Goal: Task Accomplishment & Management: Use online tool/utility

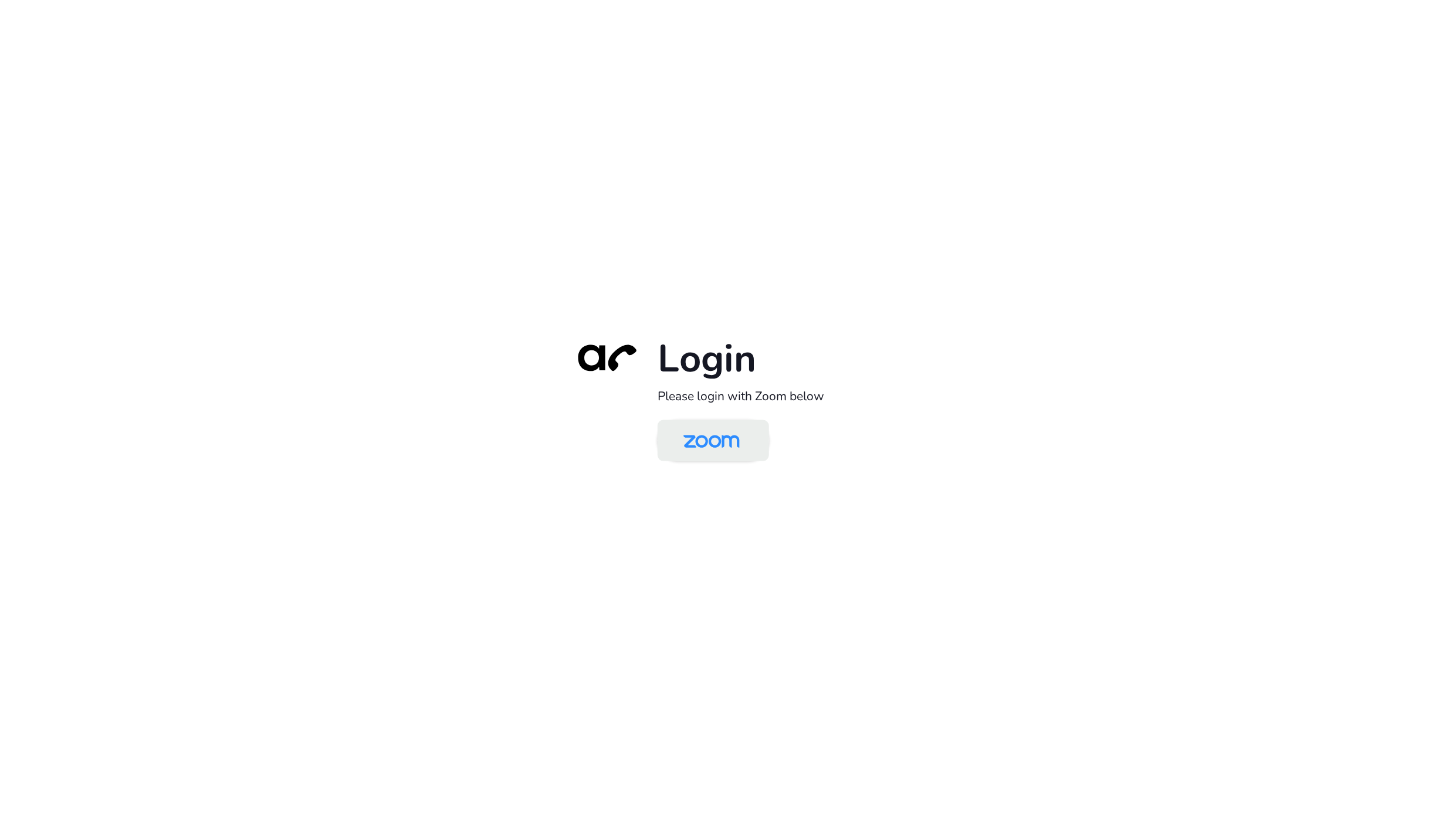
click at [722, 452] on img at bounding box center [711, 441] width 81 height 38
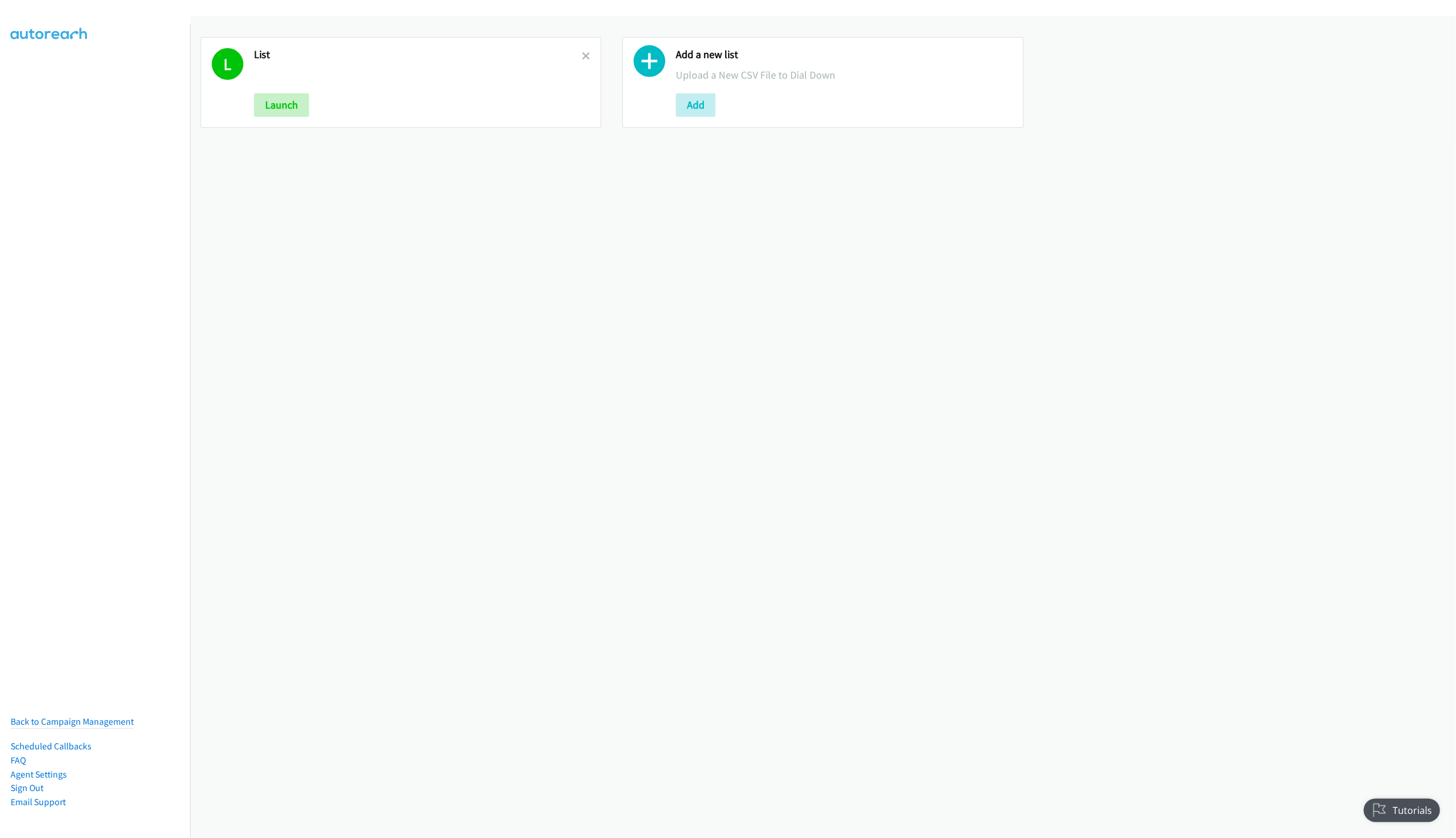
click at [582, 50] on link at bounding box center [586, 56] width 8 height 14
click at [273, 110] on button "Add" at bounding box center [274, 105] width 40 height 24
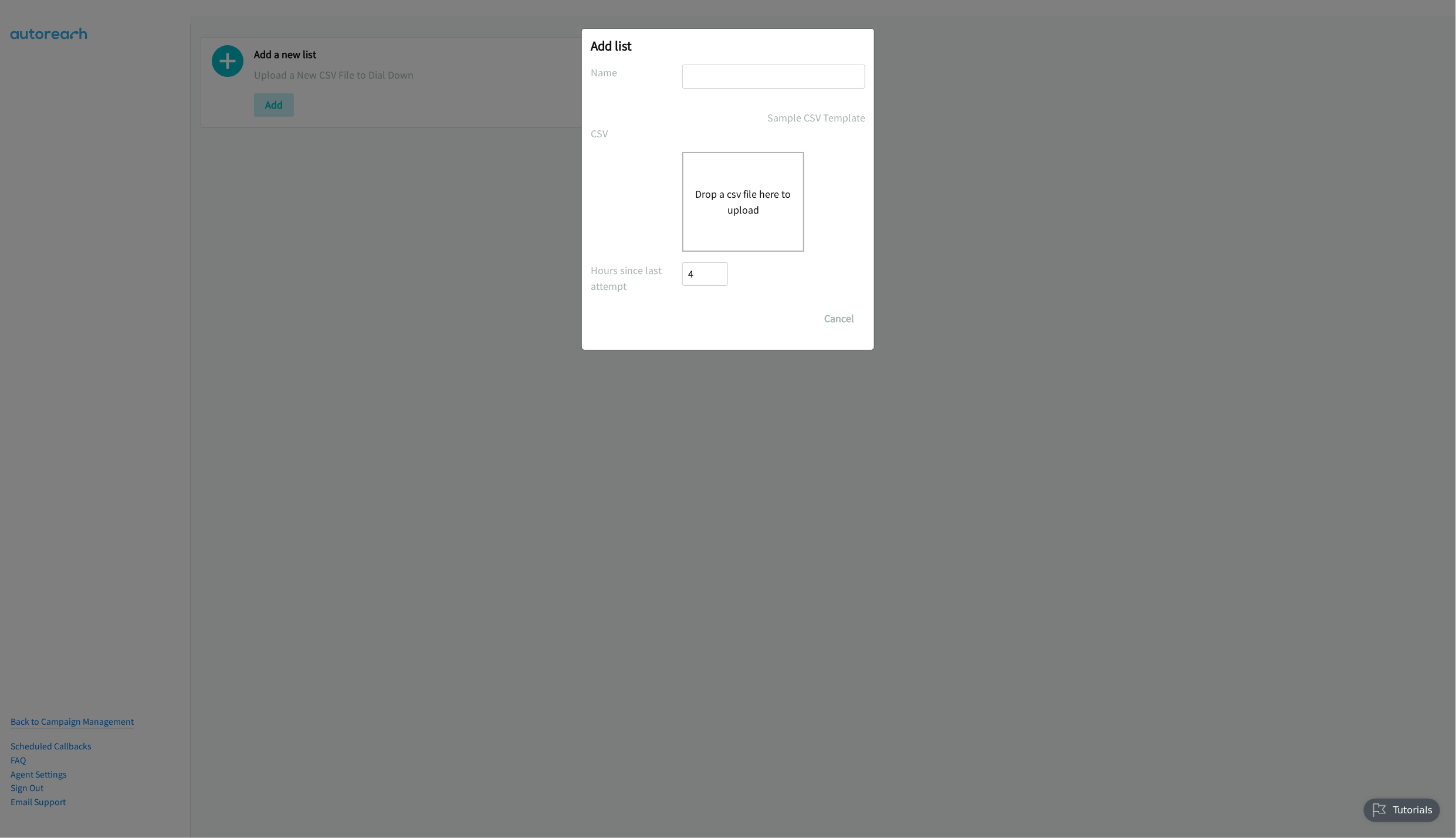
click at [743, 80] on input "text" at bounding box center [774, 76] width 183 height 24
type input "LIST"
click at [743, 162] on div "Drop a csv file here to upload" at bounding box center [743, 202] width 122 height 100
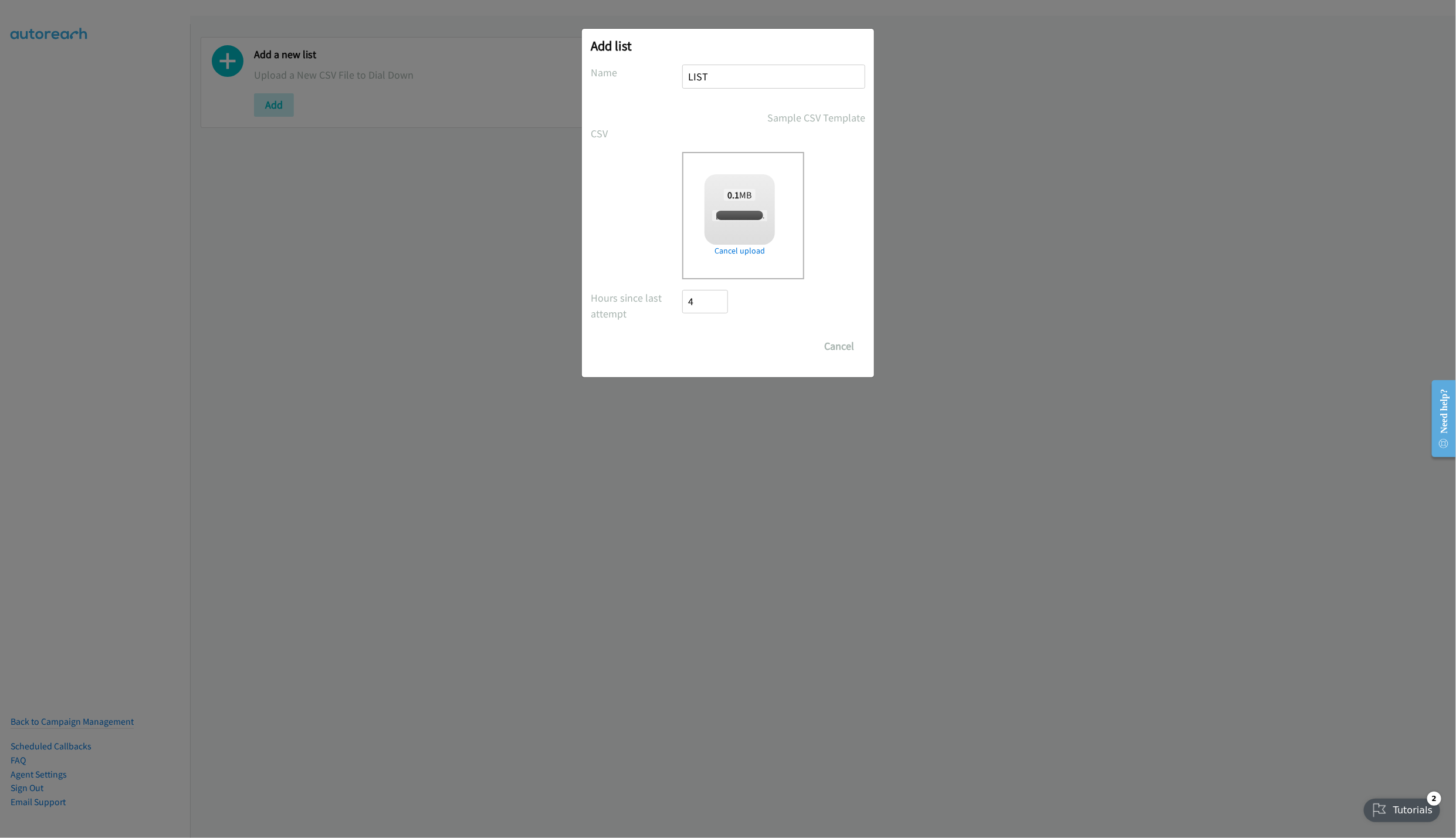
checkbox input "true"
click at [697, 346] on input "Save List" at bounding box center [713, 346] width 62 height 24
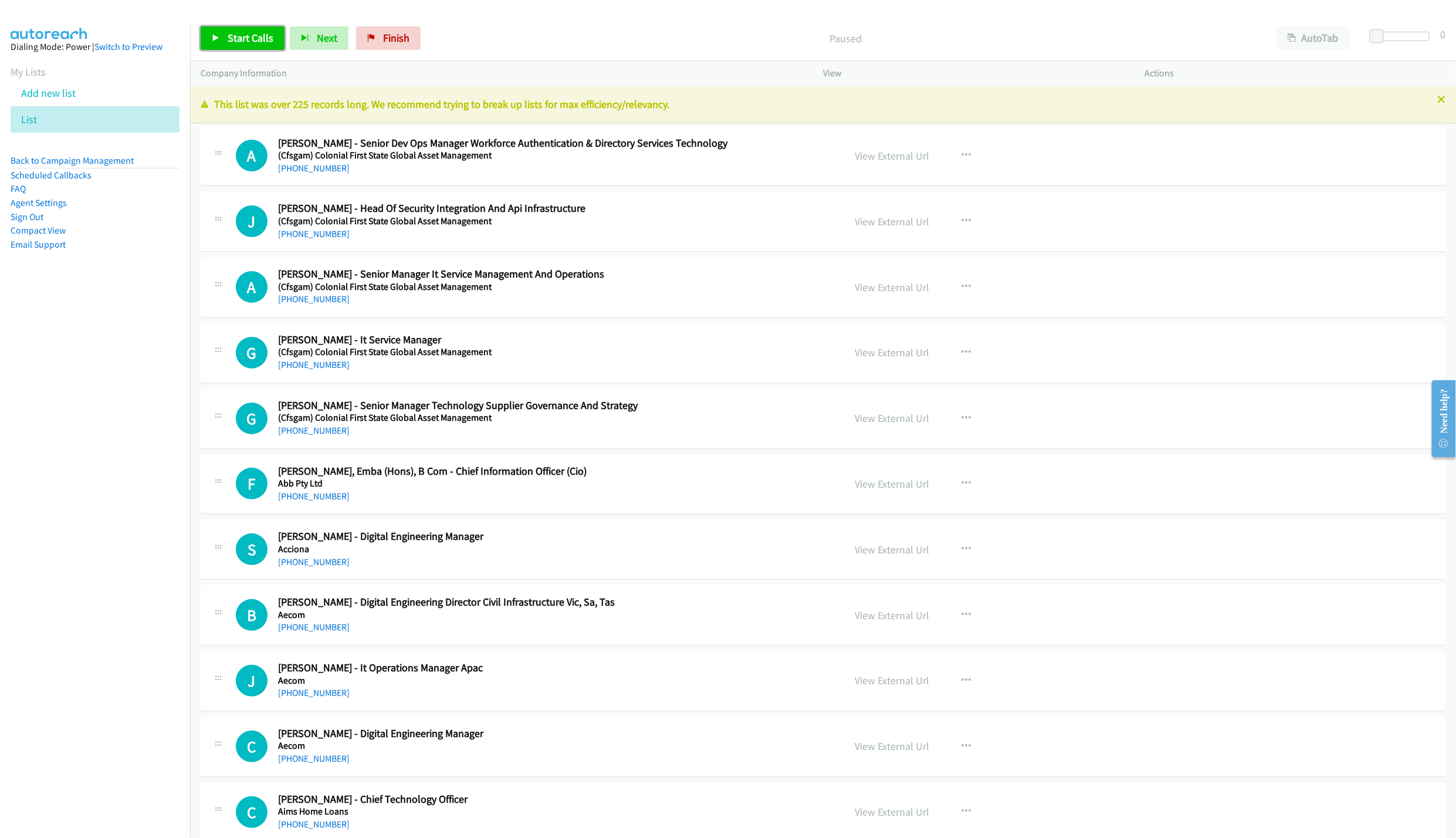
click at [218, 36] on icon at bounding box center [216, 39] width 8 height 8
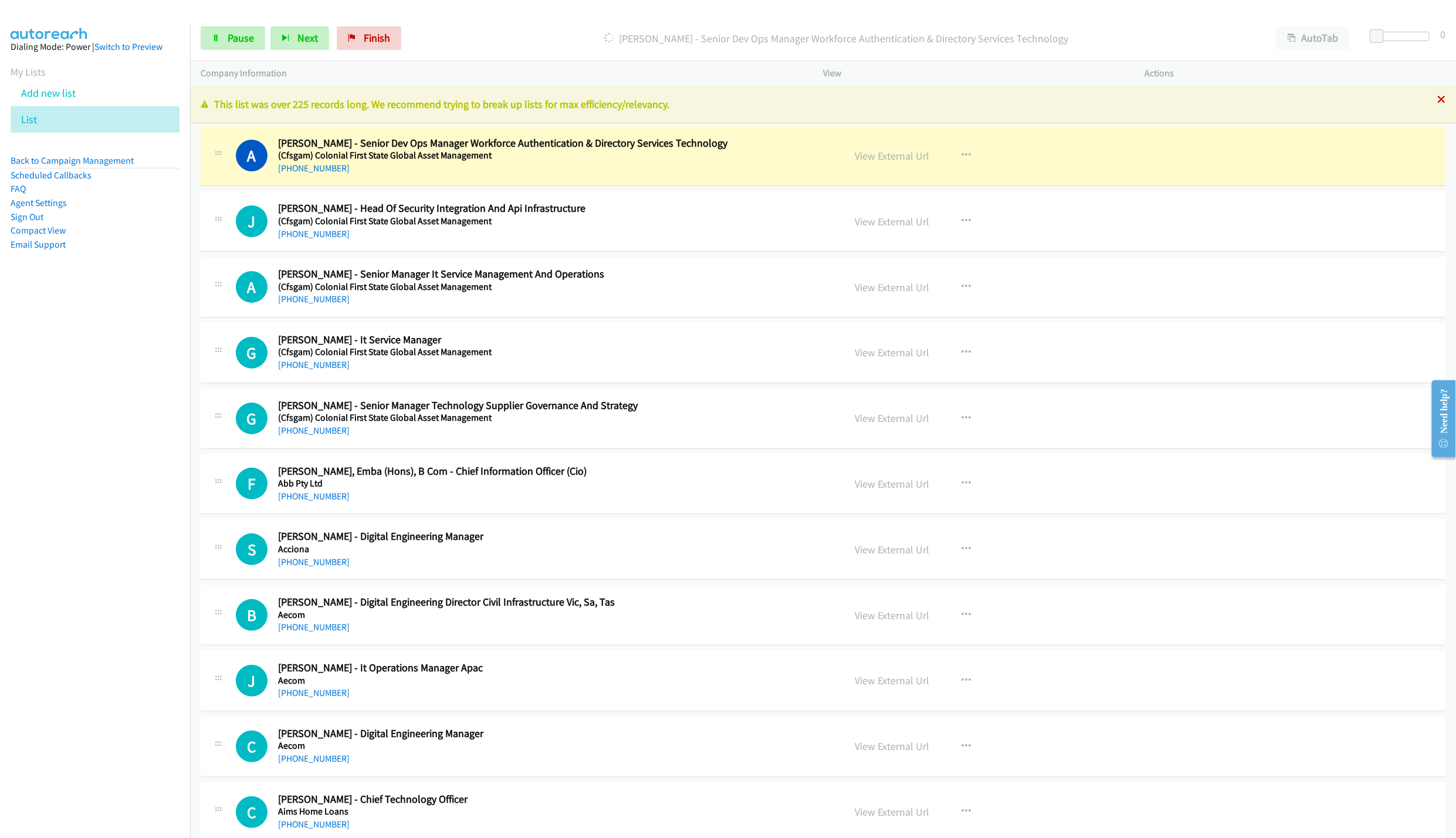
click at [1437, 101] on icon at bounding box center [1441, 100] width 8 height 8
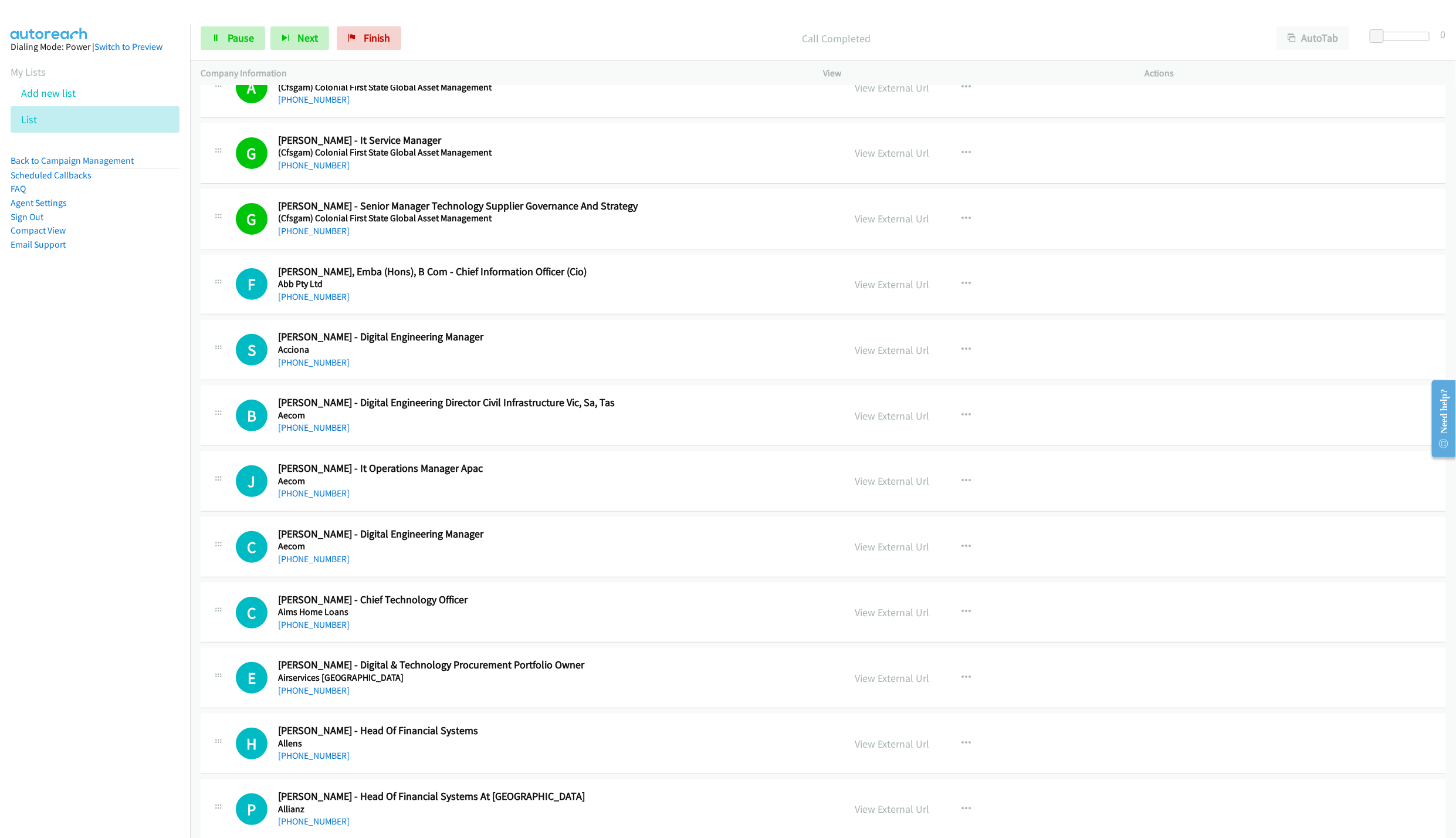
scroll to position [176, 0]
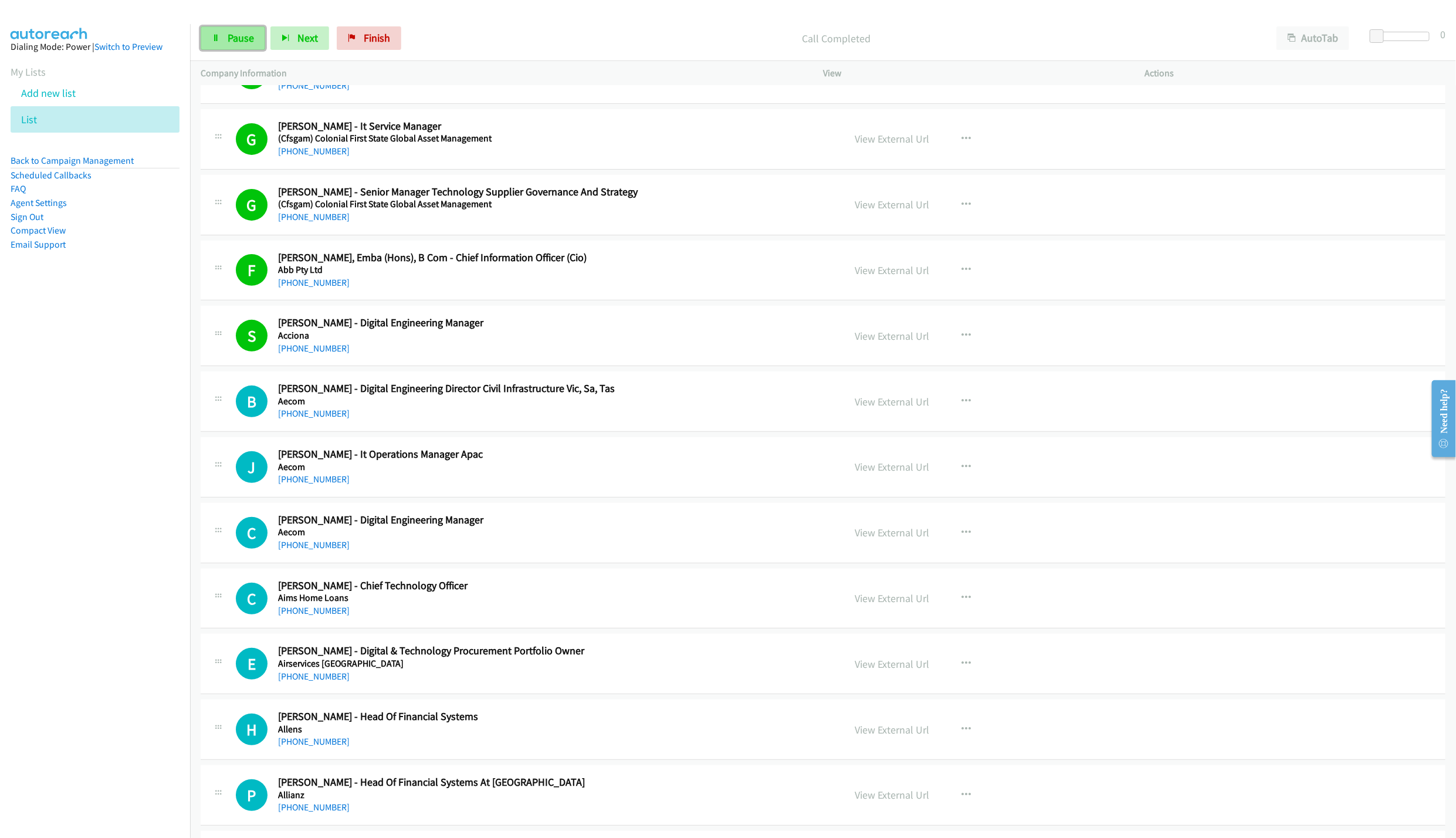
click at [223, 44] on link "Pause" at bounding box center [232, 38] width 64 height 24
drag, startPoint x: 236, startPoint y: 49, endPoint x: 353, endPoint y: 11, distance: 123.0
click at [236, 49] on link "Start Calls" at bounding box center [242, 38] width 84 height 24
click at [247, 39] on span "Pause" at bounding box center [241, 38] width 26 height 14
click at [239, 37] on span "Start Calls" at bounding box center [250, 38] width 46 height 14
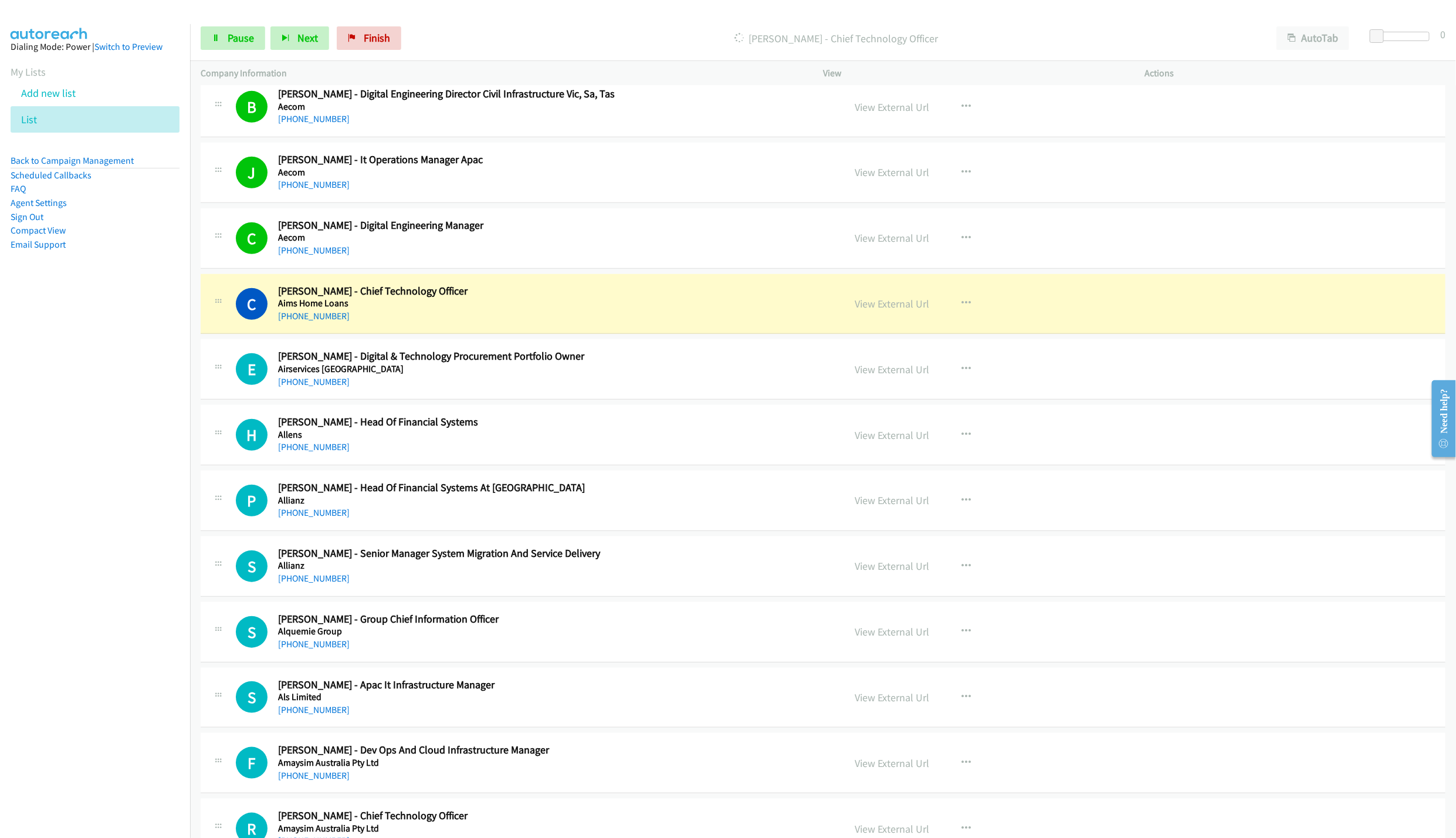
scroll to position [616, 0]
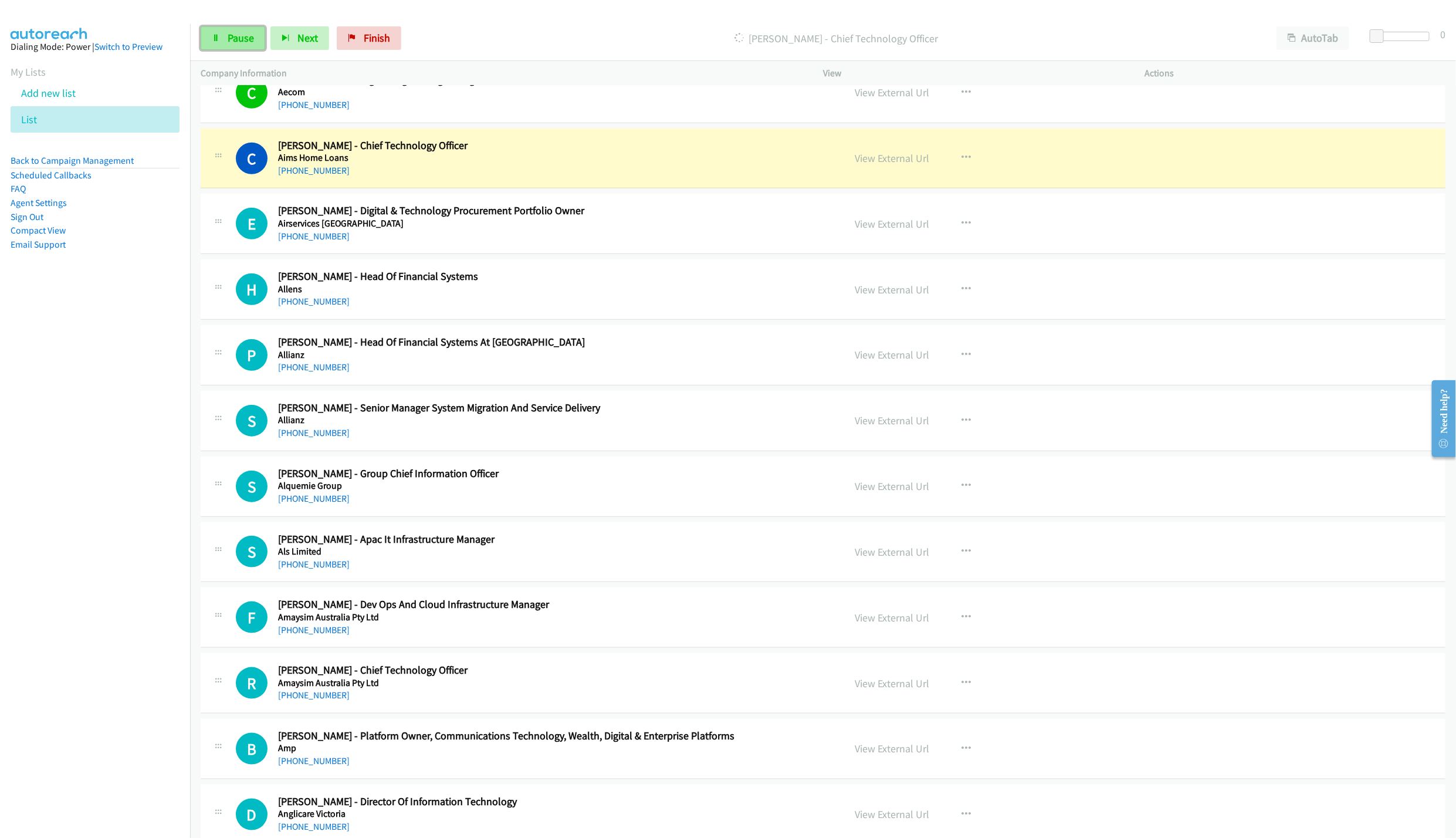
click at [239, 46] on link "Pause" at bounding box center [232, 38] width 64 height 24
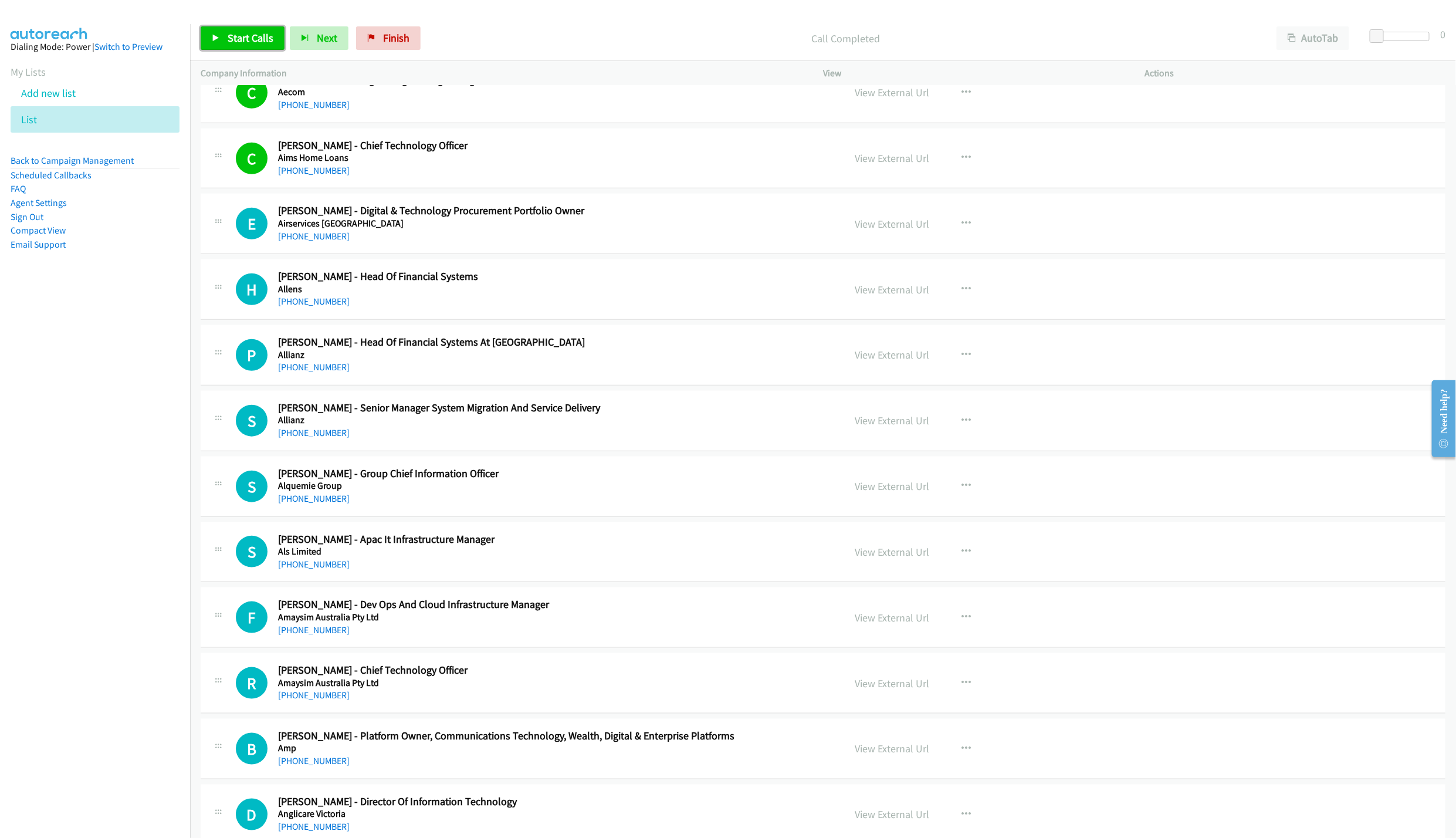
click at [223, 44] on link "Start Calls" at bounding box center [242, 38] width 84 height 24
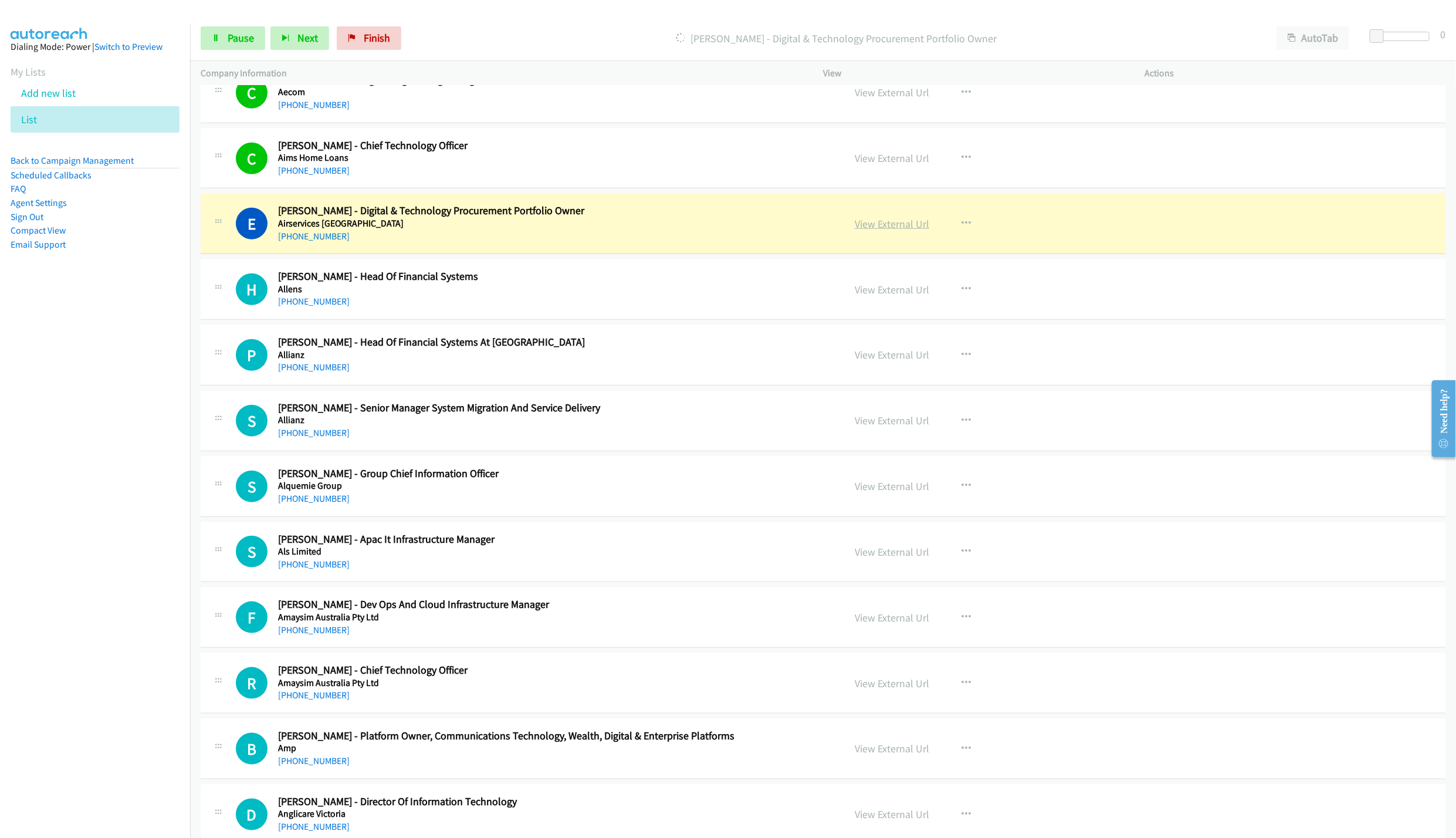
click at [898, 226] on link "View External Url" at bounding box center [892, 224] width 75 height 14
click at [233, 41] on span "Pause" at bounding box center [241, 38] width 26 height 14
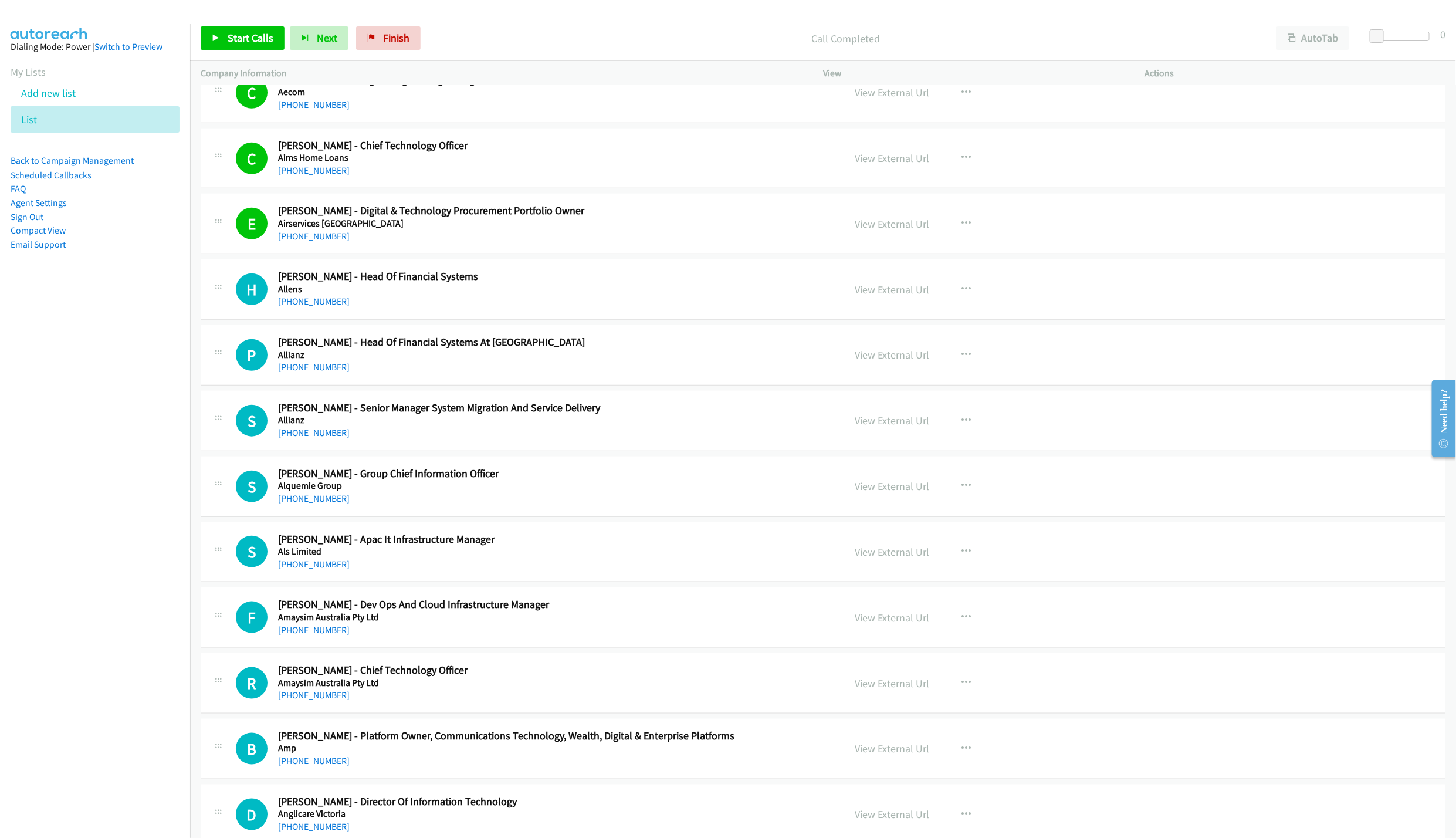
click at [901, 232] on div "View External Url" at bounding box center [892, 223] width 75 height 16
click at [894, 230] on link "View External Url" at bounding box center [892, 224] width 75 height 14
click at [218, 41] on icon at bounding box center [216, 39] width 8 height 8
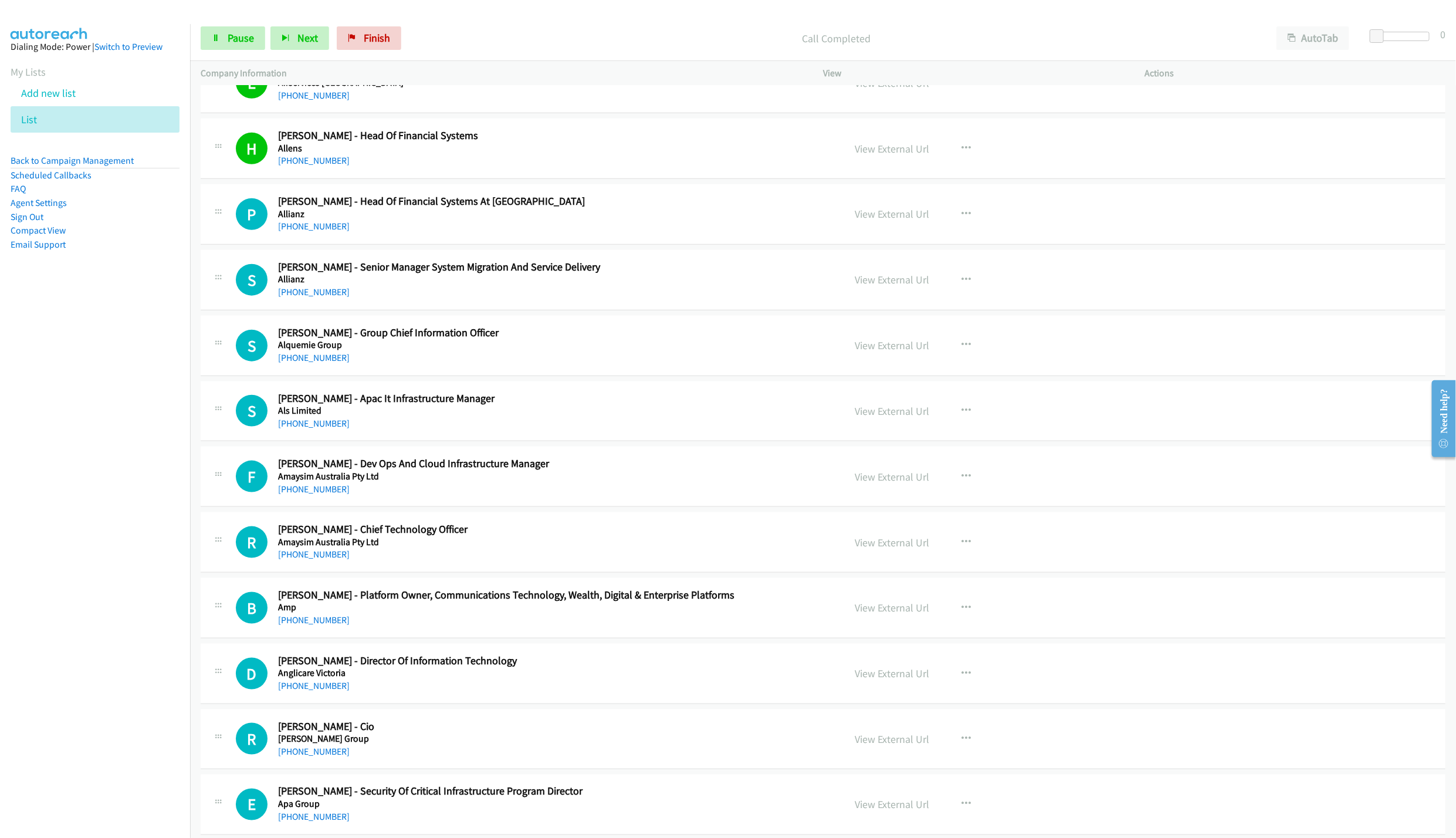
scroll to position [792, 0]
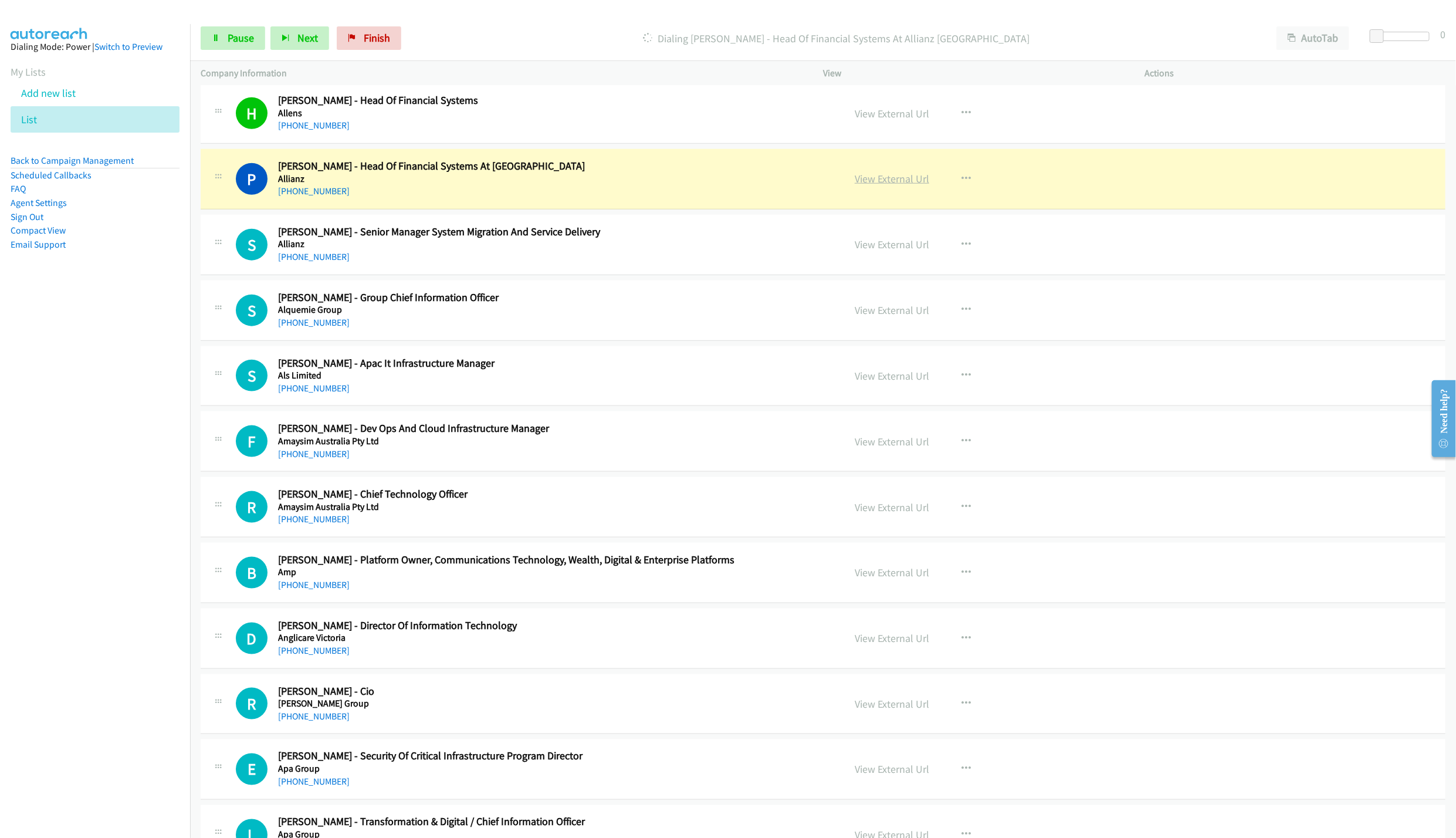
click at [861, 181] on link "View External Url" at bounding box center [892, 179] width 75 height 14
click at [238, 43] on span "Pause" at bounding box center [241, 38] width 26 height 14
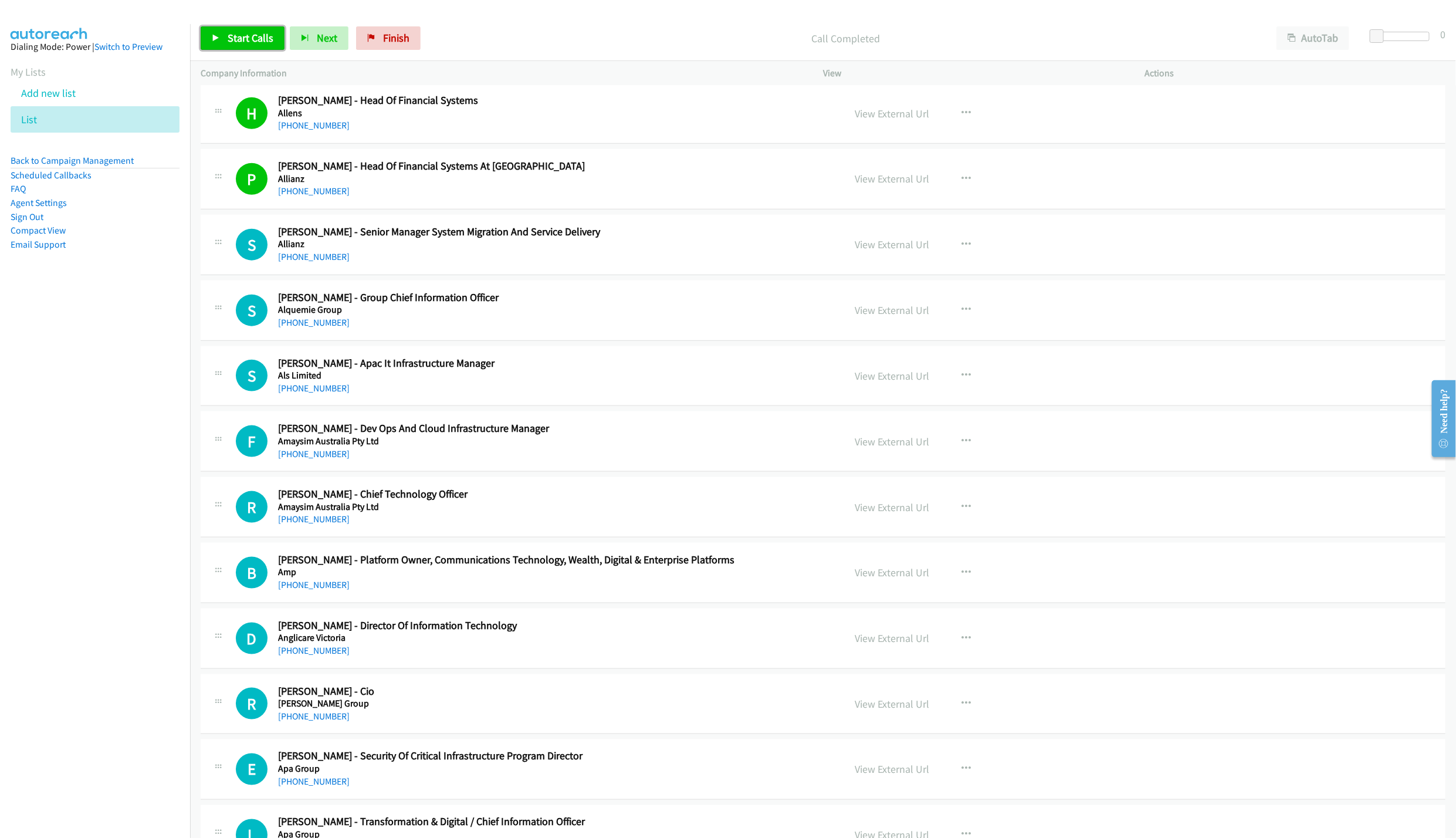
click at [259, 32] on span "Start Calls" at bounding box center [250, 38] width 46 height 14
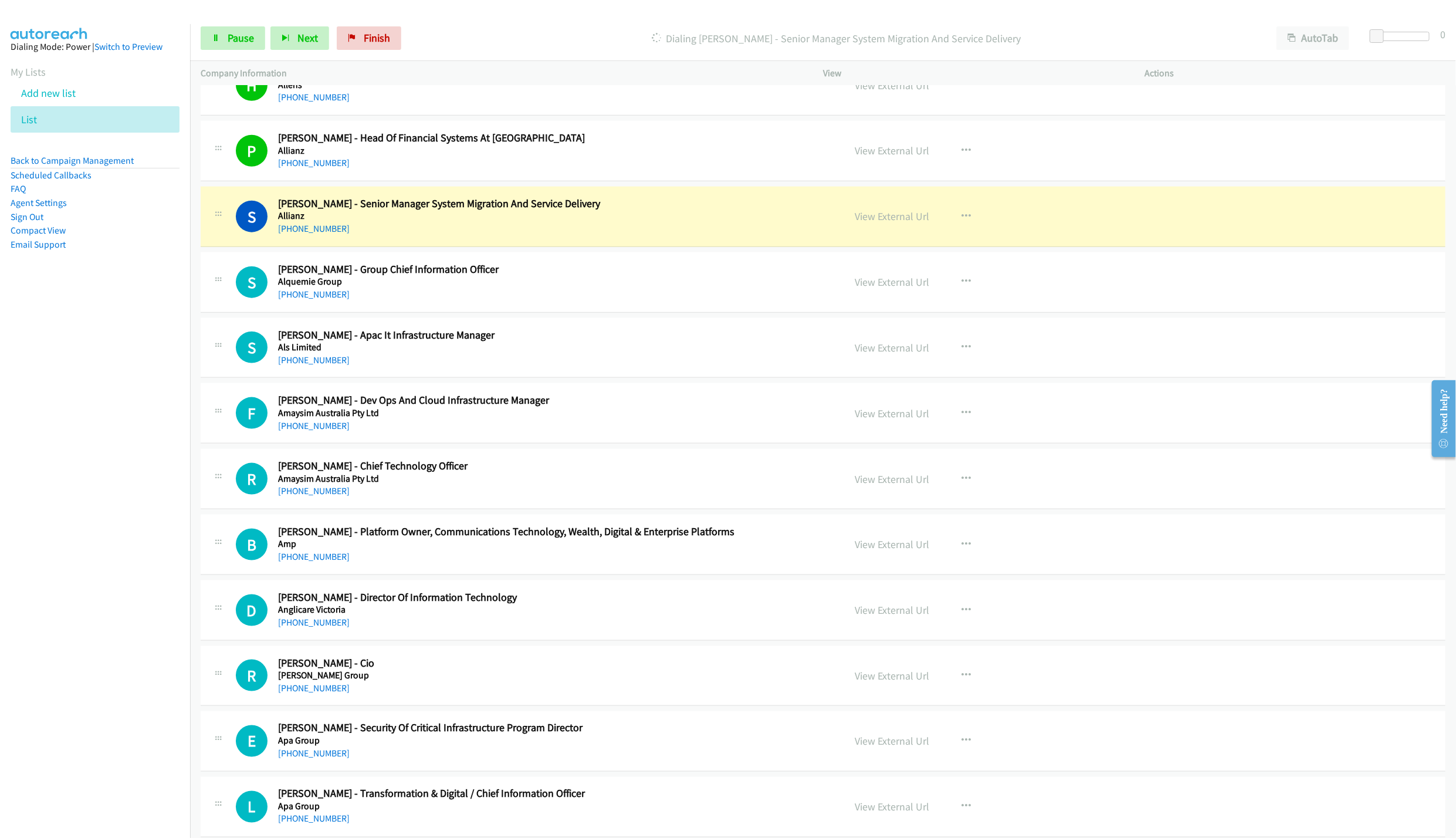
scroll to position [880, 0]
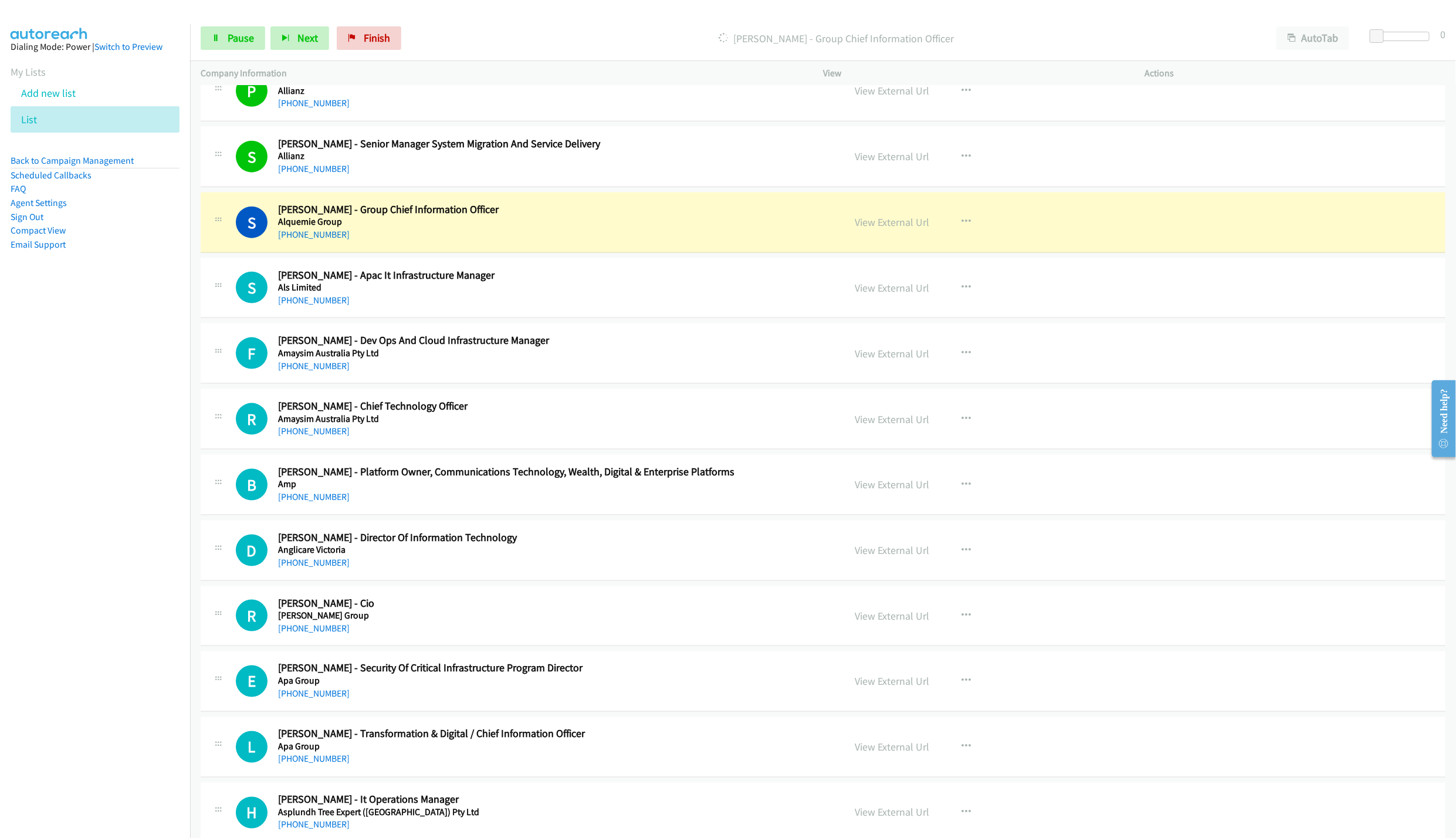
click at [200, 24] on div "Start Calls Pause Next Finish [PERSON_NAME] - Group Chief Information Officer A…" at bounding box center [823, 38] width 1266 height 45
click at [211, 37] on link "Pause" at bounding box center [232, 38] width 64 height 24
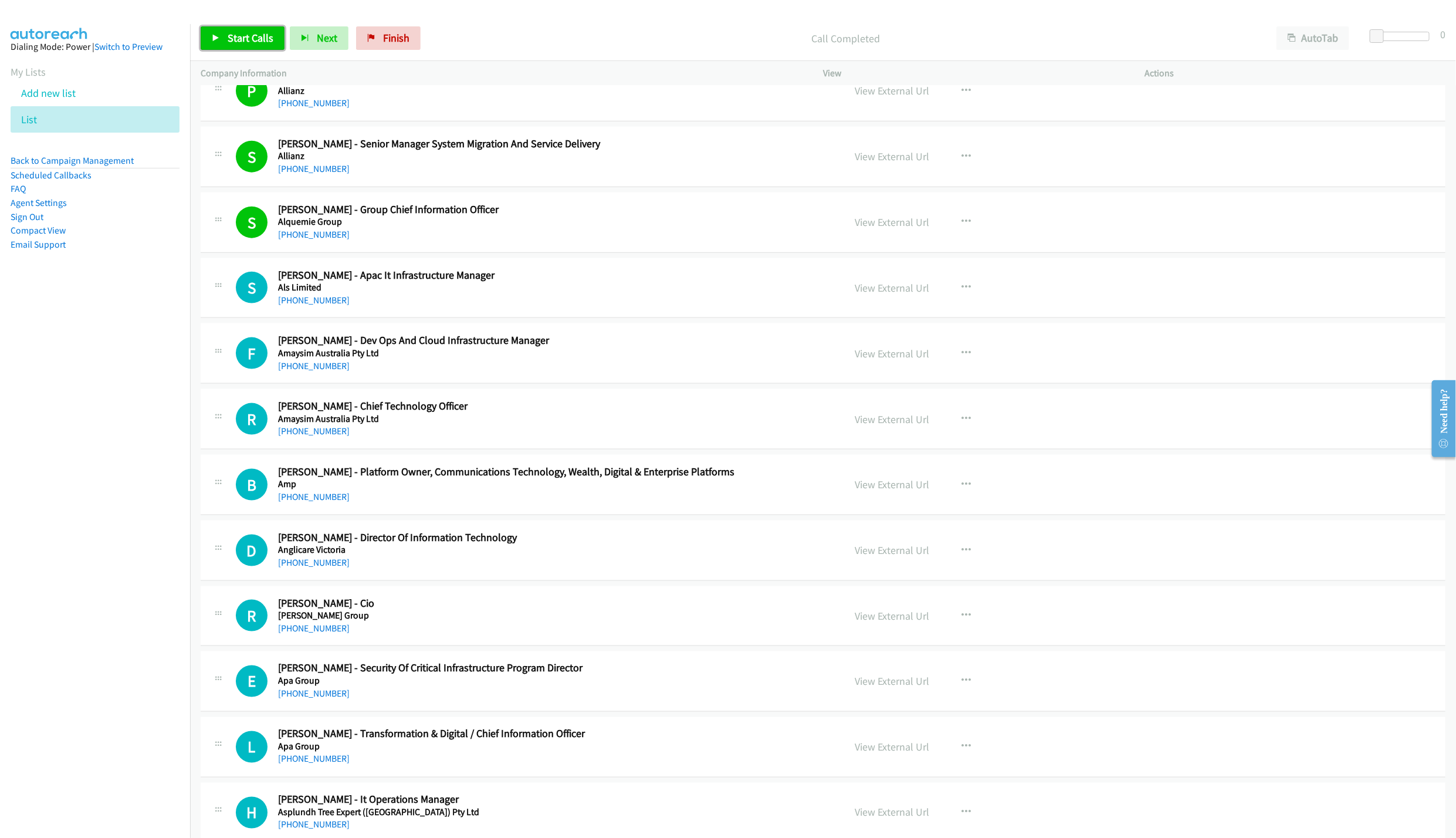
click at [240, 48] on link "Start Calls" at bounding box center [242, 38] width 84 height 24
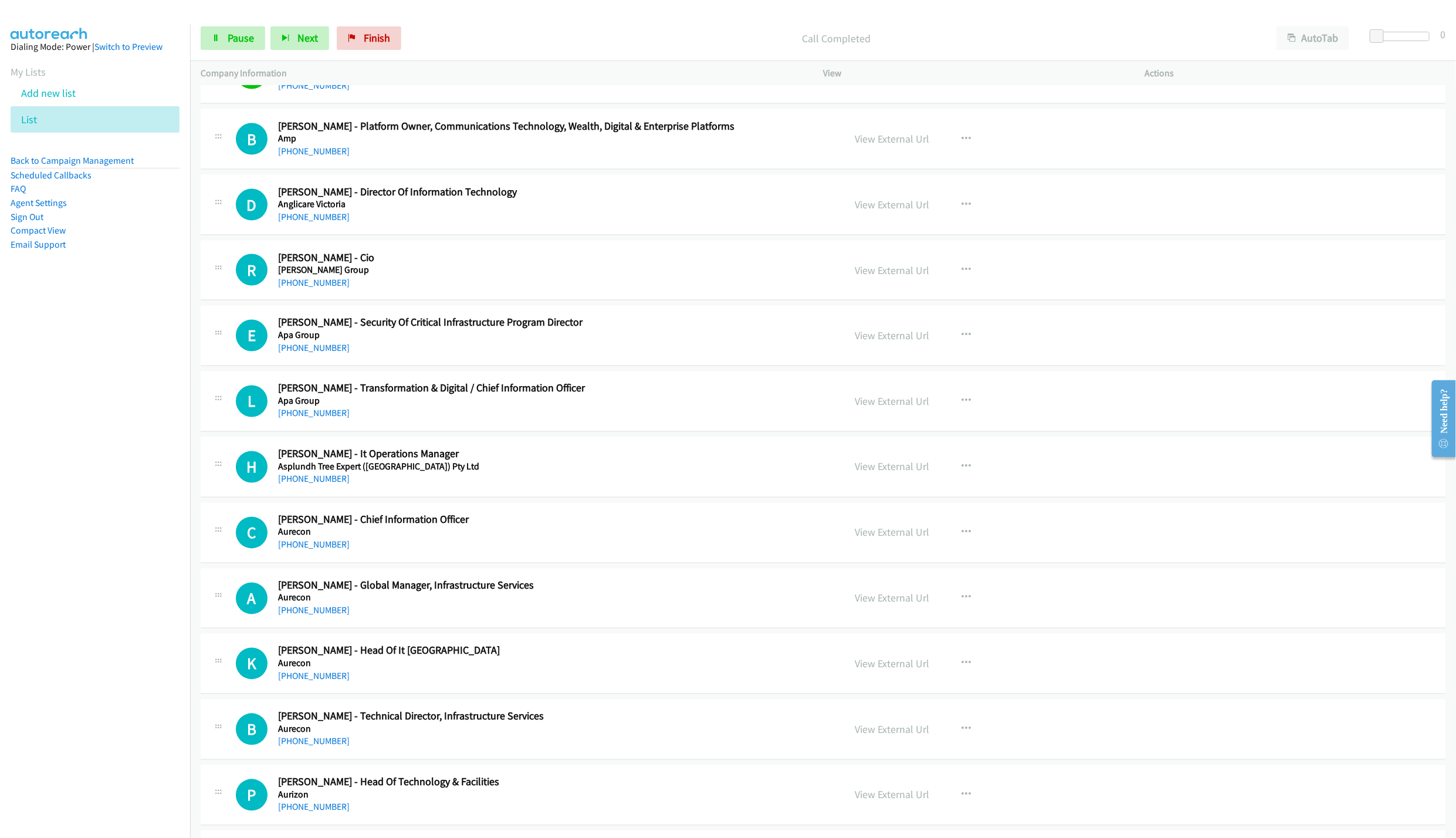
scroll to position [1232, 0]
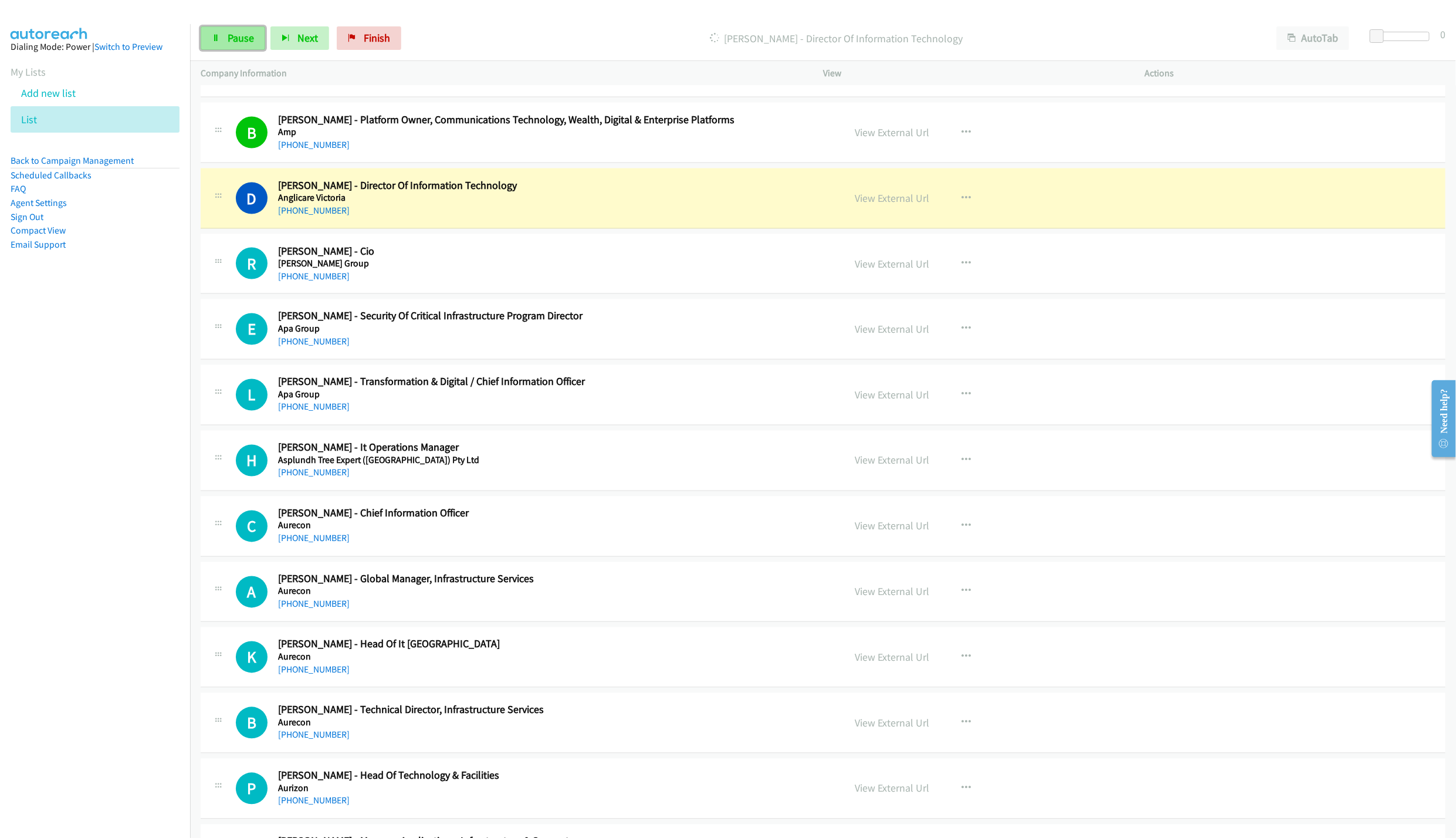
click at [230, 32] on span "Pause" at bounding box center [241, 38] width 26 height 14
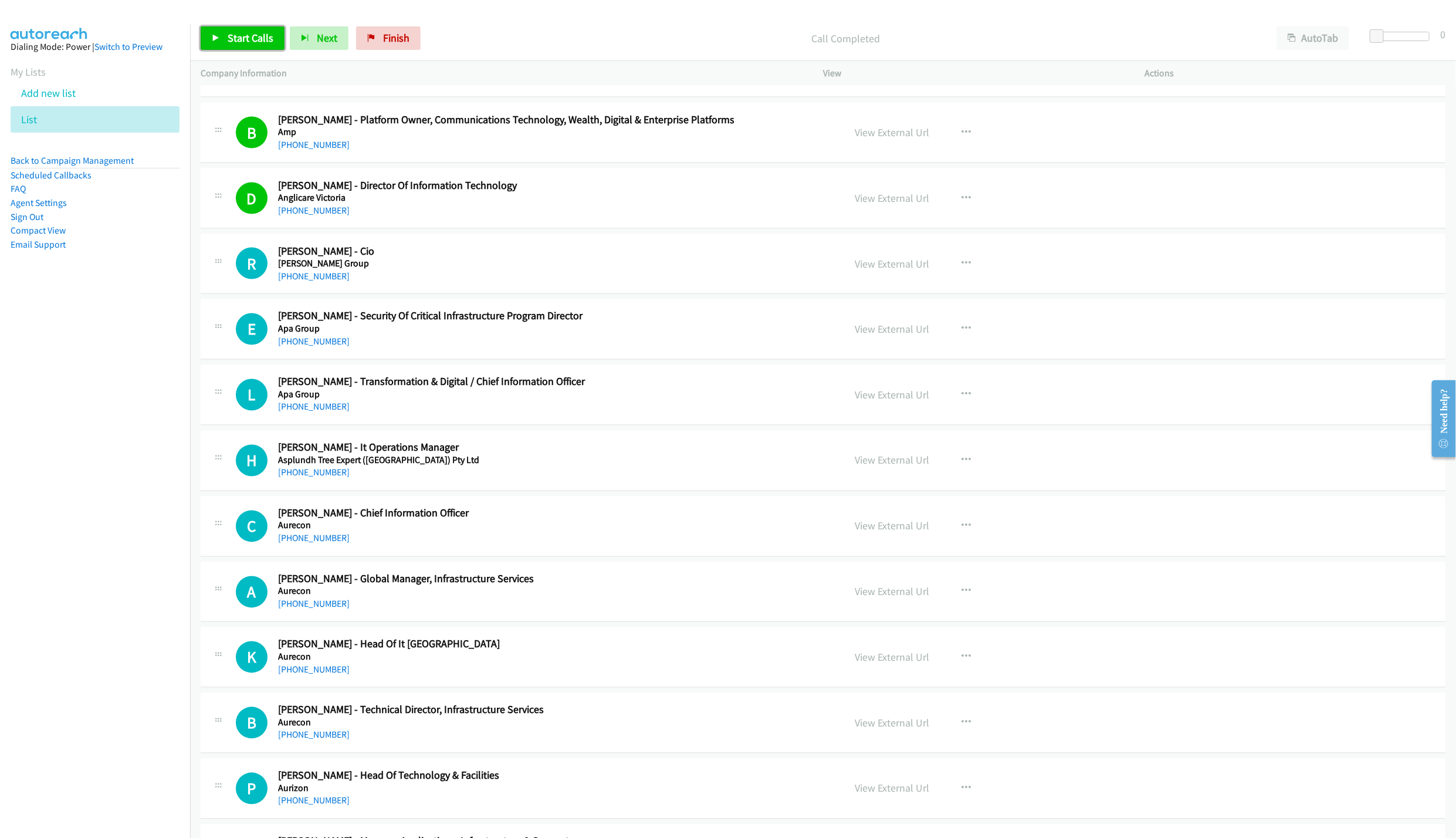
click at [239, 29] on link "Start Calls" at bounding box center [242, 38] width 84 height 24
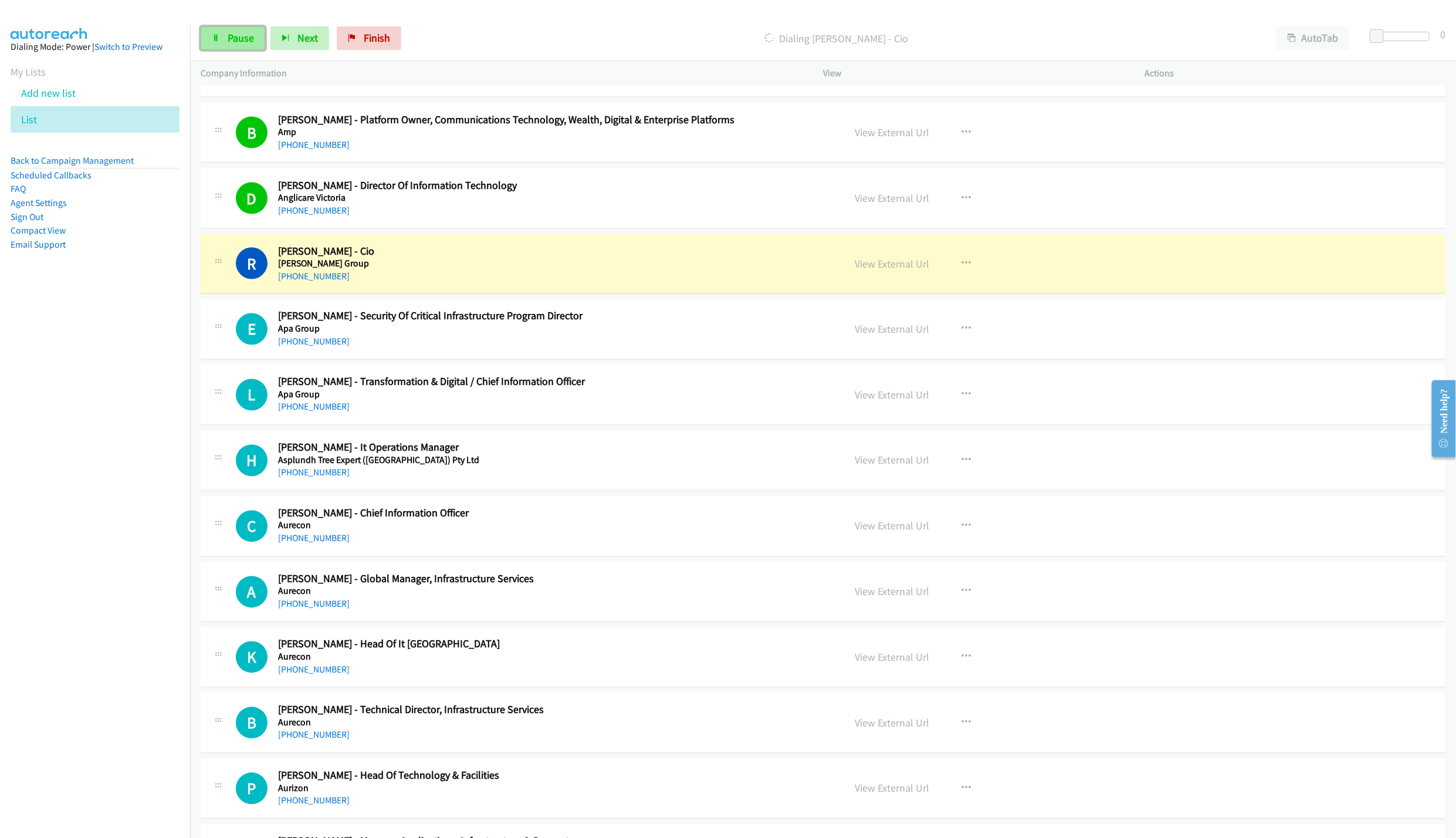
click at [210, 29] on link "Pause" at bounding box center [232, 38] width 64 height 24
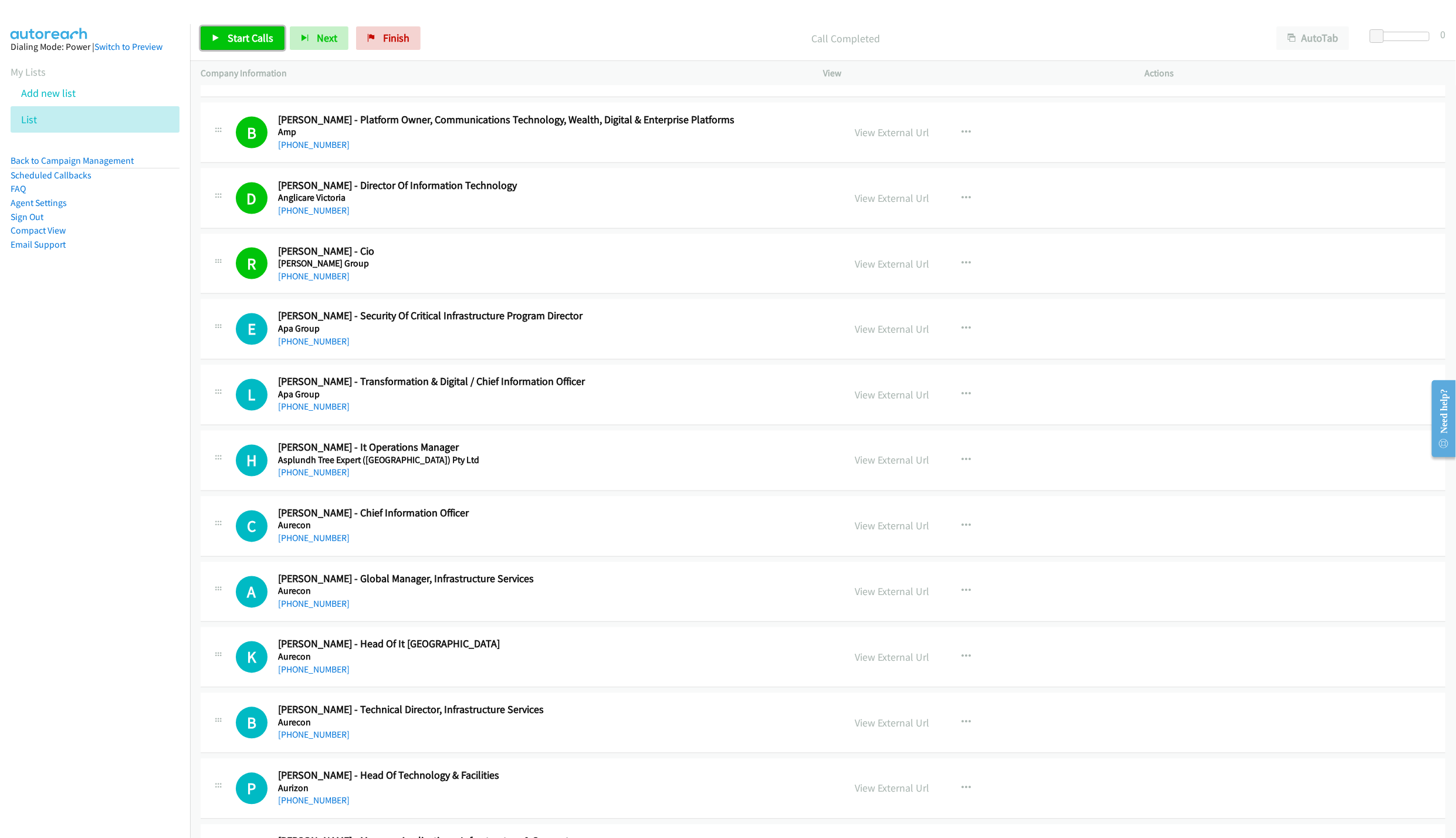
click at [245, 30] on link "Start Calls" at bounding box center [242, 38] width 84 height 24
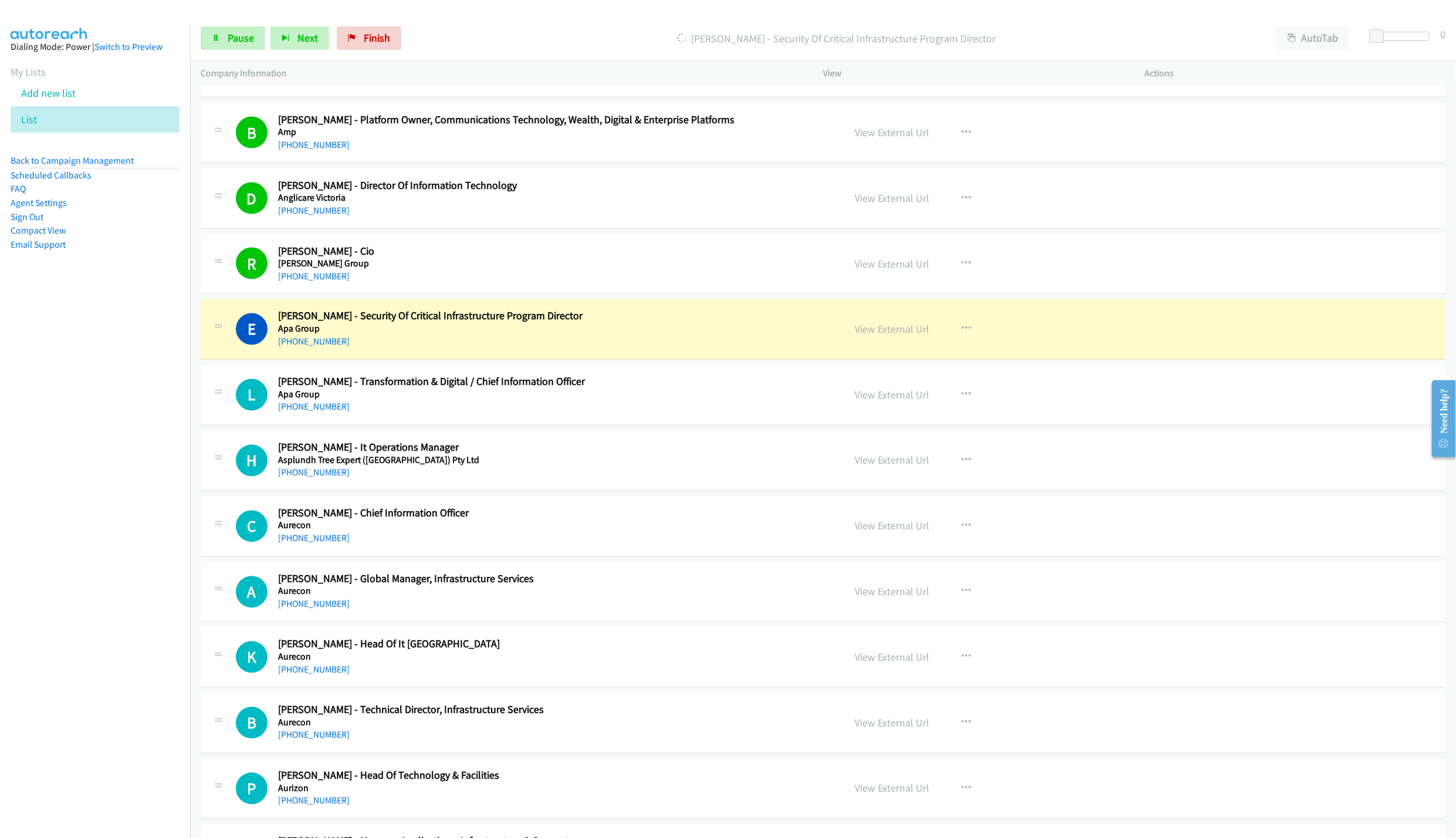
scroll to position [1408, 0]
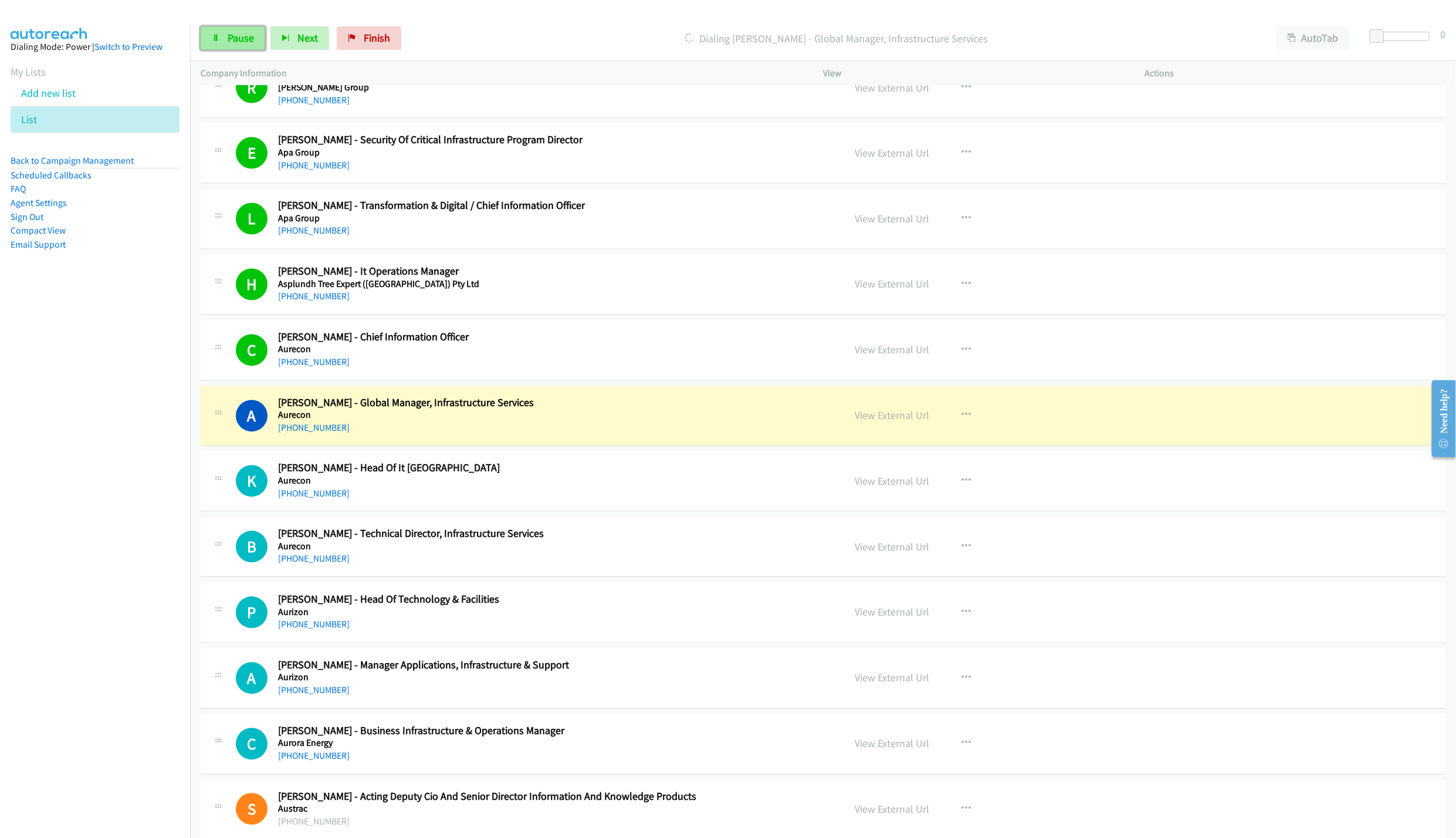
drag, startPoint x: 226, startPoint y: 37, endPoint x: 234, endPoint y: 39, distance: 8.2
click at [226, 37] on link "Pause" at bounding box center [232, 38] width 64 height 24
click at [887, 422] on link "View External Url" at bounding box center [892, 416] width 75 height 14
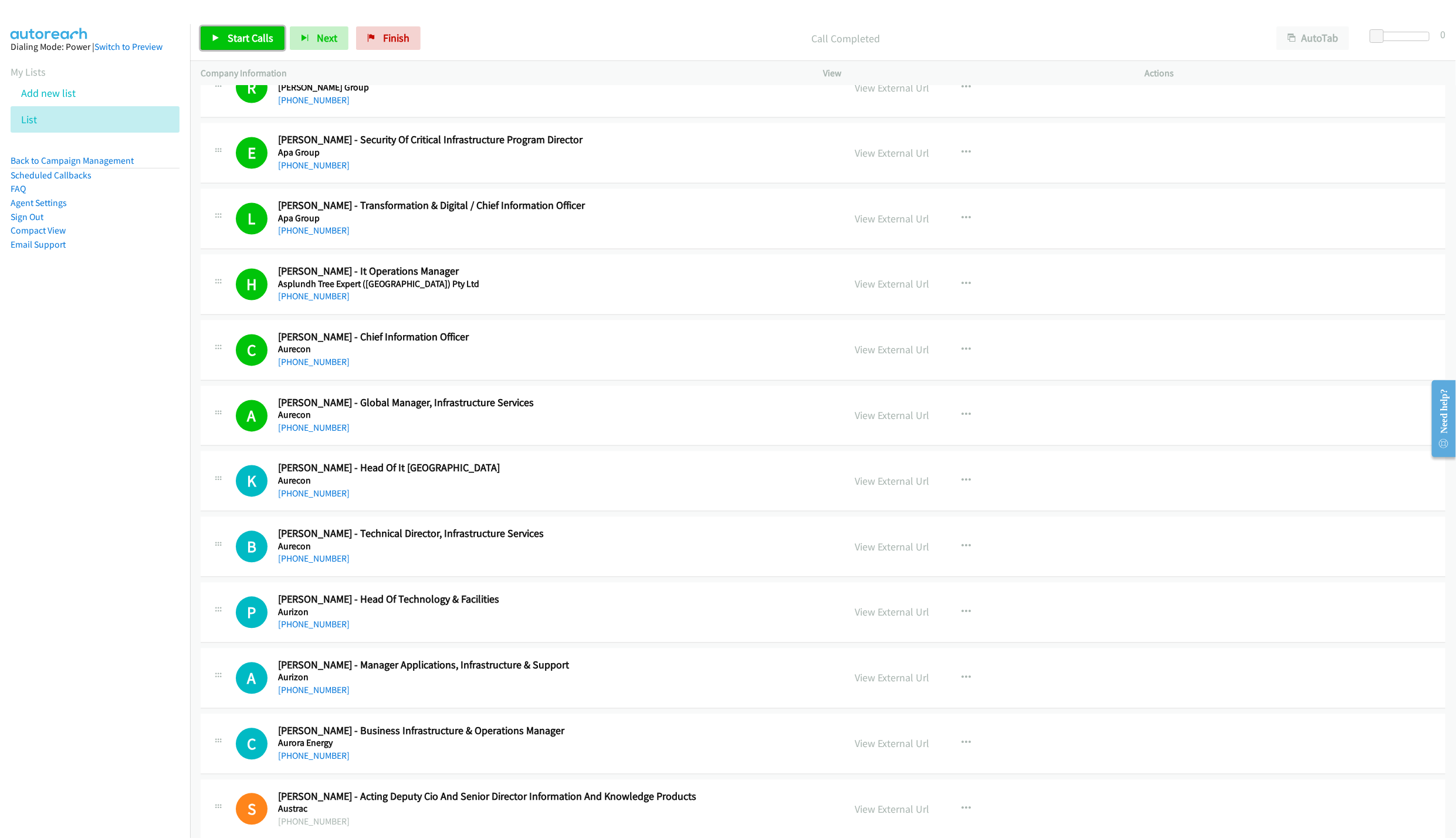
click at [257, 44] on span "Start Calls" at bounding box center [250, 38] width 46 height 14
click at [257, 44] on link "Pause" at bounding box center [232, 38] width 64 height 24
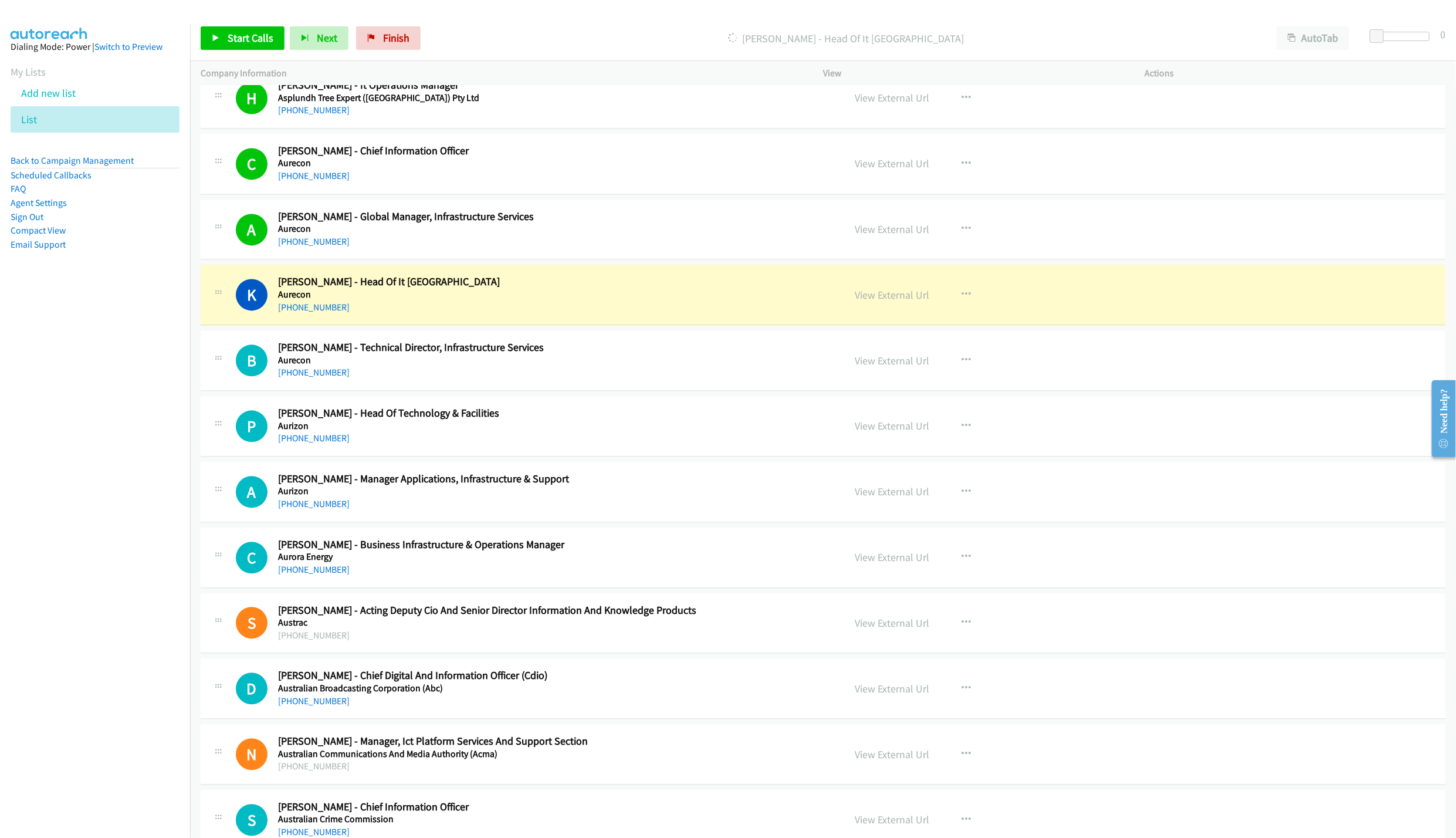
scroll to position [1760, 0]
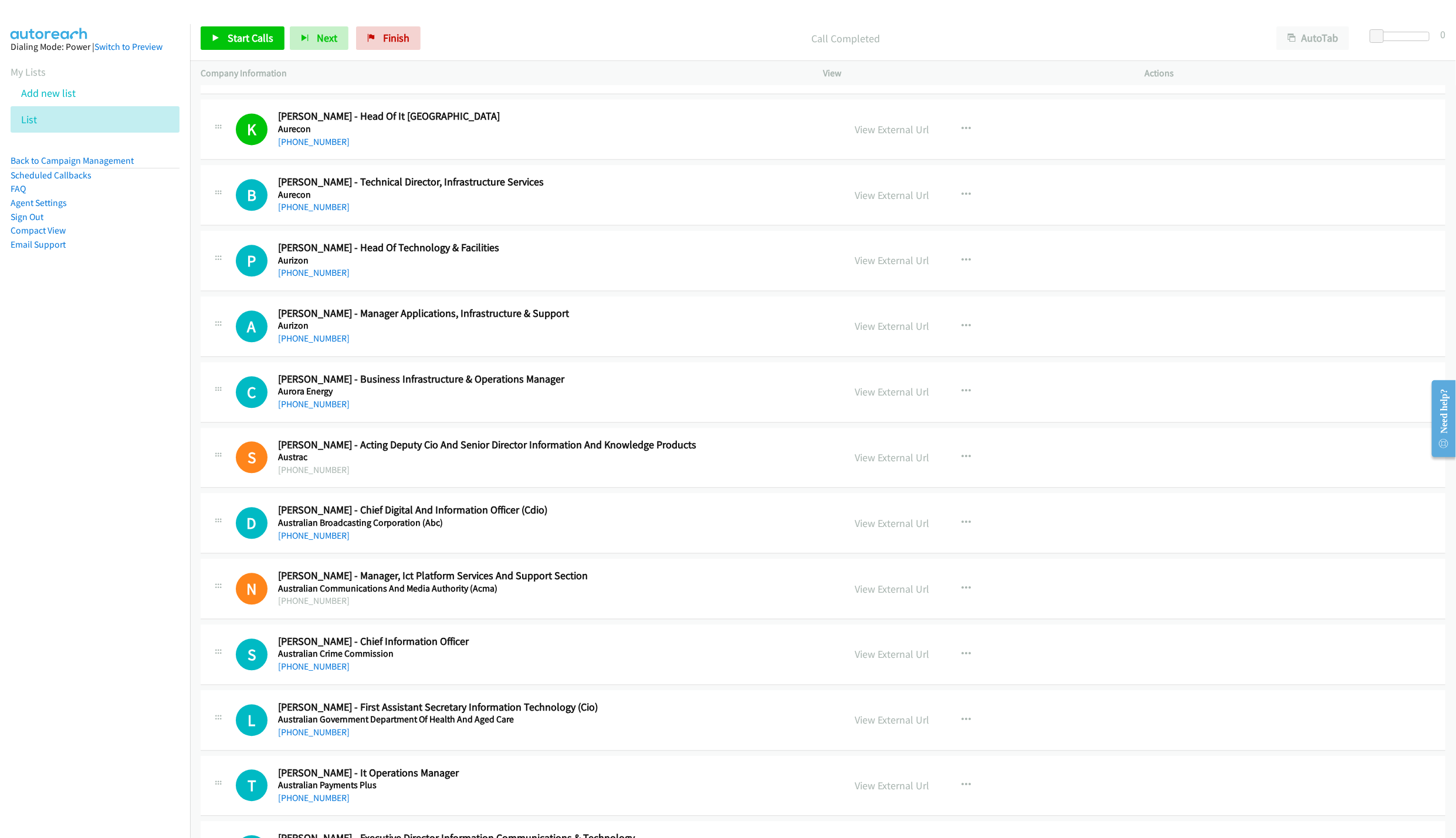
click at [233, 55] on div "Start Calls Pause Next Finish Call Completed AutoTab AutoTab 0" at bounding box center [823, 38] width 1266 height 45
click at [230, 37] on span "Start Calls" at bounding box center [250, 38] width 46 height 14
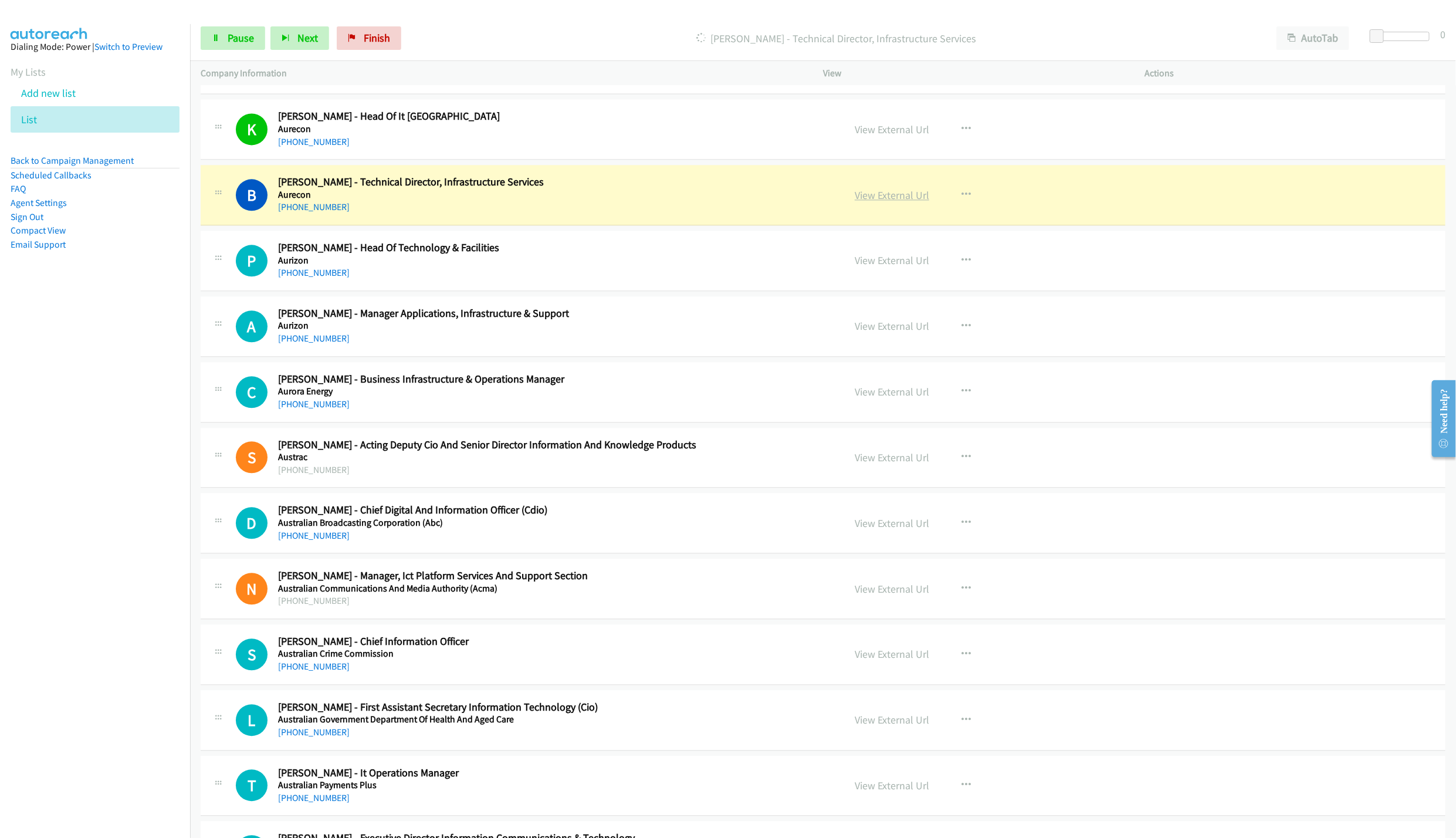
click at [875, 202] on link "View External Url" at bounding box center [892, 195] width 75 height 14
click at [199, 41] on div "Start Calls Pause Next Finish [PERSON_NAME] - Technical Director, Infrastructur…" at bounding box center [823, 38] width 1266 height 45
click at [224, 41] on link "Pause" at bounding box center [232, 38] width 64 height 24
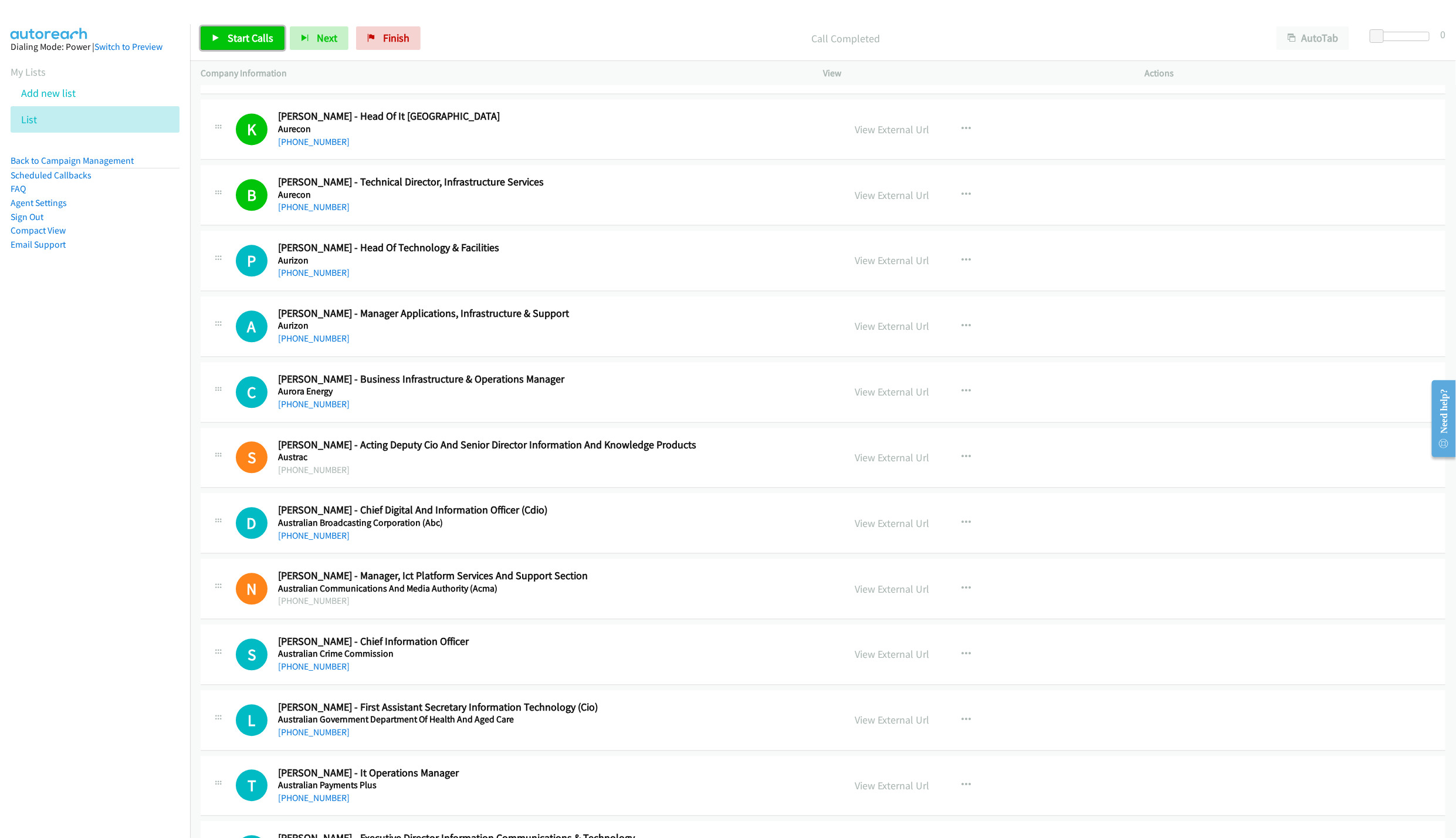
click at [207, 39] on link "Start Calls" at bounding box center [242, 38] width 84 height 24
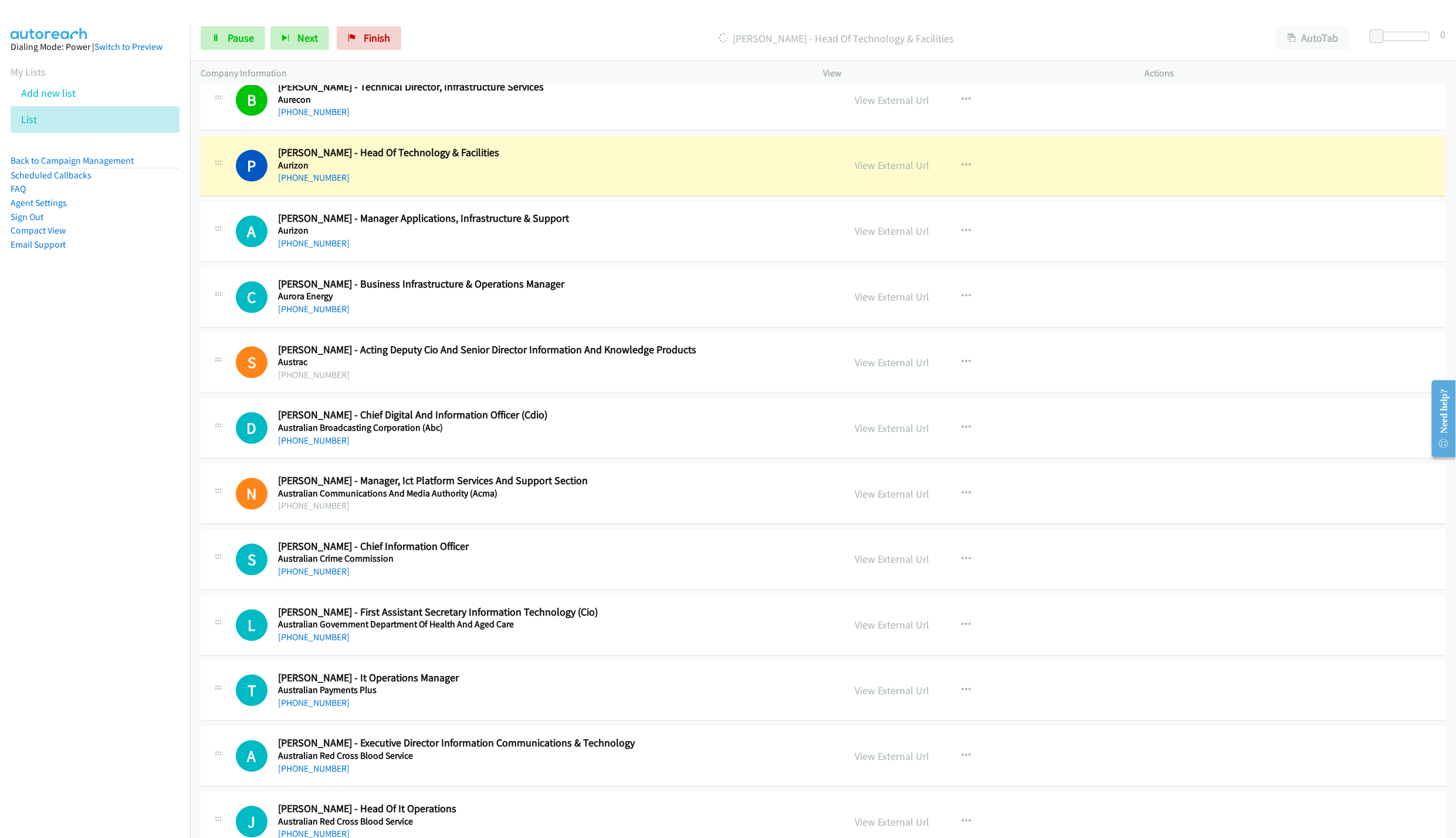
scroll to position [1848, 0]
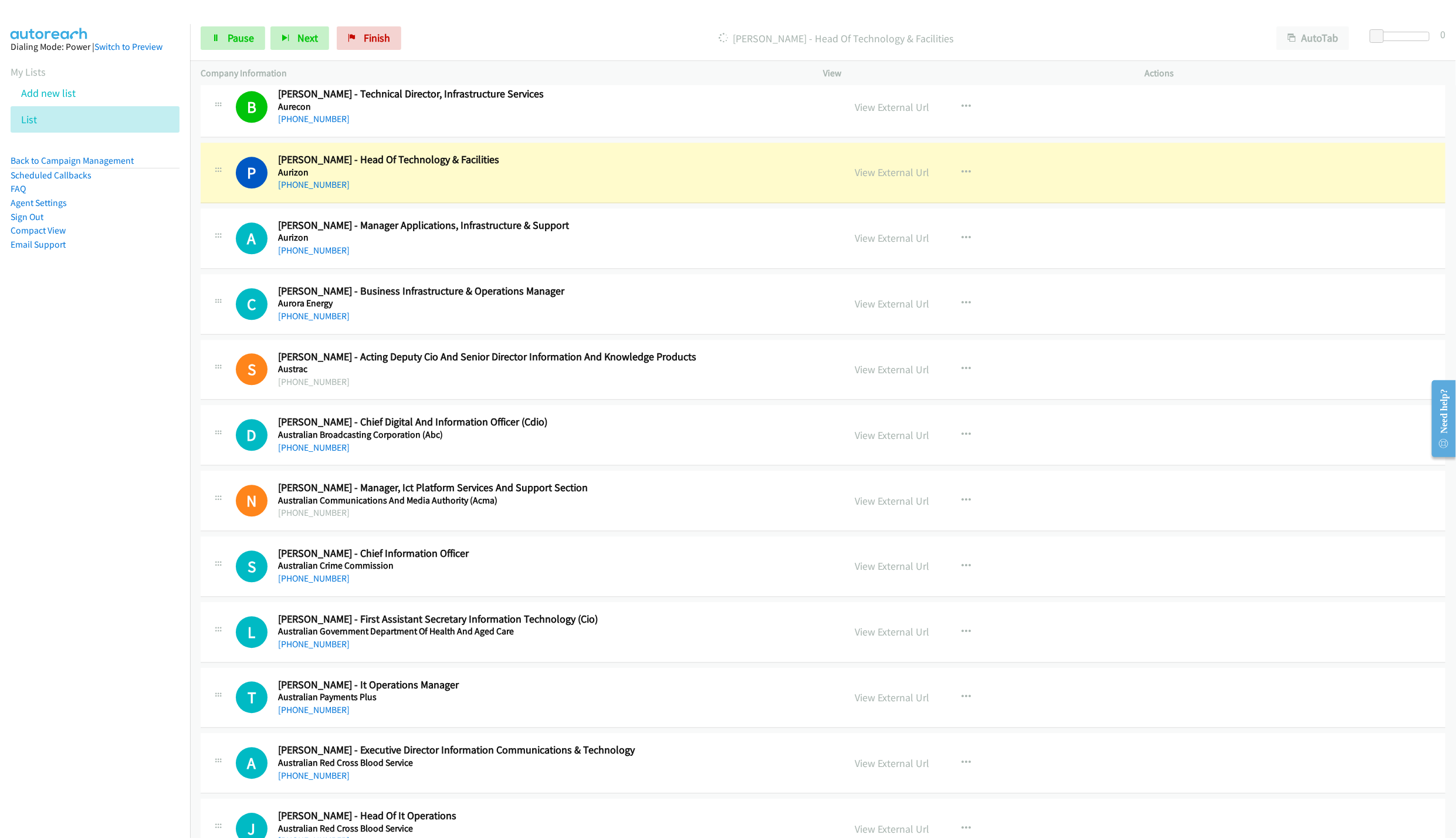
drag, startPoint x: 1074, startPoint y: 44, endPoint x: 1098, endPoint y: 66, distance: 32.6
click at [1074, 44] on p "[PERSON_NAME] - Head Of Technology & Facilities" at bounding box center [836, 38] width 838 height 16
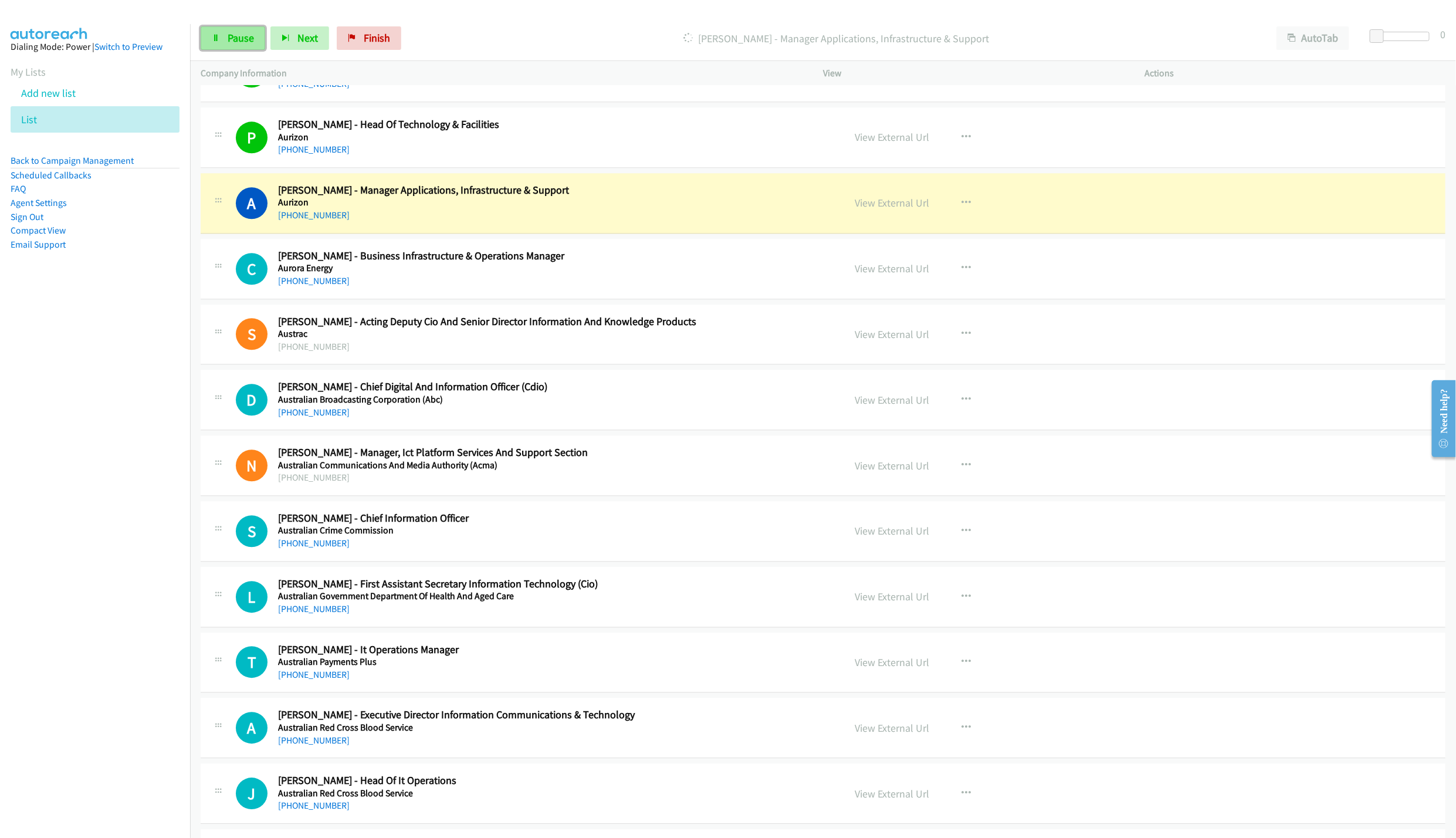
click at [248, 35] on span "Pause" at bounding box center [241, 38] width 26 height 14
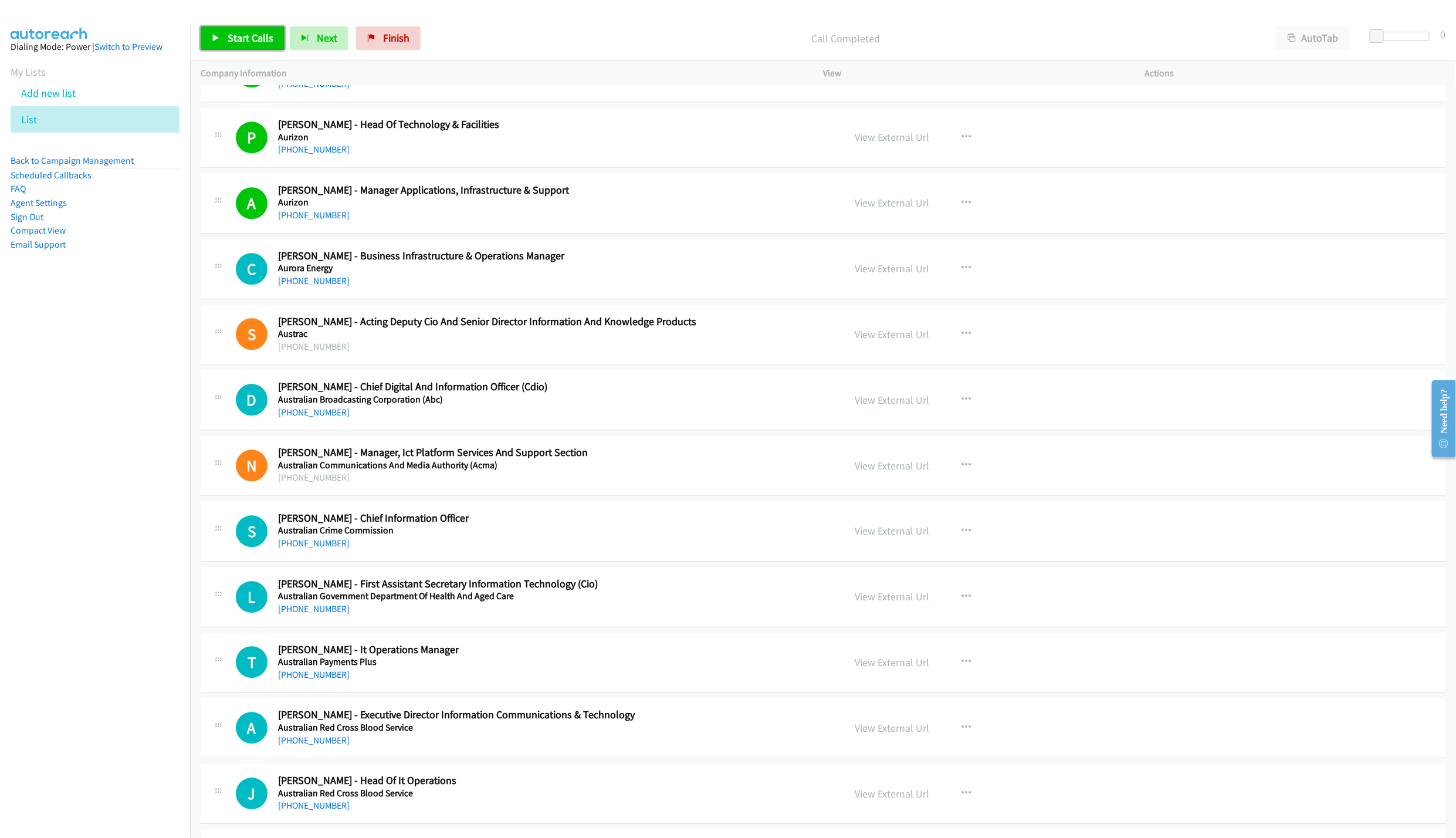
click at [247, 39] on span "Start Calls" at bounding box center [250, 38] width 46 height 14
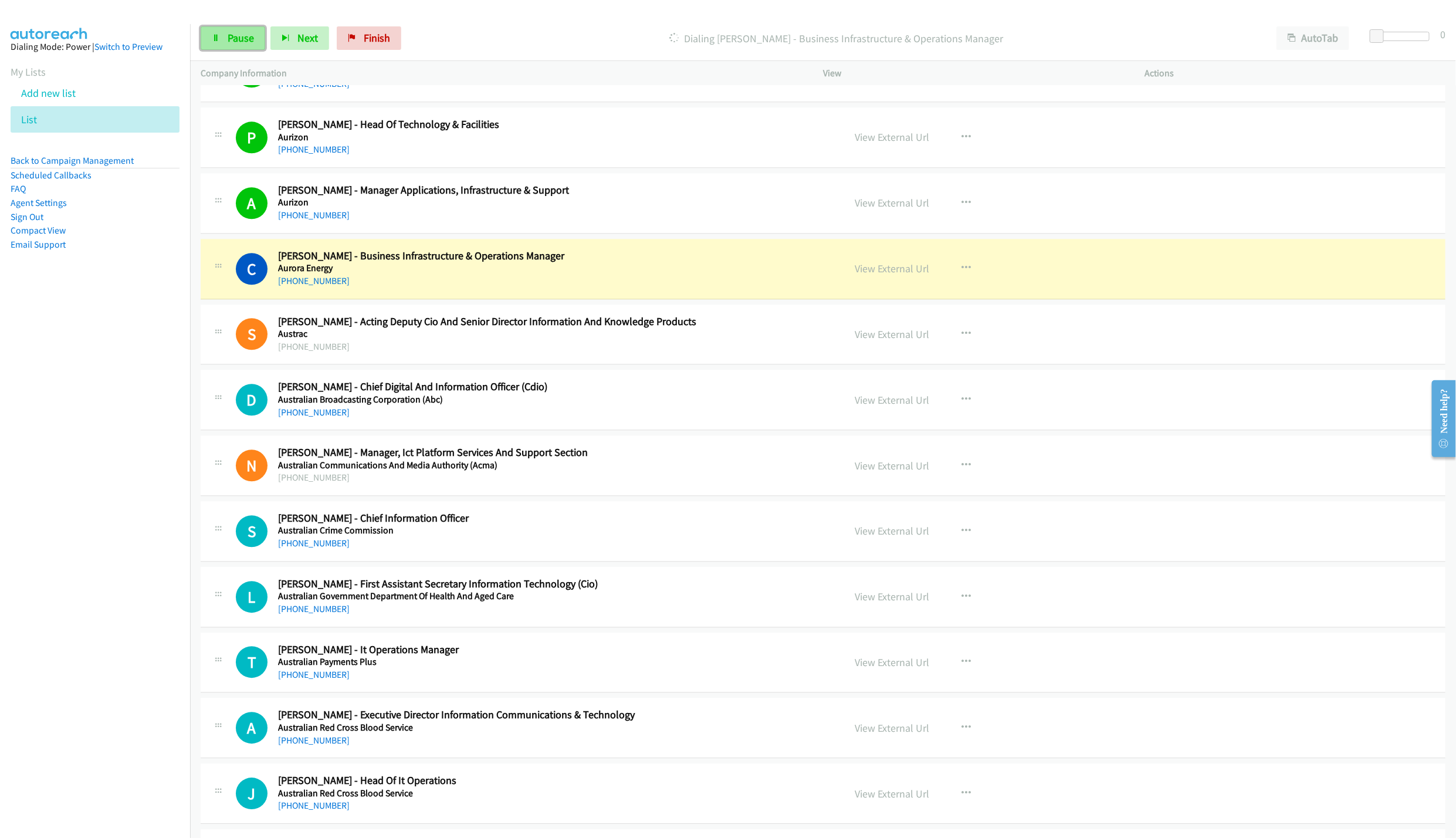
click at [214, 39] on icon at bounding box center [216, 39] width 8 height 8
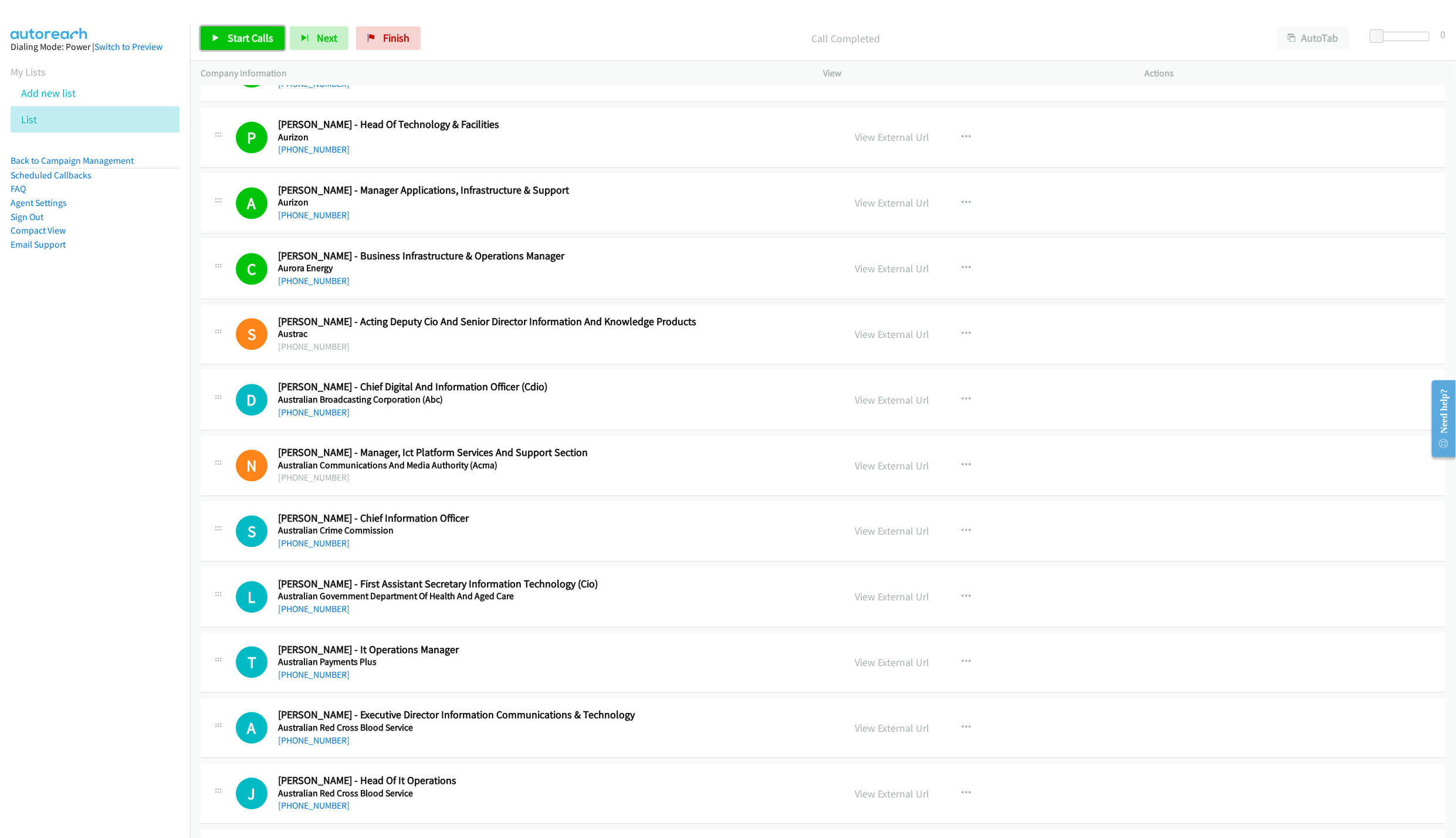
click at [247, 39] on span "Start Calls" at bounding box center [250, 38] width 46 height 14
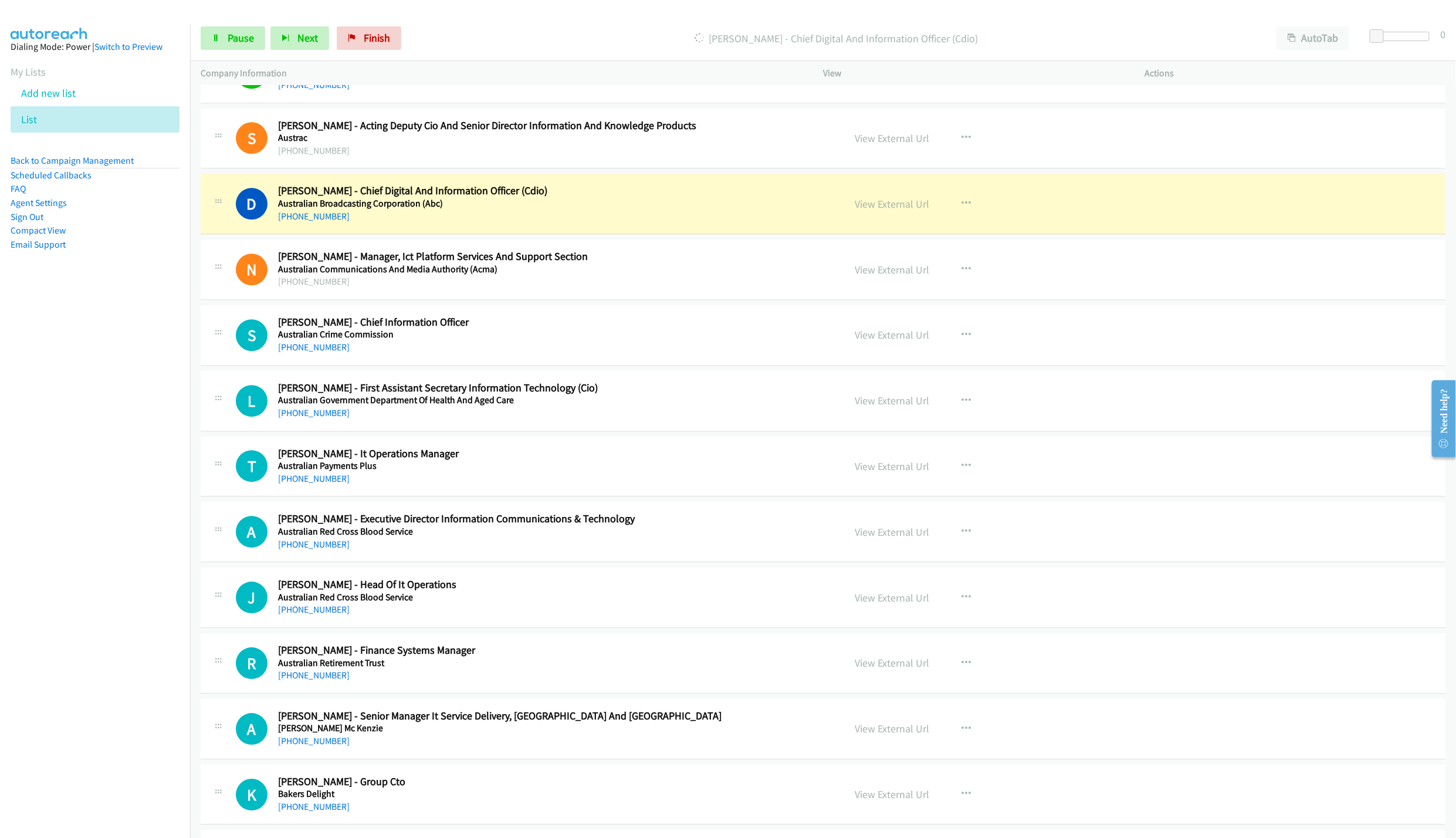
scroll to position [2147, 0]
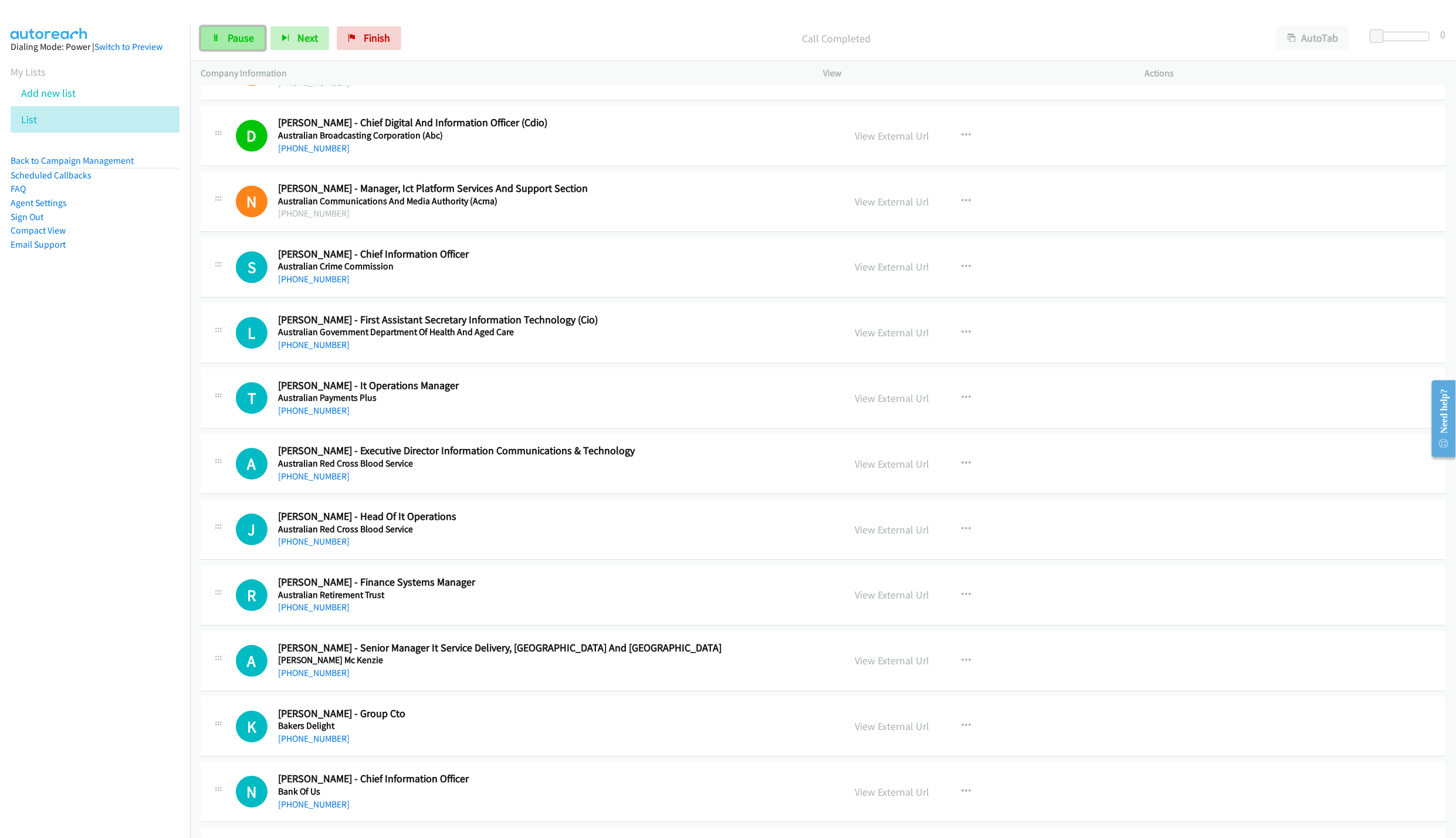
click at [223, 46] on link "Pause" at bounding box center [232, 38] width 64 height 24
click at [246, 24] on div "Start Calls Pause Next Finish Paused AutoTab AutoTab 0" at bounding box center [823, 38] width 1266 height 45
click at [248, 39] on span "Start Calls" at bounding box center [250, 38] width 46 height 14
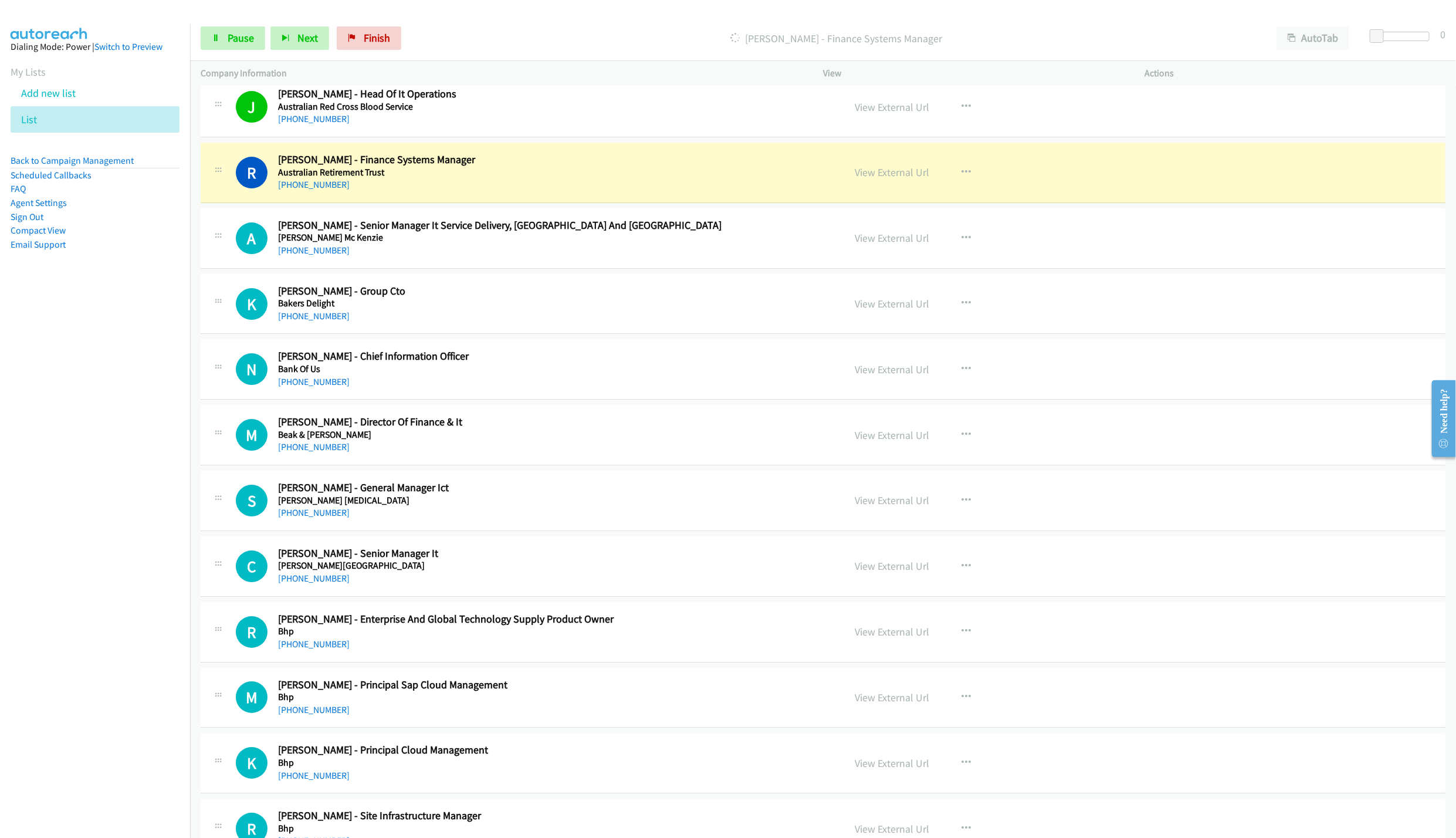
scroll to position [2587, 0]
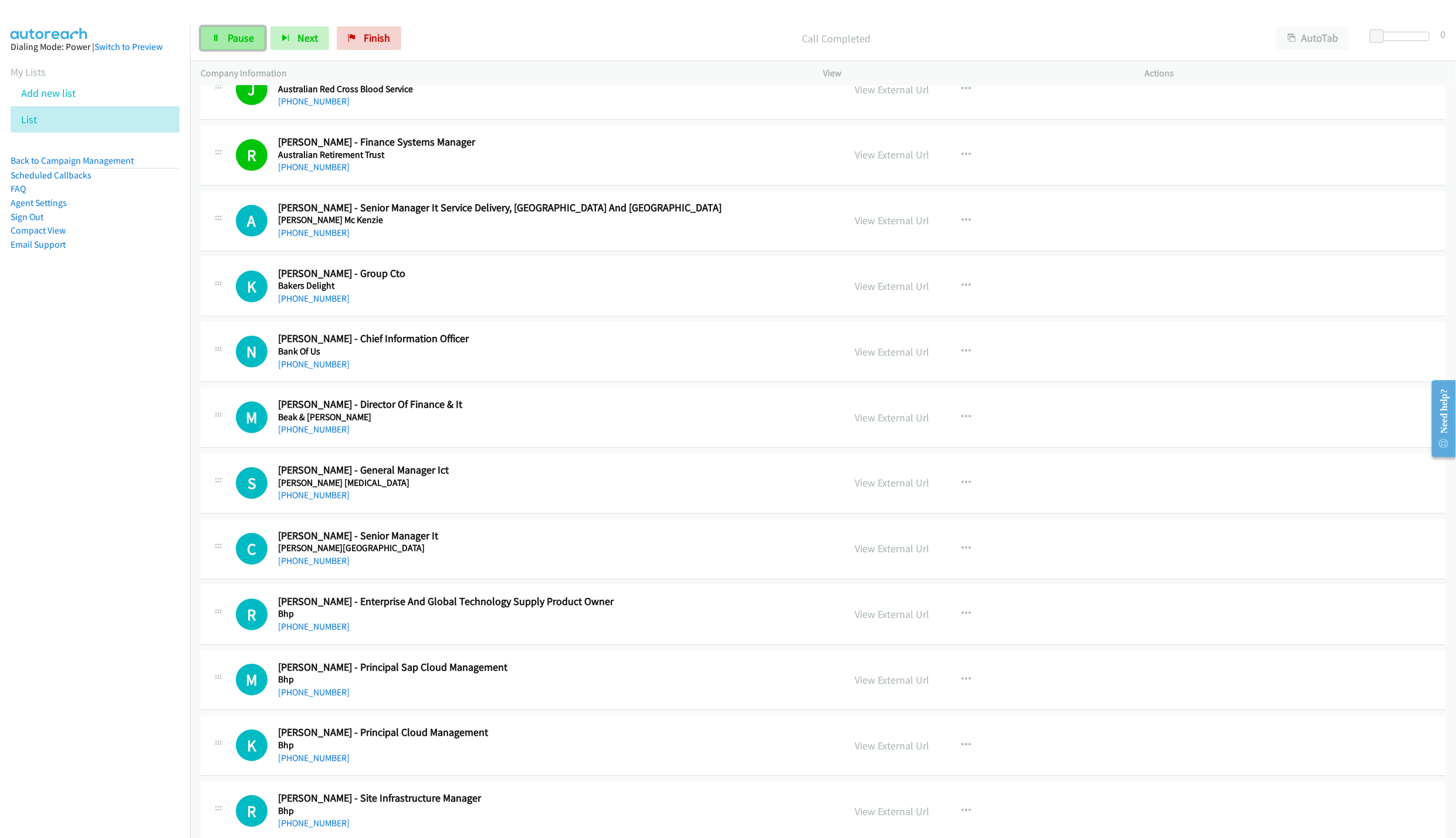
click at [200, 37] on link "Pause" at bounding box center [232, 38] width 64 height 24
click at [234, 35] on span "Start Calls" at bounding box center [250, 38] width 46 height 14
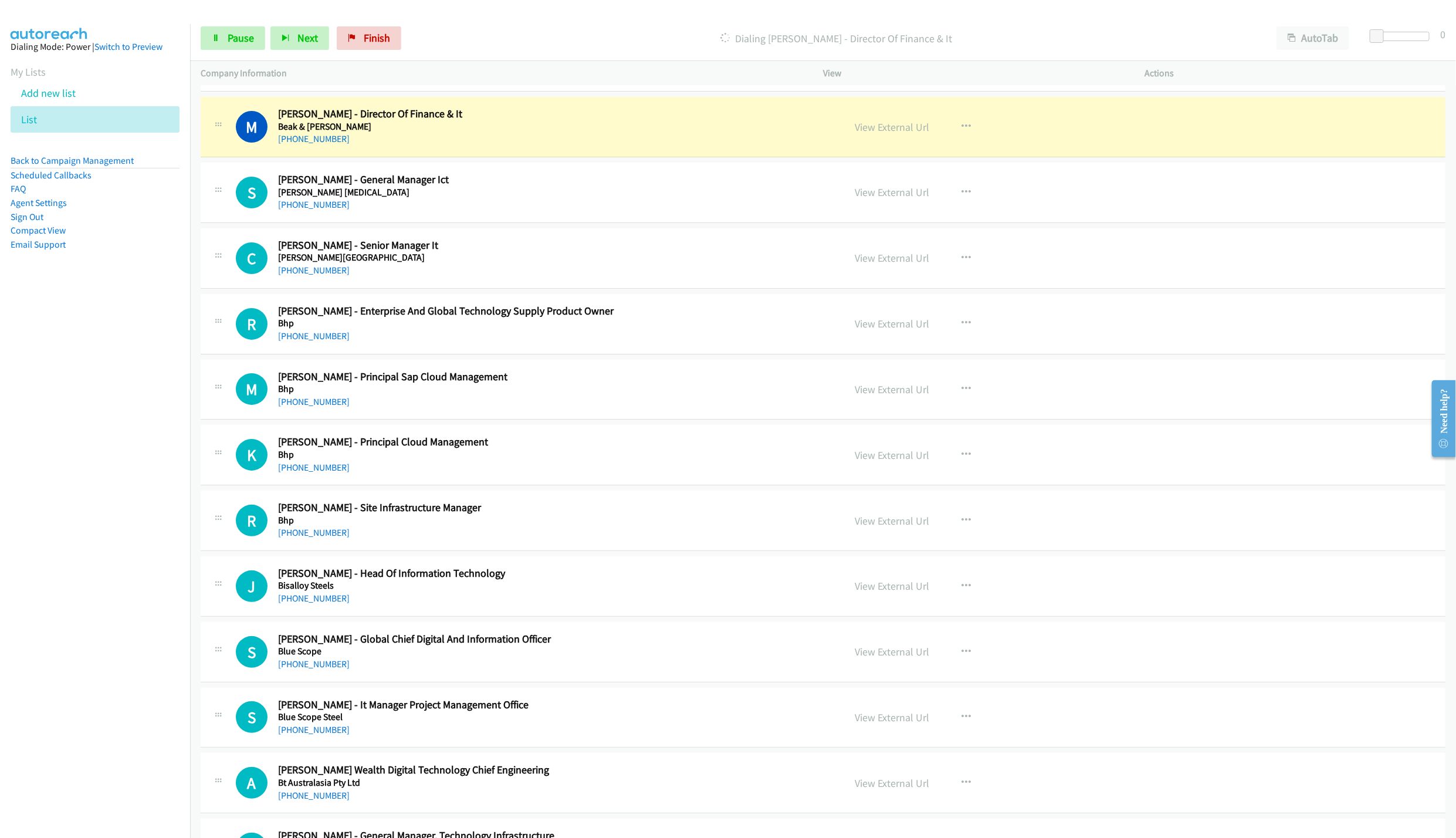
scroll to position [2939, 0]
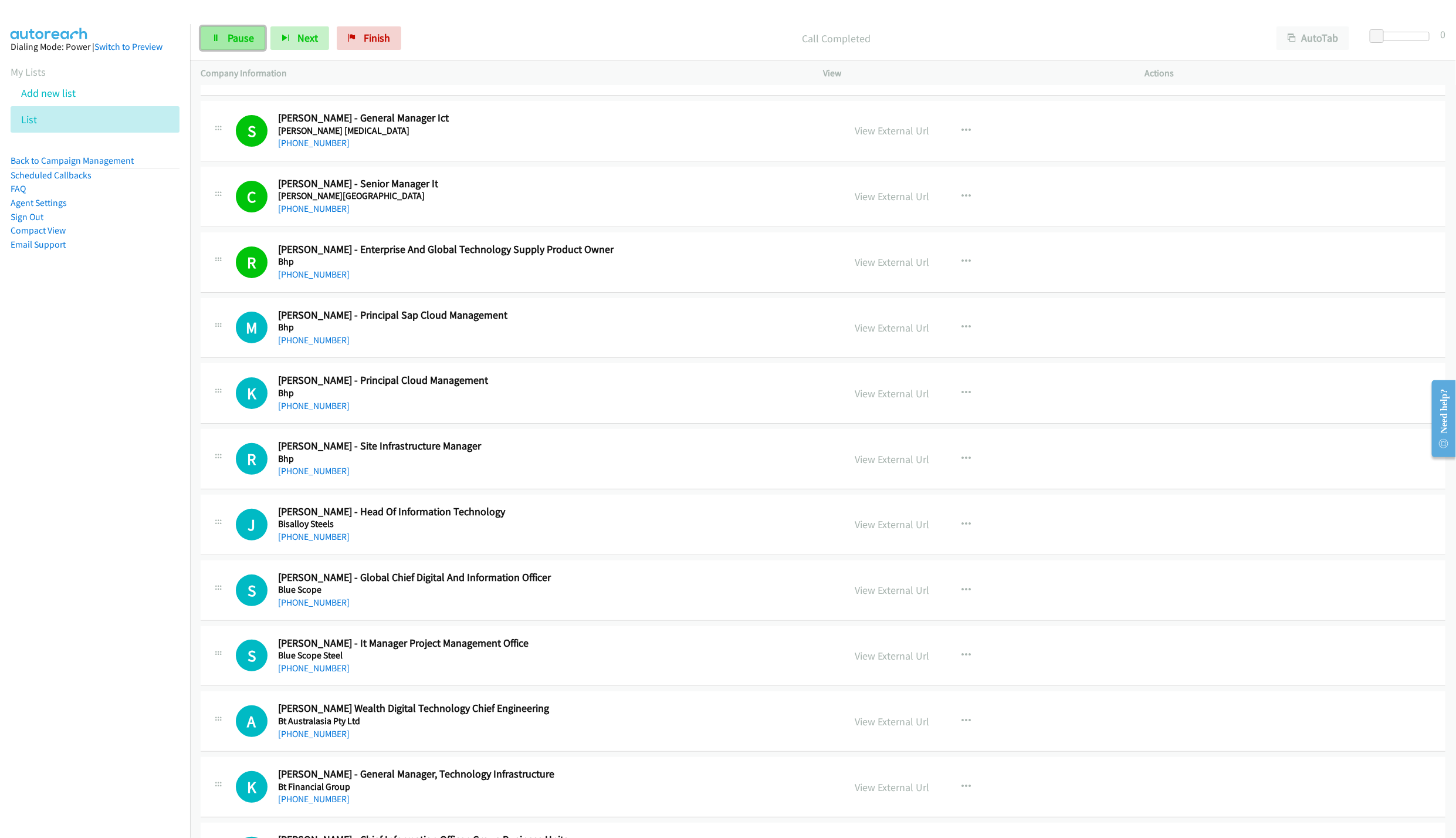
click at [256, 37] on link "Pause" at bounding box center [232, 38] width 64 height 24
click at [250, 42] on span "Start Calls" at bounding box center [250, 38] width 46 height 14
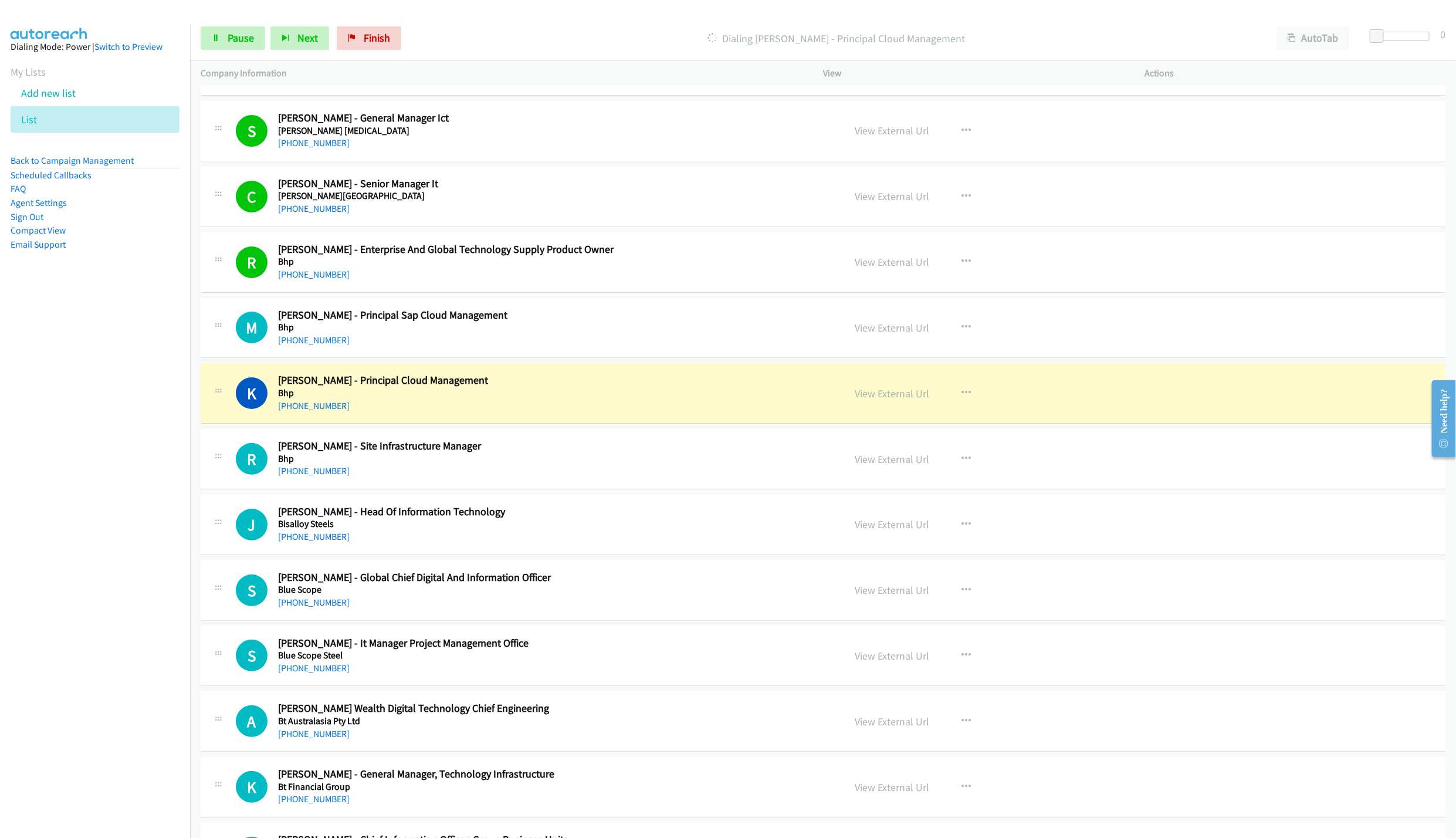
drag, startPoint x: 756, startPoint y: 416, endPoint x: 764, endPoint y: 416, distance: 8.0
click at [756, 413] on div "[PHONE_NUMBER]" at bounding box center [523, 406] width 489 height 14
click at [905, 400] on link "View External Url" at bounding box center [892, 393] width 75 height 14
click at [230, 36] on span "Pause" at bounding box center [241, 38] width 26 height 14
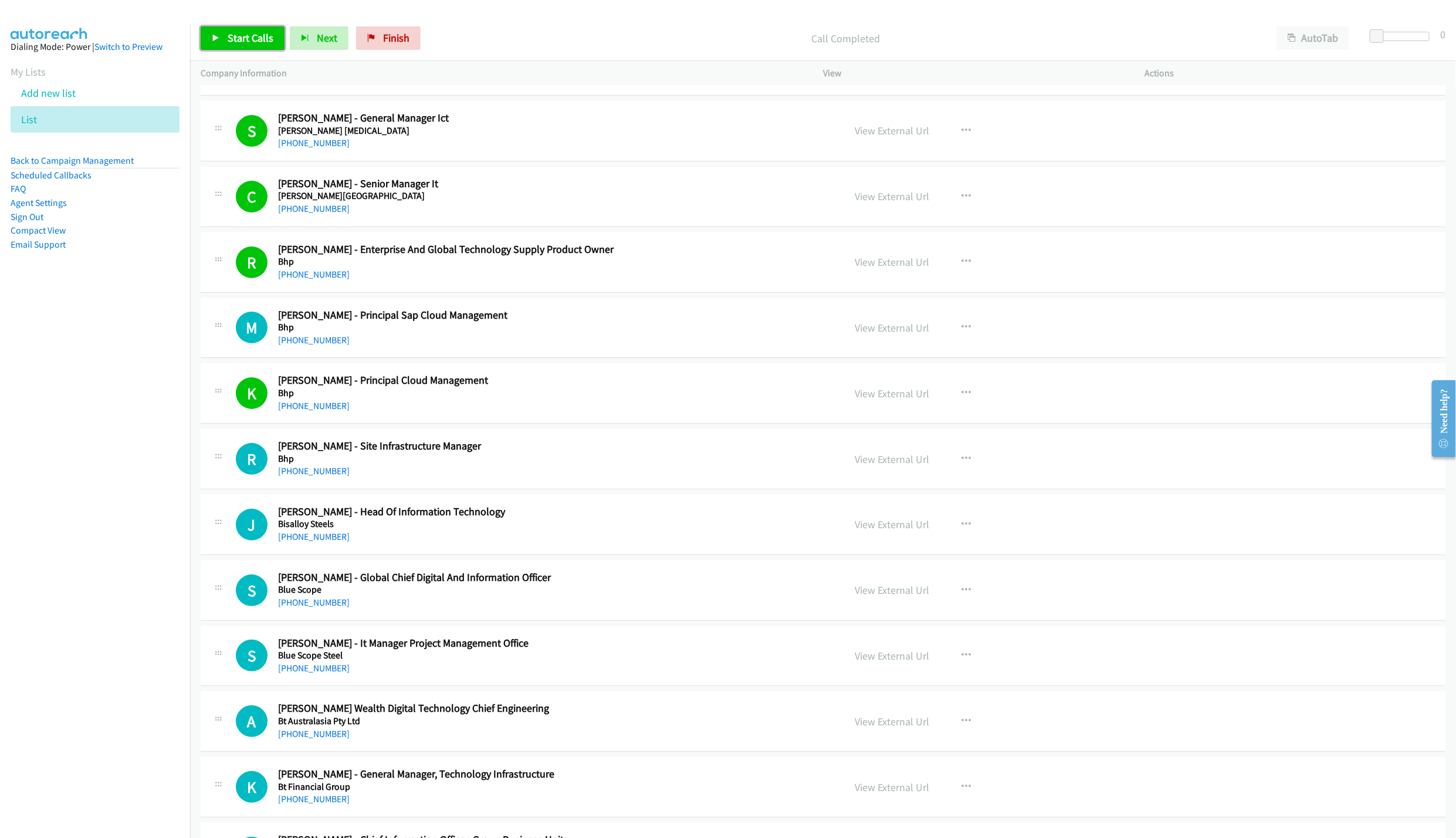
click at [212, 43] on link "Start Calls" at bounding box center [242, 38] width 84 height 24
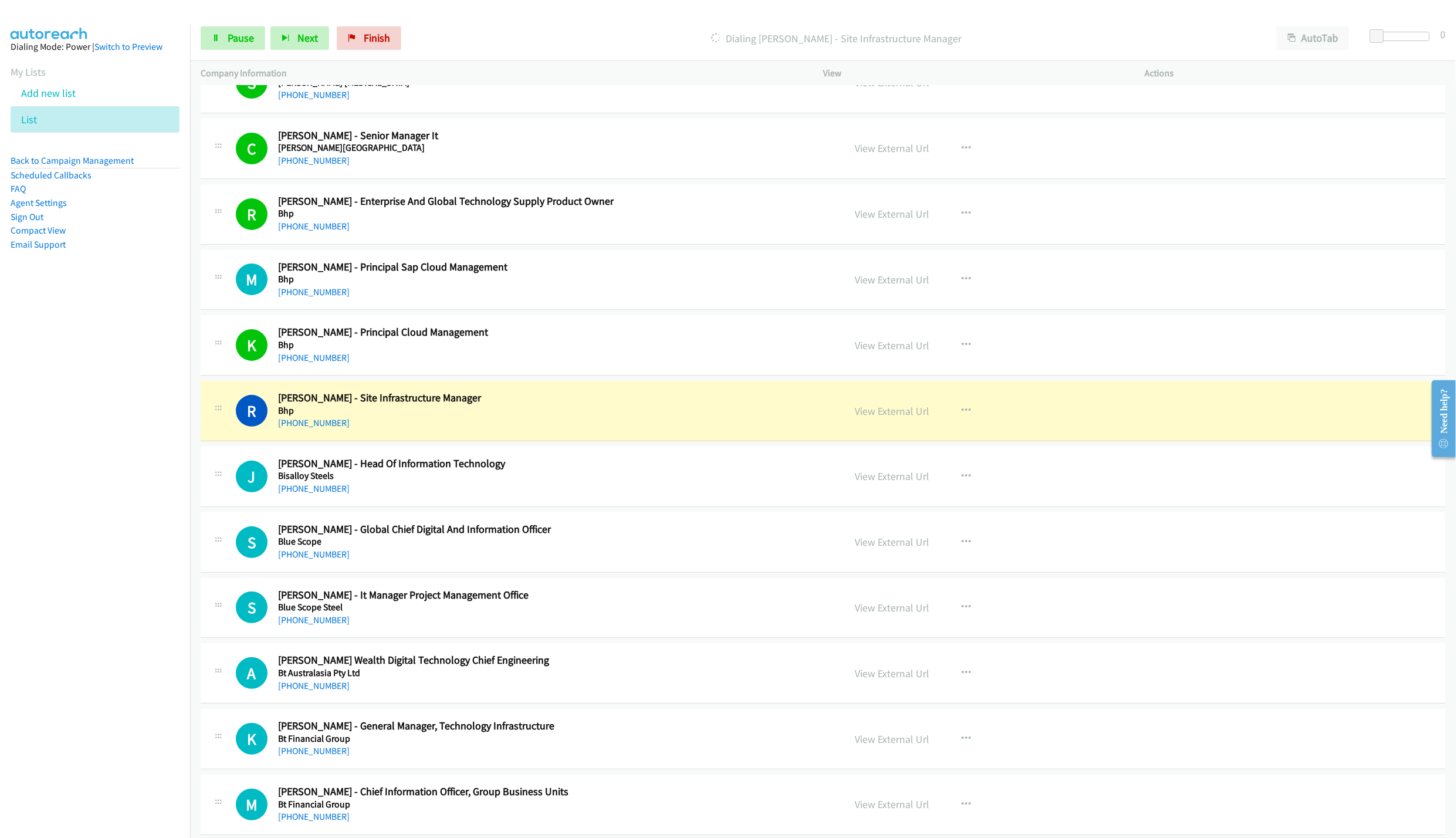
scroll to position [3203, 0]
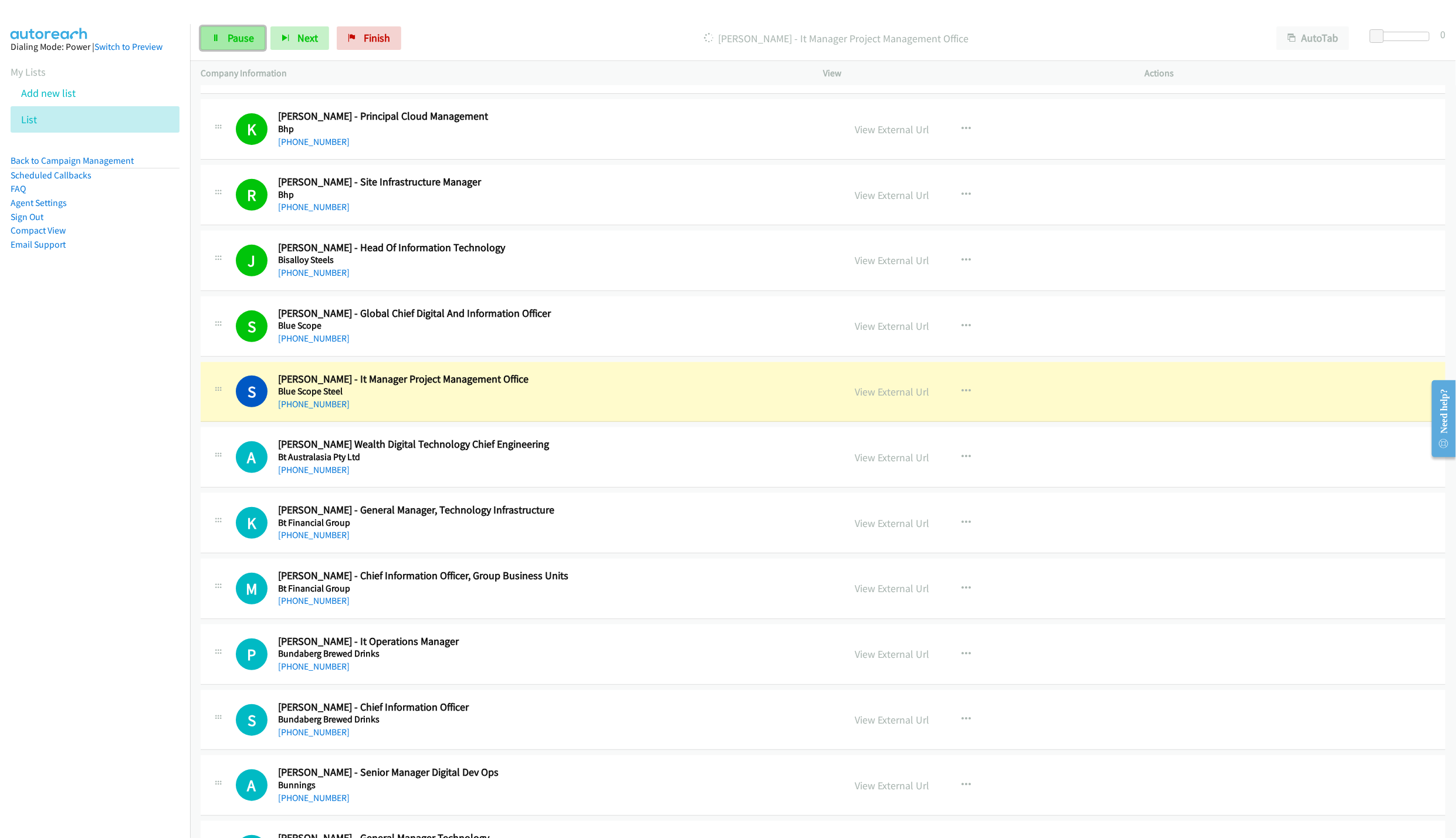
click at [243, 41] on span "Pause" at bounding box center [241, 38] width 26 height 14
click at [868, 398] on link "View External Url" at bounding box center [892, 392] width 75 height 14
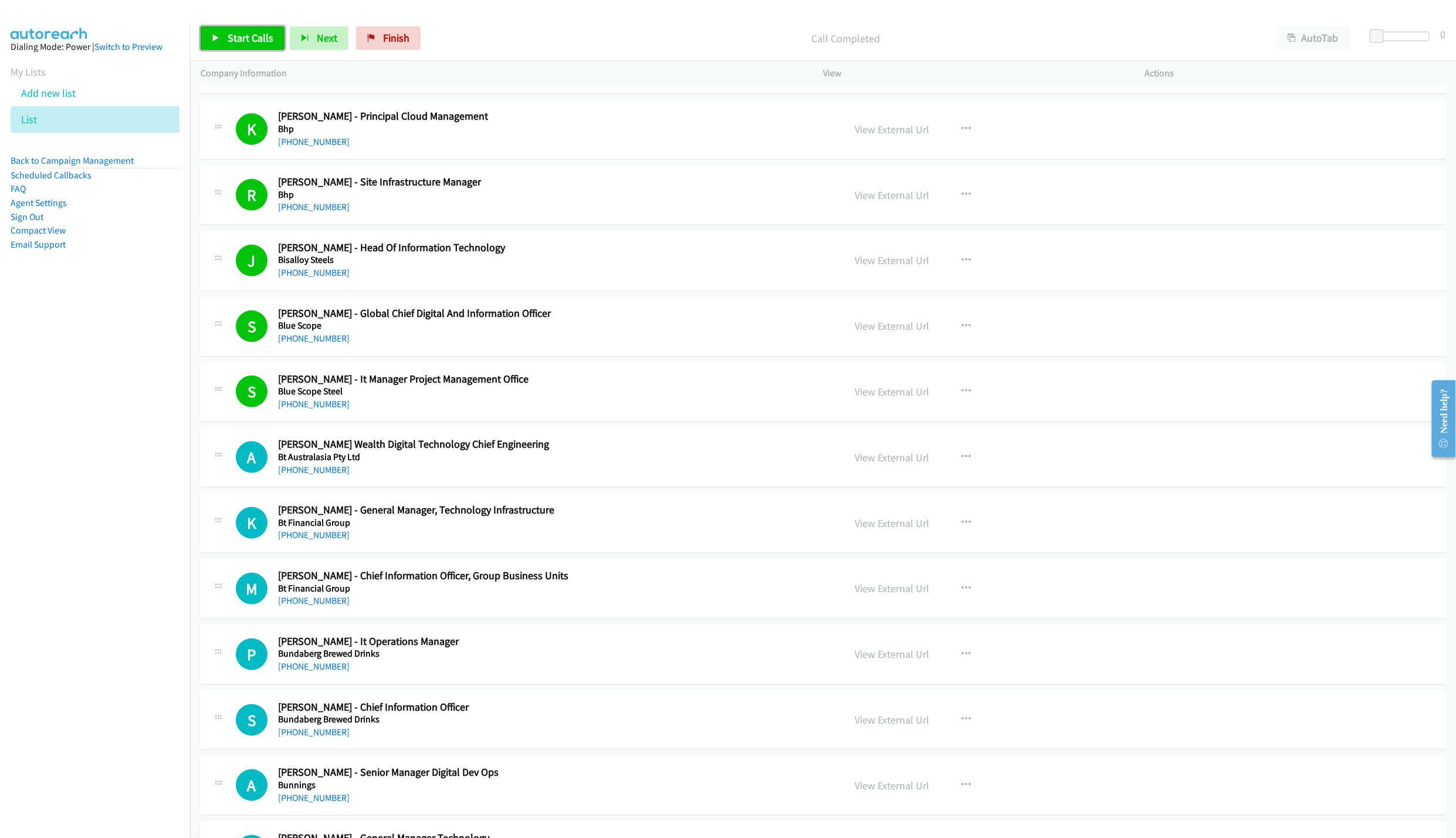
click at [234, 41] on span "Start Calls" at bounding box center [250, 38] width 46 height 14
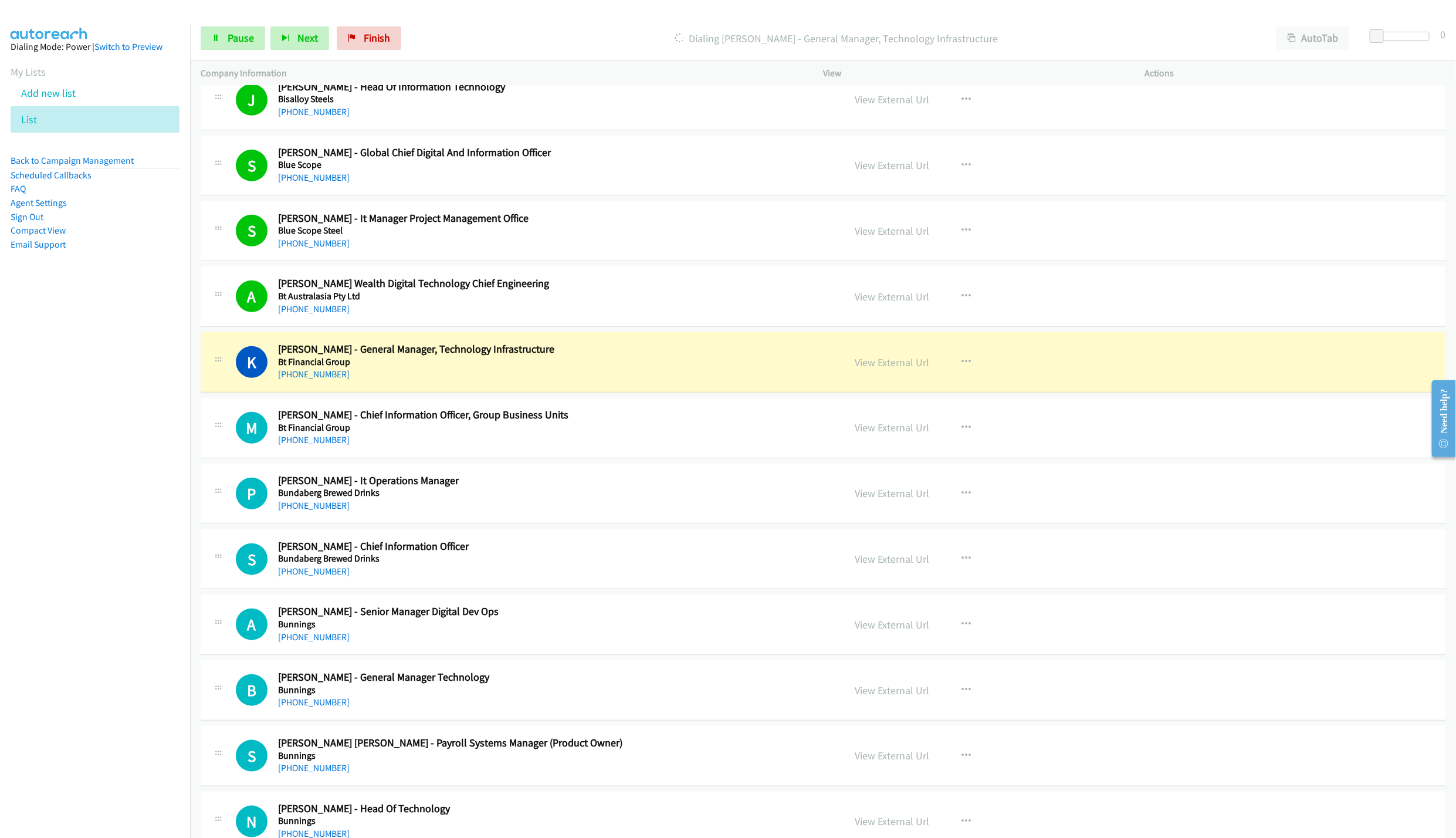
scroll to position [3467, 0]
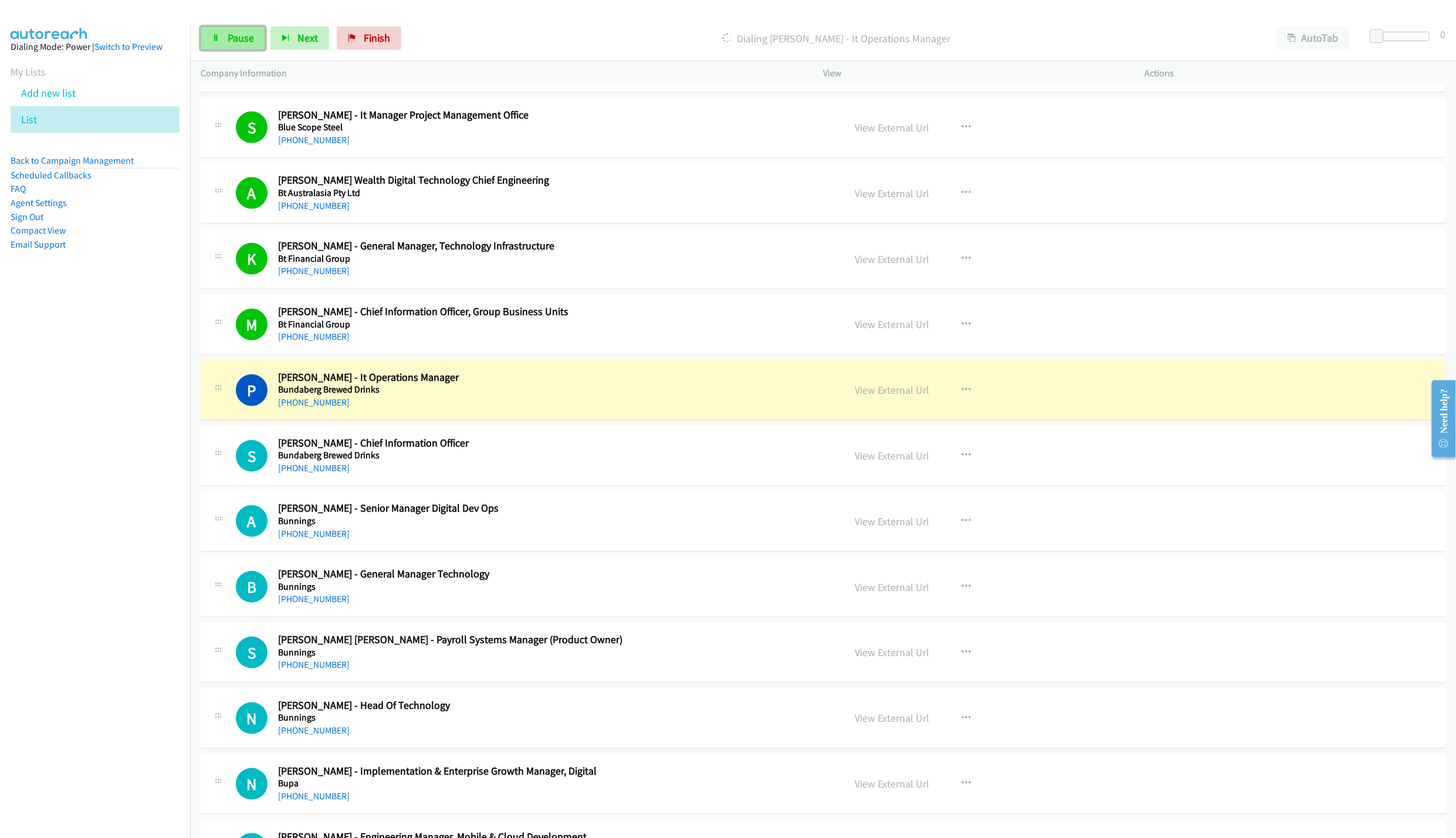
click at [240, 39] on span "Pause" at bounding box center [241, 38] width 26 height 14
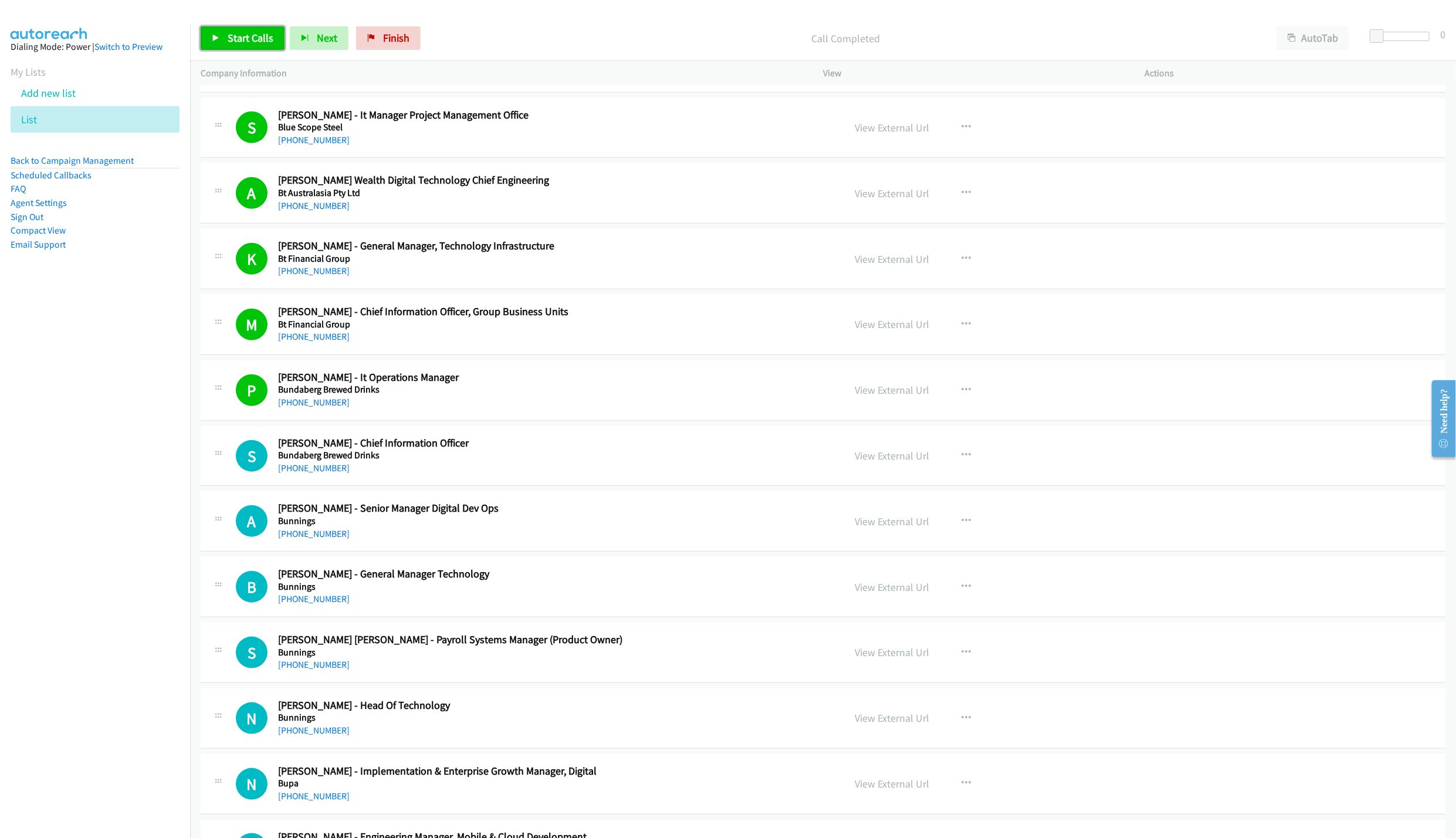
click at [248, 44] on link "Start Calls" at bounding box center [242, 38] width 84 height 24
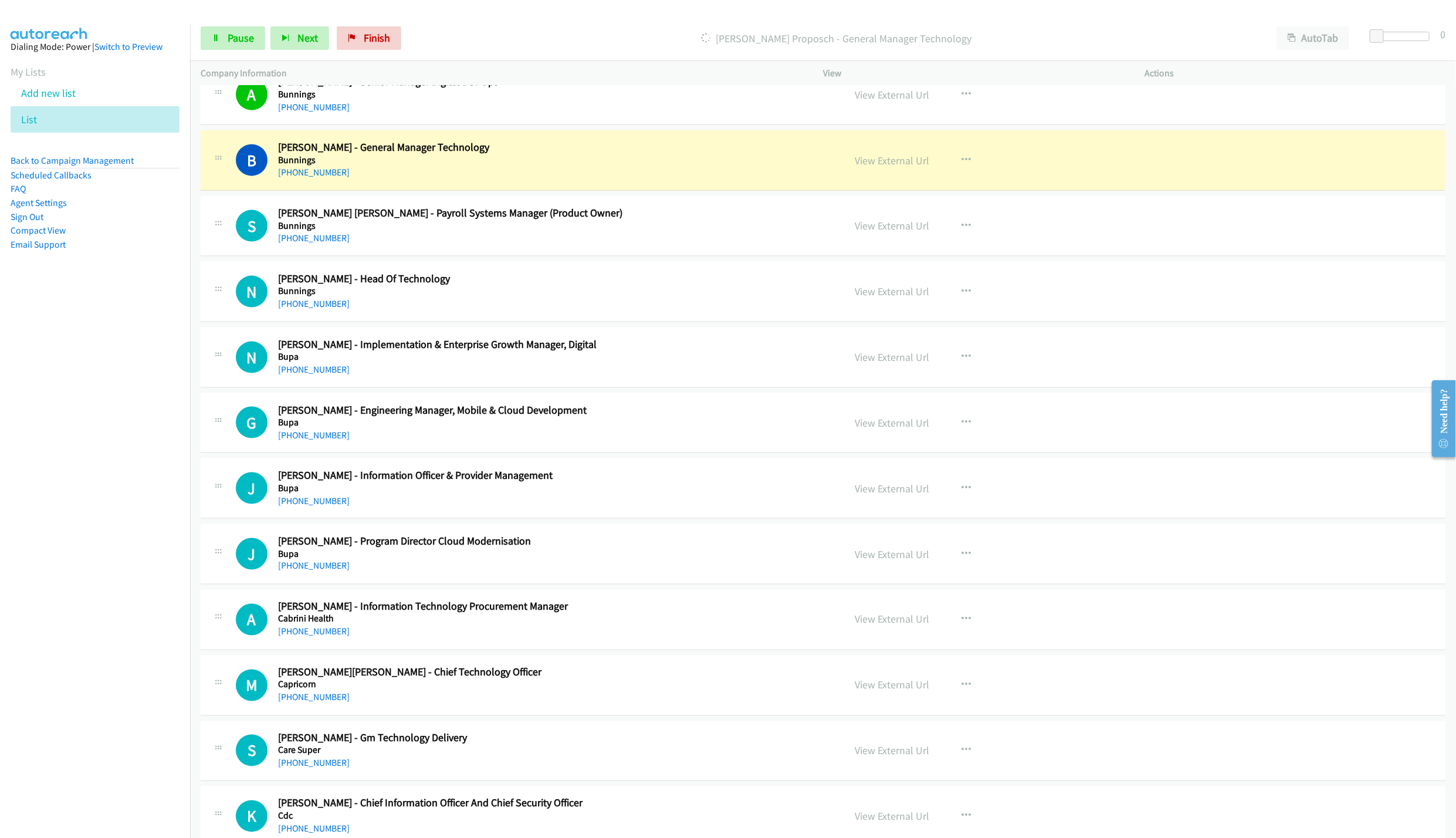
scroll to position [3907, 0]
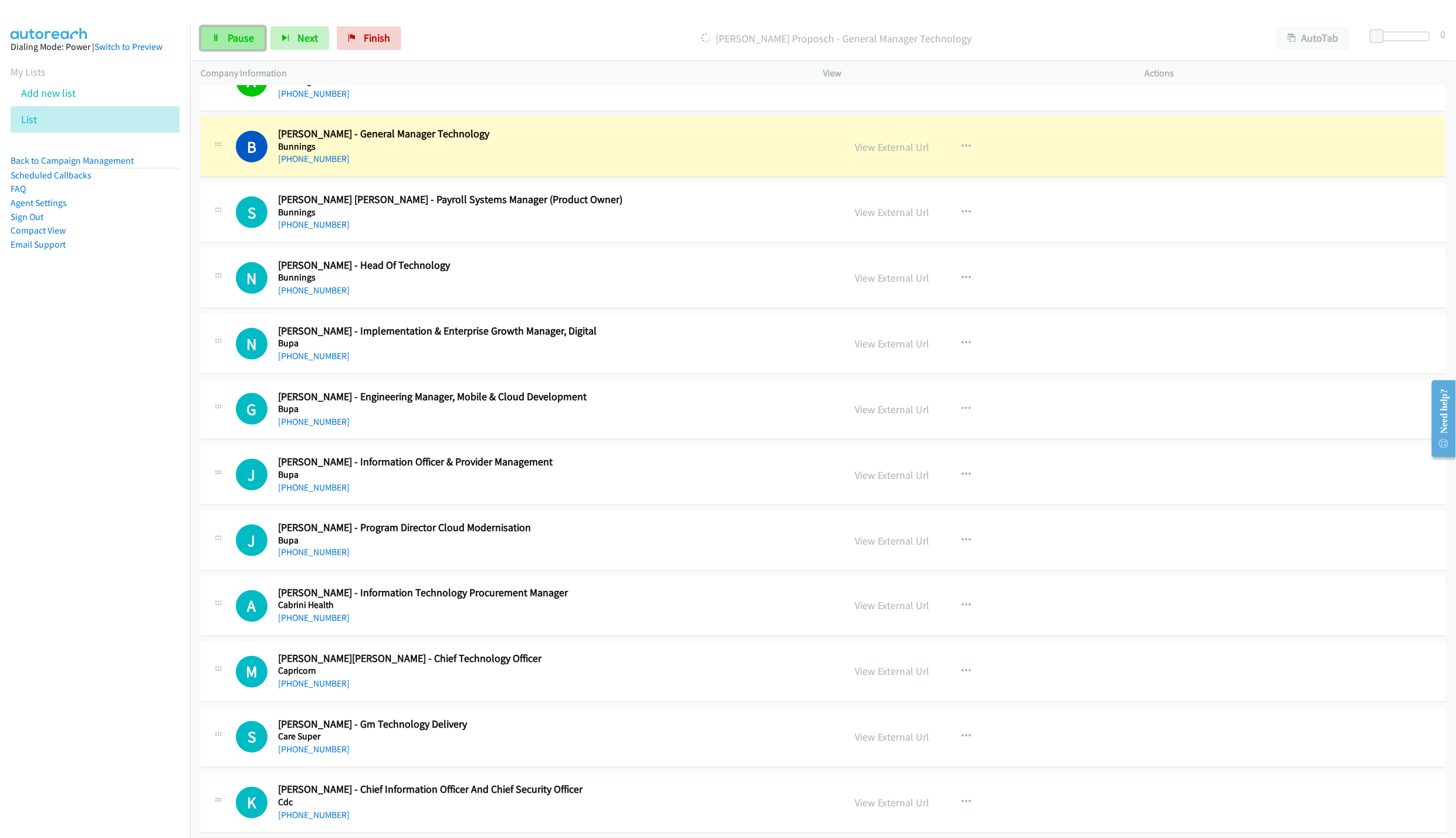
click at [231, 34] on span "Pause" at bounding box center [241, 38] width 26 height 14
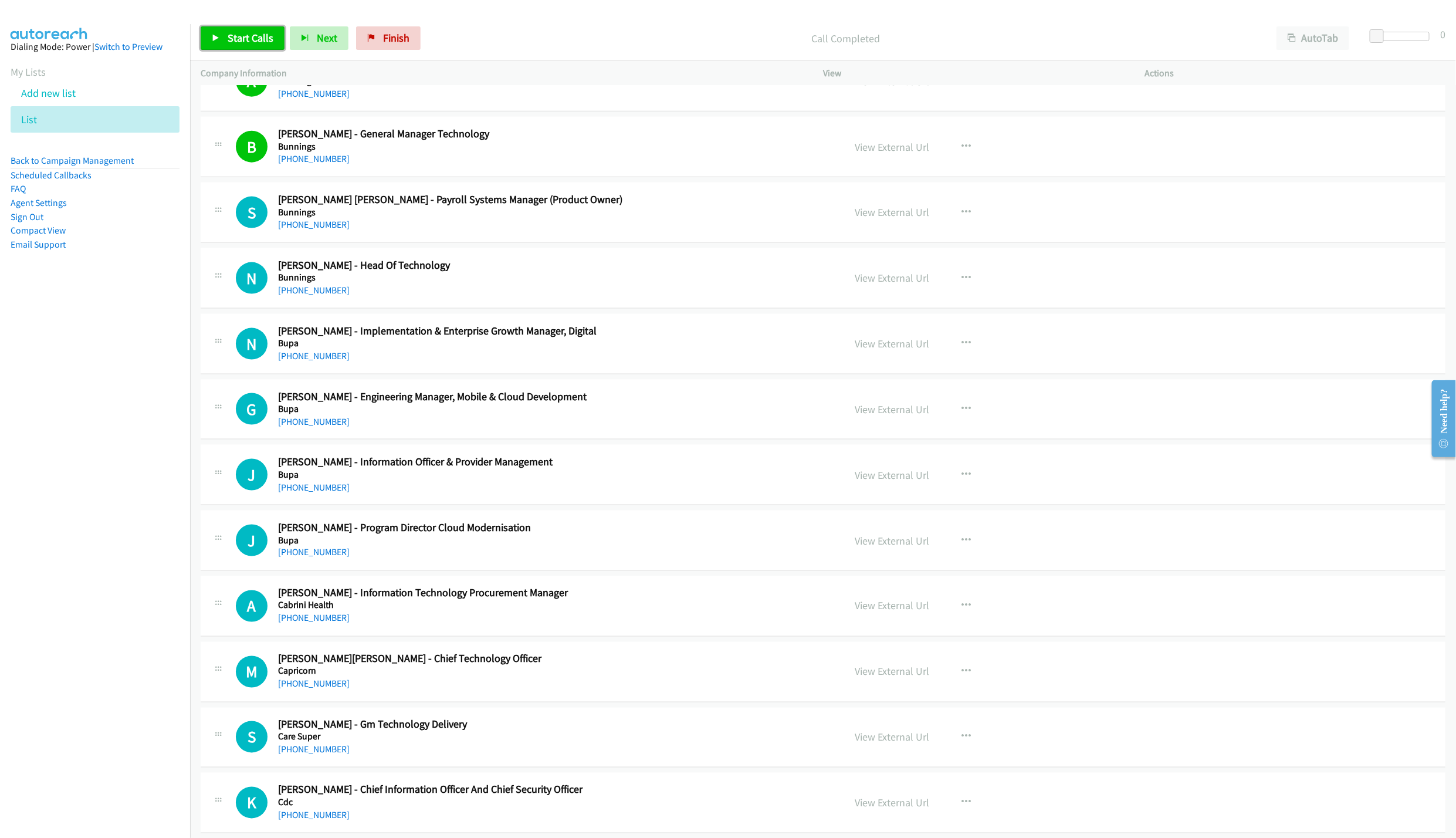
click at [225, 37] on link "Start Calls" at bounding box center [242, 38] width 84 height 24
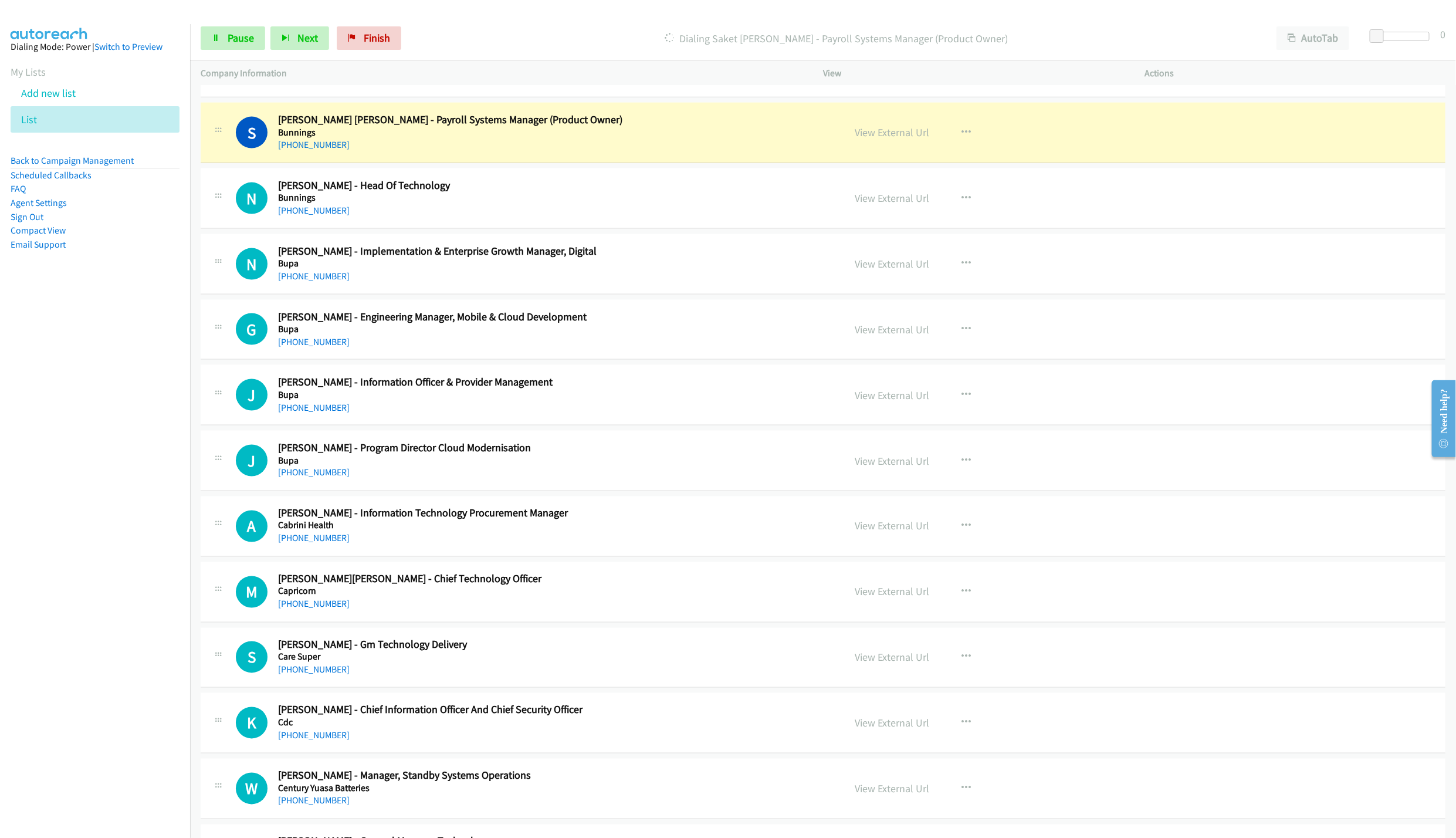
scroll to position [3995, 0]
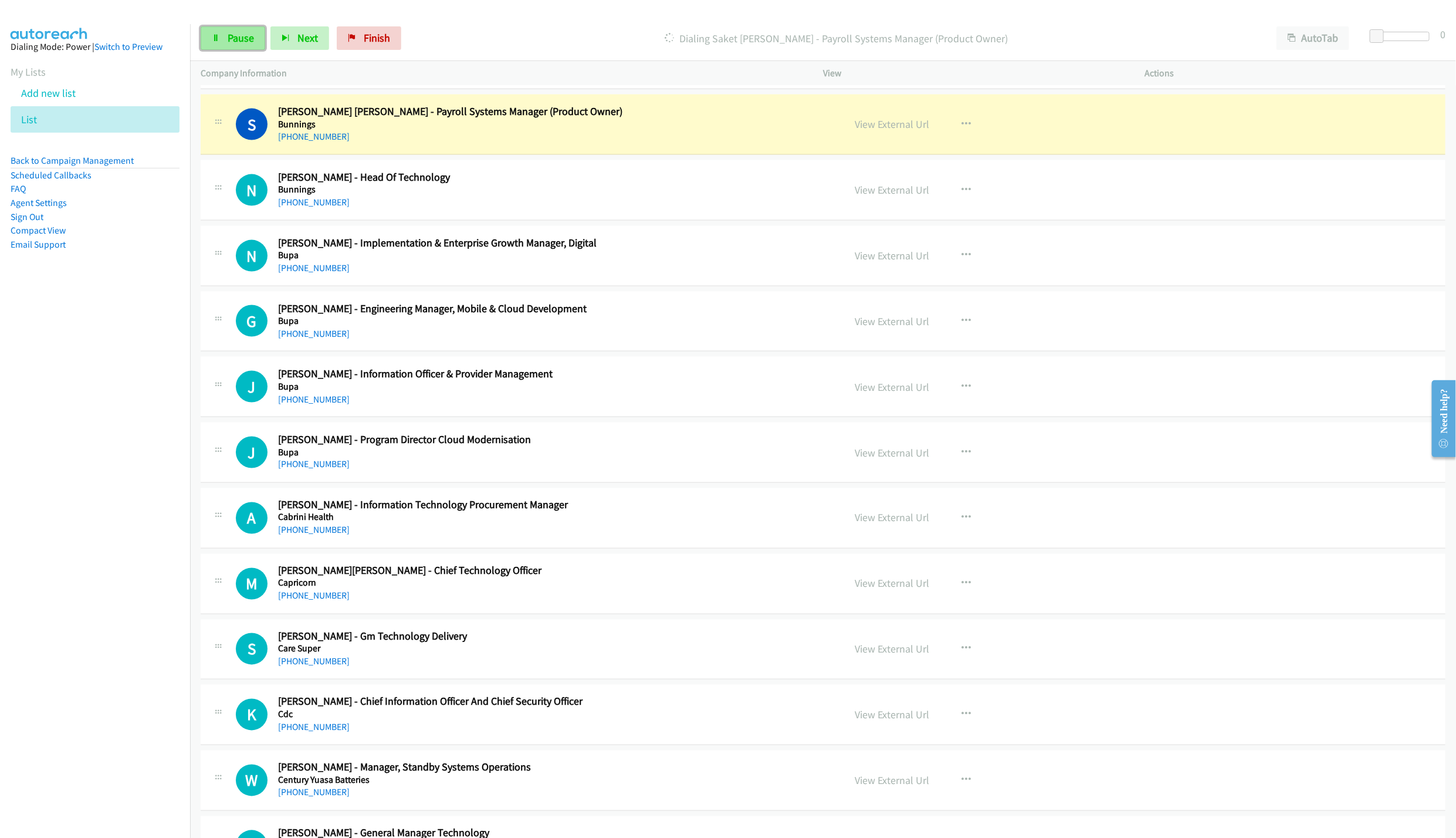
click at [248, 37] on span "Pause" at bounding box center [241, 38] width 26 height 14
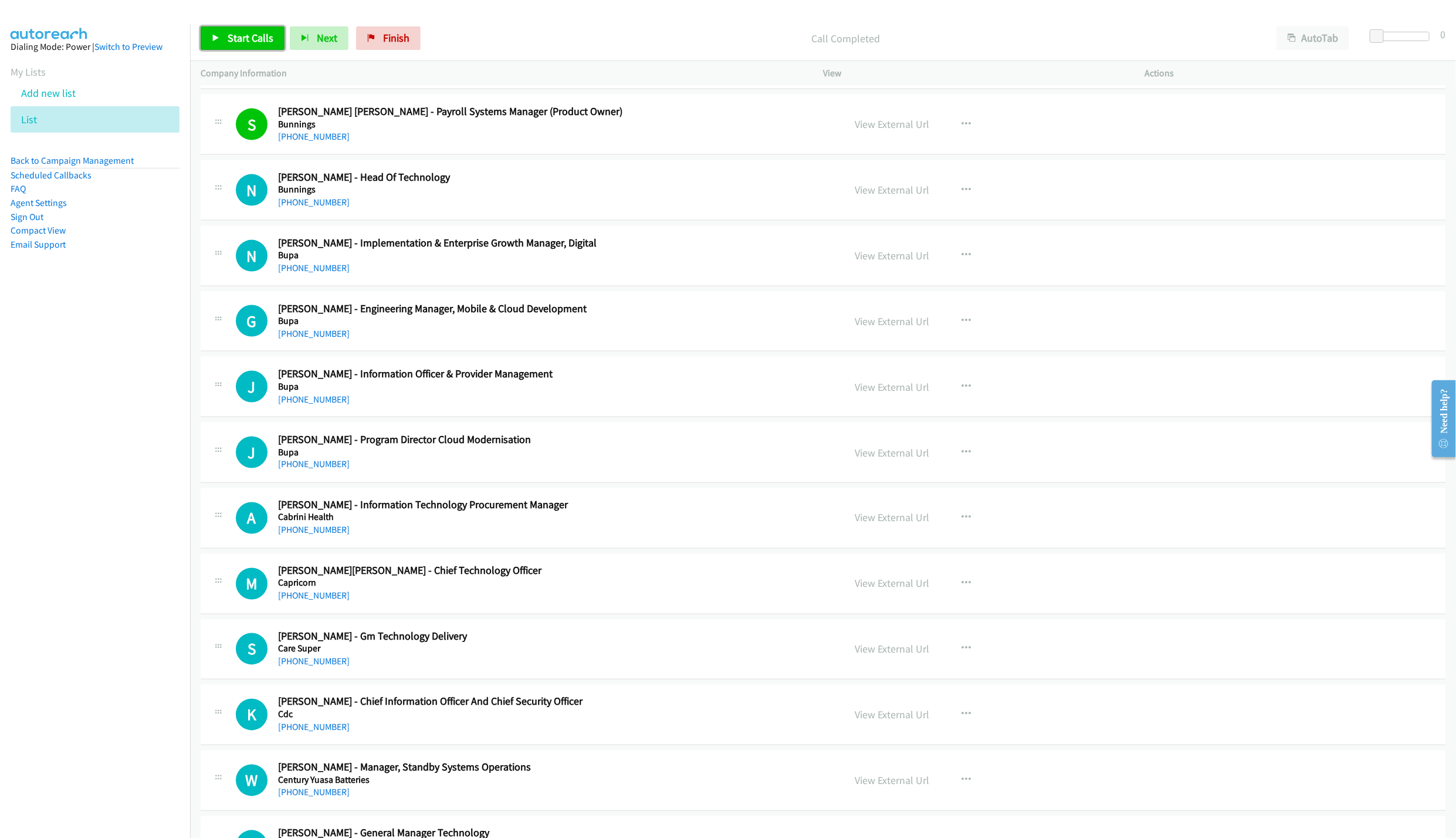
click at [261, 41] on span "Start Calls" at bounding box center [250, 38] width 46 height 14
click at [243, 37] on span "Pause" at bounding box center [241, 38] width 26 height 14
click at [245, 37] on span "Start Calls" at bounding box center [250, 38] width 46 height 14
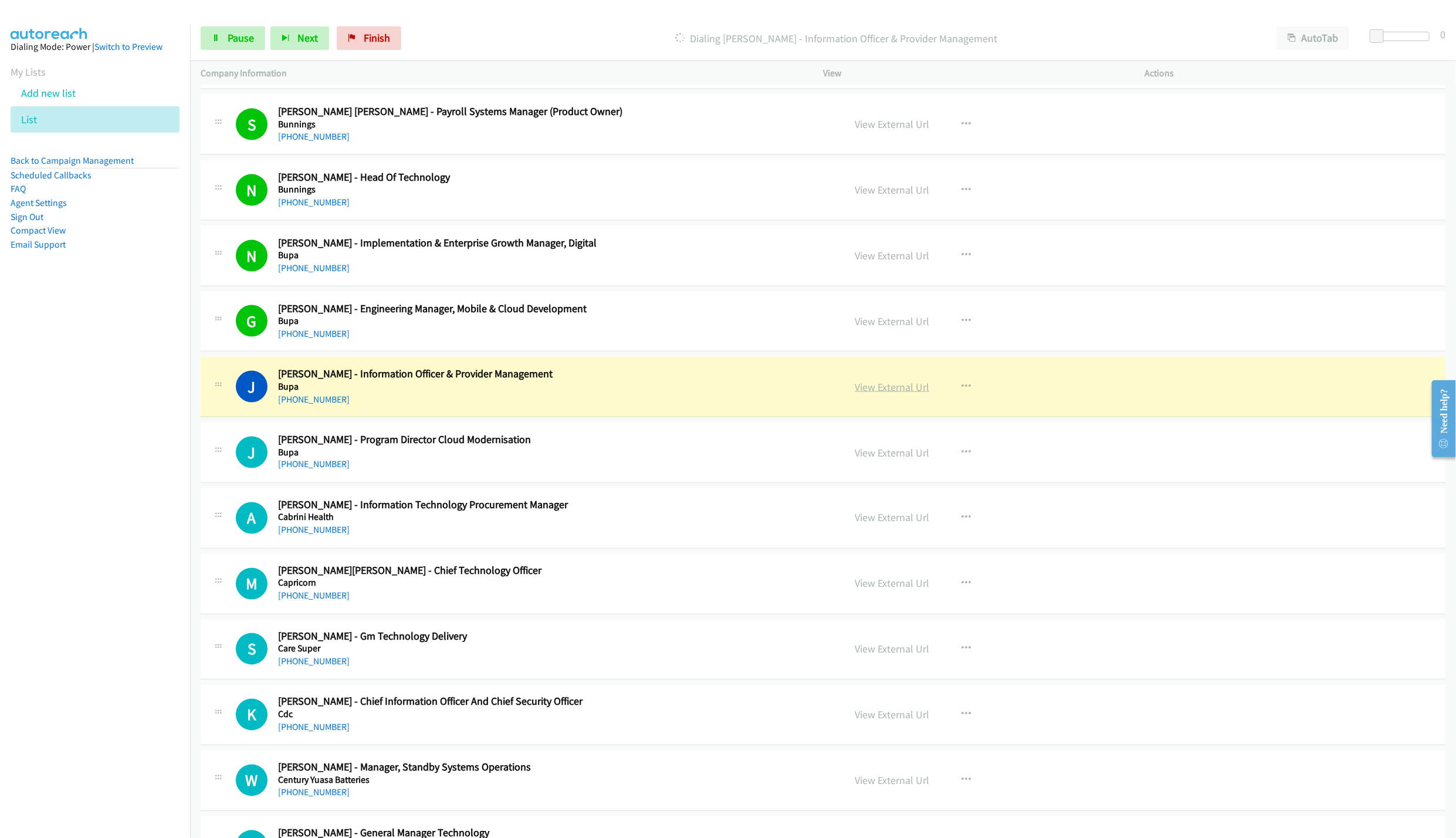
click at [887, 393] on link "View External Url" at bounding box center [892, 387] width 75 height 14
click at [207, 37] on link "Pause" at bounding box center [232, 38] width 64 height 24
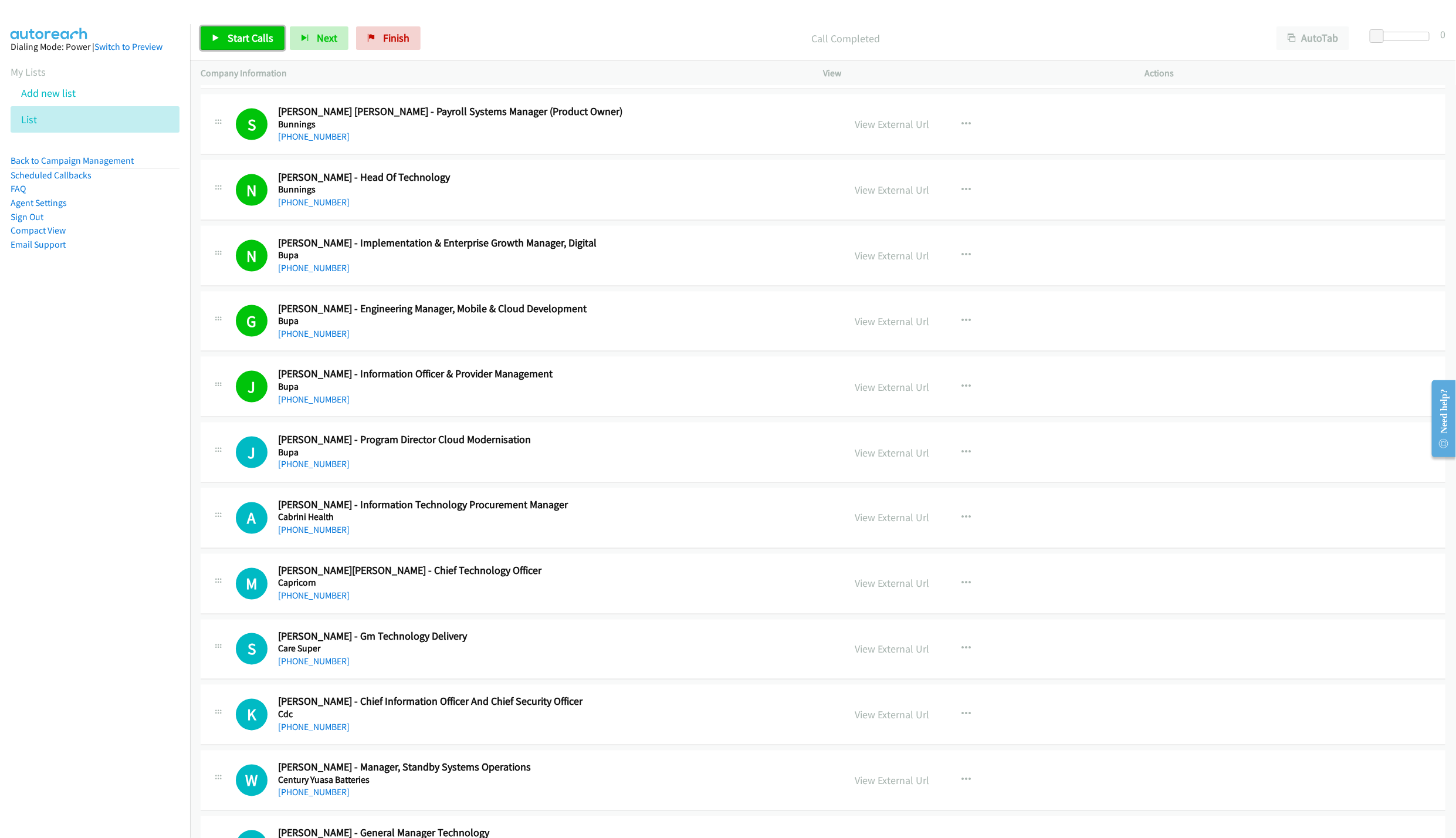
click at [239, 30] on link "Start Calls" at bounding box center [242, 38] width 84 height 24
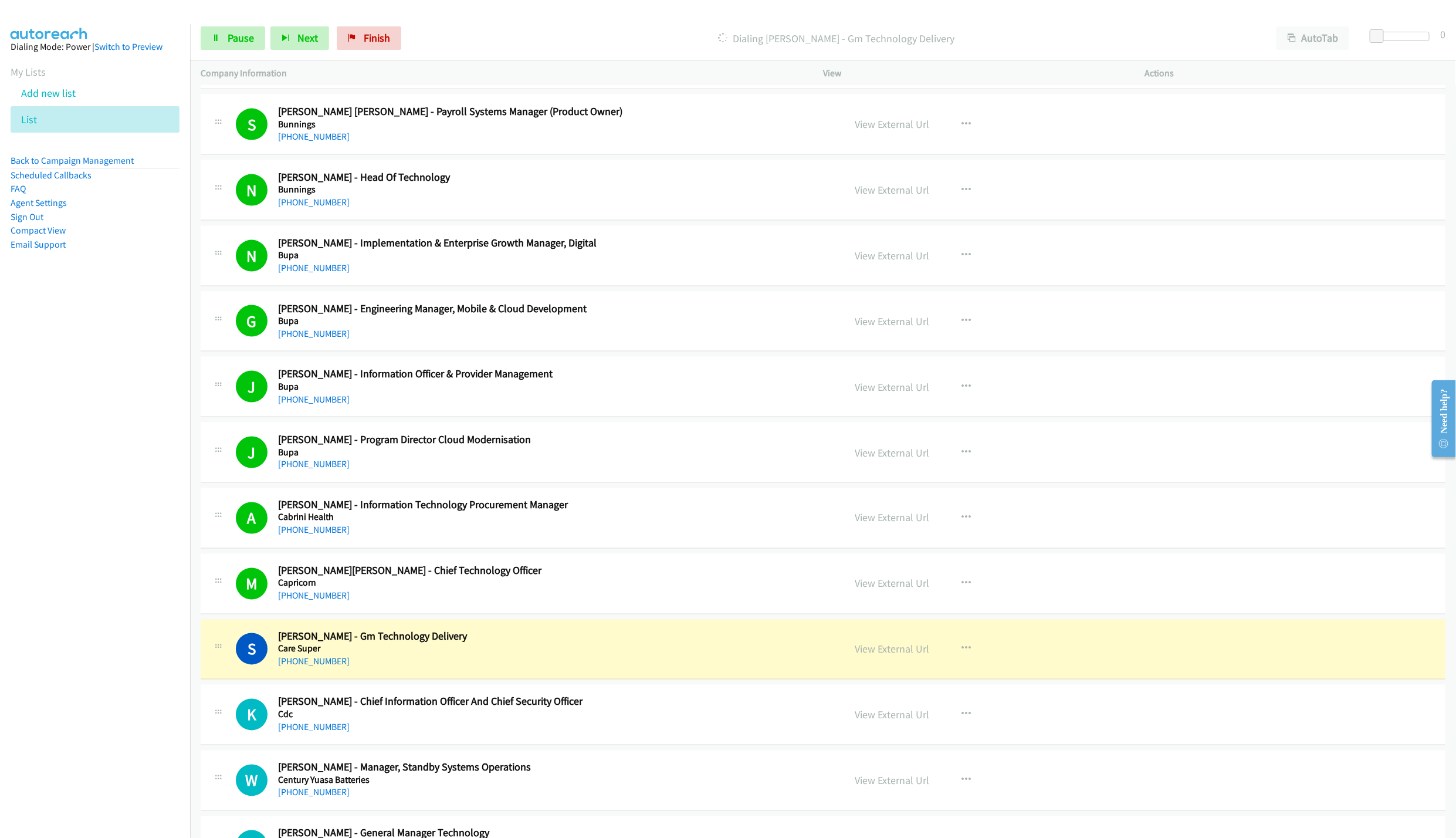
click at [226, 62] on div "Company Information" at bounding box center [501, 73] width 622 height 25
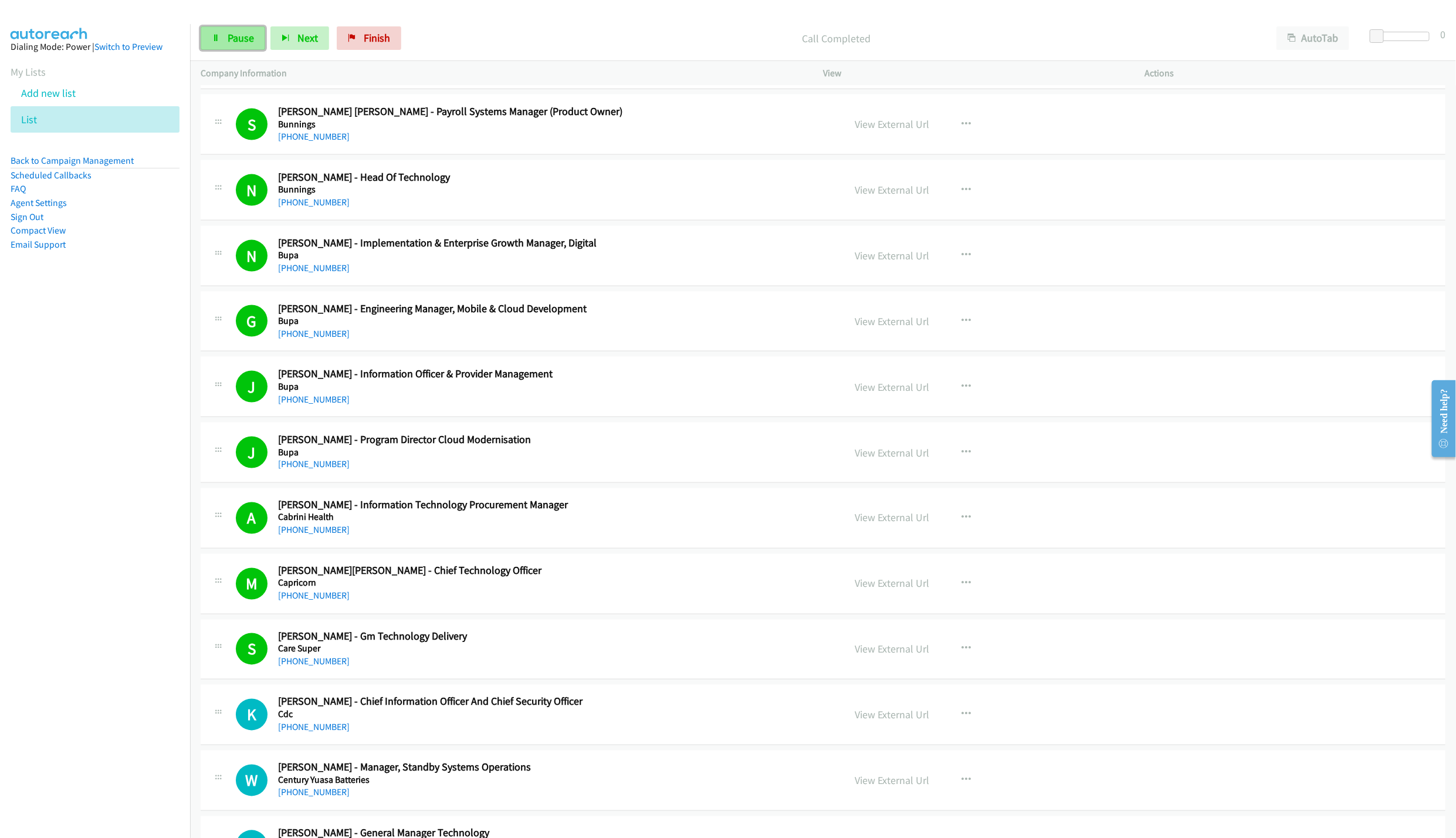
click at [223, 48] on link "Pause" at bounding box center [232, 38] width 64 height 24
